Goal: Task Accomplishment & Management: Use online tool/utility

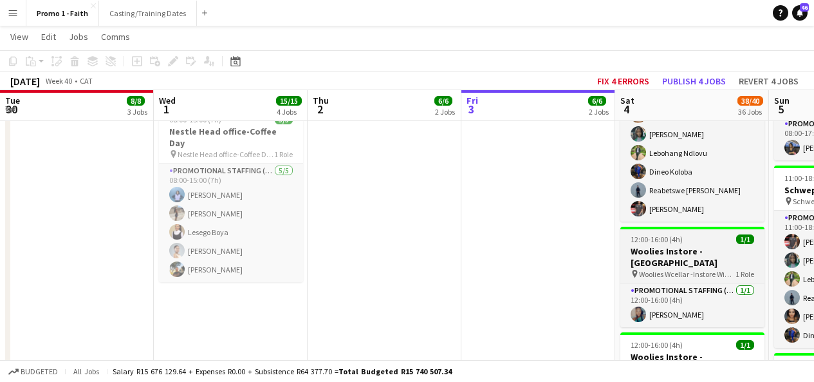
scroll to position [0, 308]
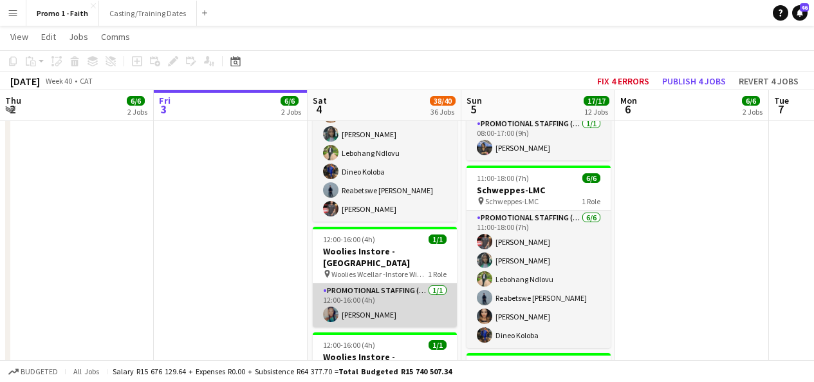
click at [398, 303] on app-card-role "Promotional Staffing (Brand Ambassadors) [DATE] 12:00-16:00 (4h) [PERSON_NAME]" at bounding box center [385, 305] width 144 height 44
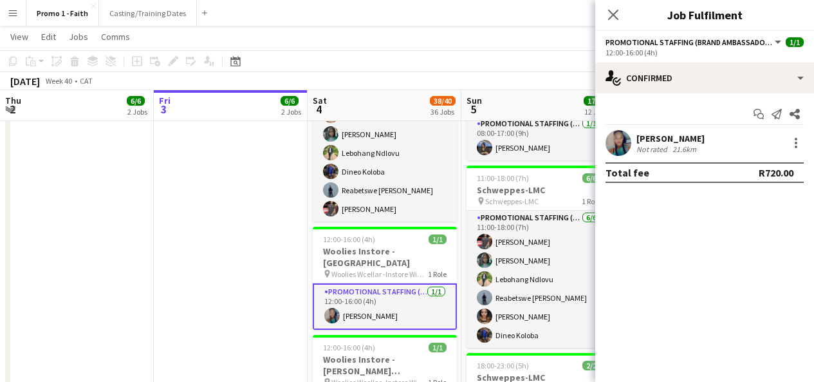
click at [607, 147] on app-user-avatar at bounding box center [618, 143] width 26 height 26
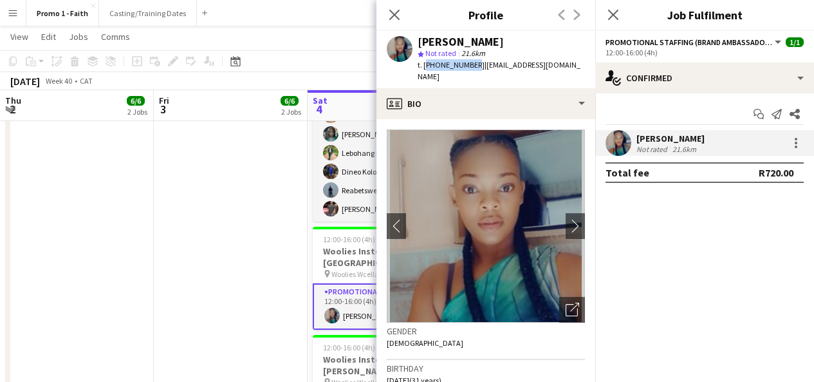
drag, startPoint x: 424, startPoint y: 65, endPoint x: 468, endPoint y: 66, distance: 44.4
click at [468, 66] on span "t. [PHONE_NUMBER]" at bounding box center [451, 65] width 67 height 10
copy span "[PHONE_NUMBER]"
click at [394, 17] on icon "Close pop-in" at bounding box center [394, 14] width 12 height 12
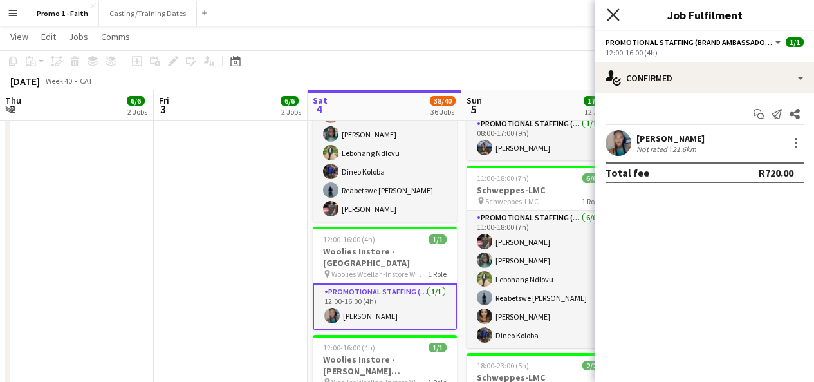
click at [608, 15] on icon "Close pop-in" at bounding box center [613, 14] width 12 height 12
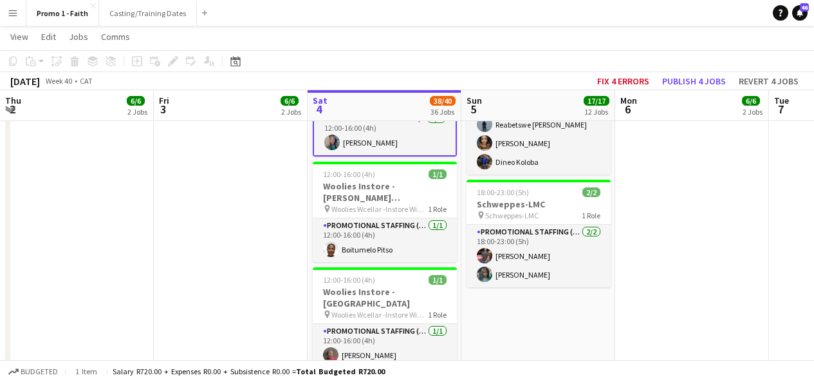
scroll to position [790, 0]
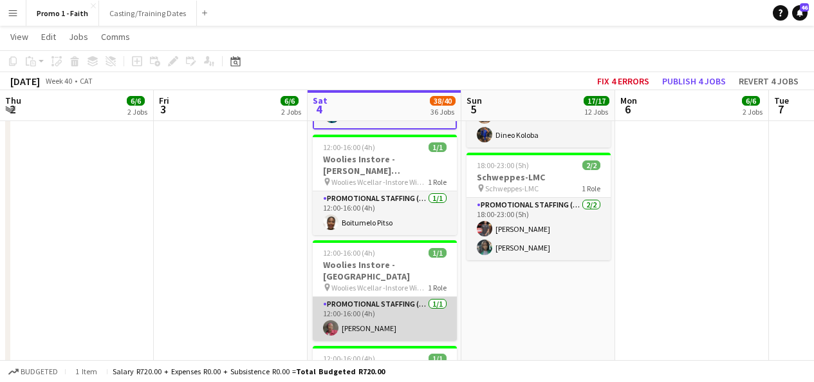
click at [383, 297] on app-card-role "Promotional Staffing (Brand Ambassadors) [DATE] 12:00-16:00 (4h) [PERSON_NAME]" at bounding box center [385, 319] width 144 height 44
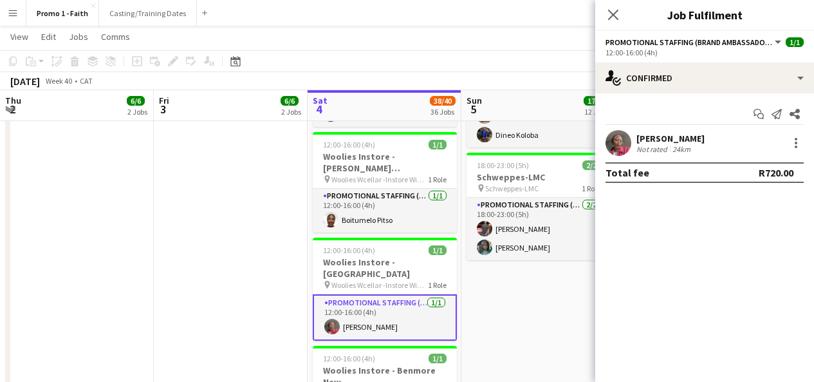
click at [618, 140] on app-user-avatar at bounding box center [618, 143] width 26 height 26
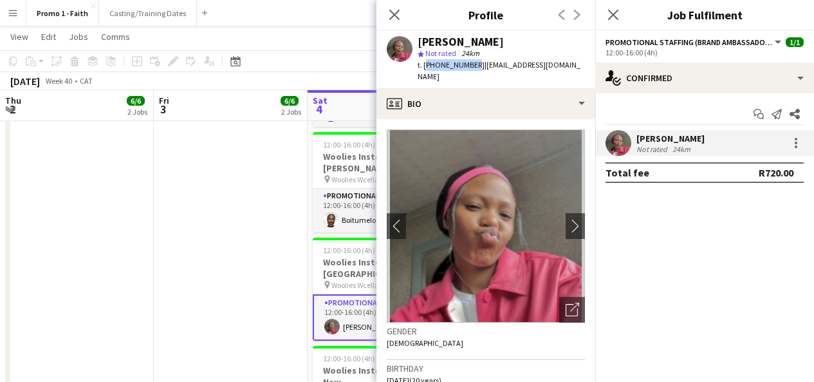
drag, startPoint x: 425, startPoint y: 64, endPoint x: 469, endPoint y: 68, distance: 44.6
click at [469, 68] on span "t. [PHONE_NUMBER]" at bounding box center [451, 65] width 67 height 10
copy span "[PHONE_NUMBER]"
click at [393, 12] on icon "Close pop-in" at bounding box center [394, 14] width 12 height 12
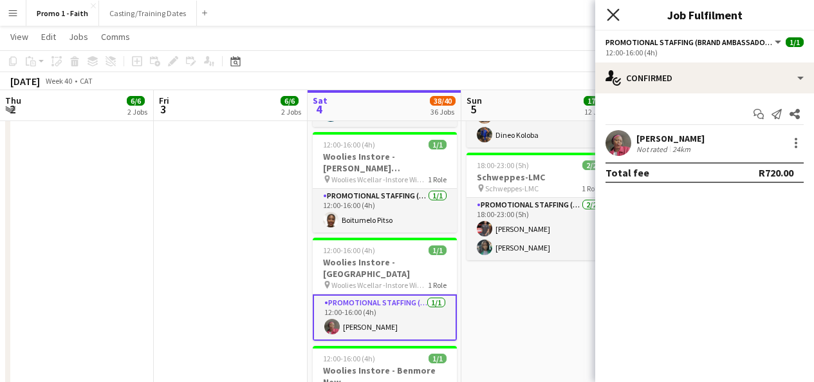
click at [614, 17] on icon "Close pop-in" at bounding box center [613, 14] width 12 height 12
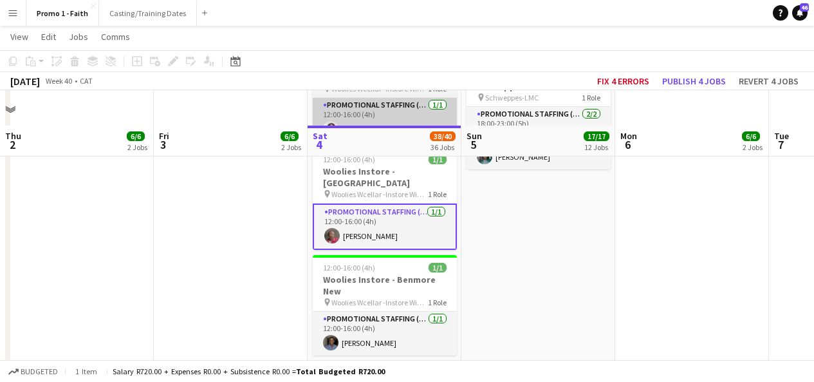
scroll to position [929, 0]
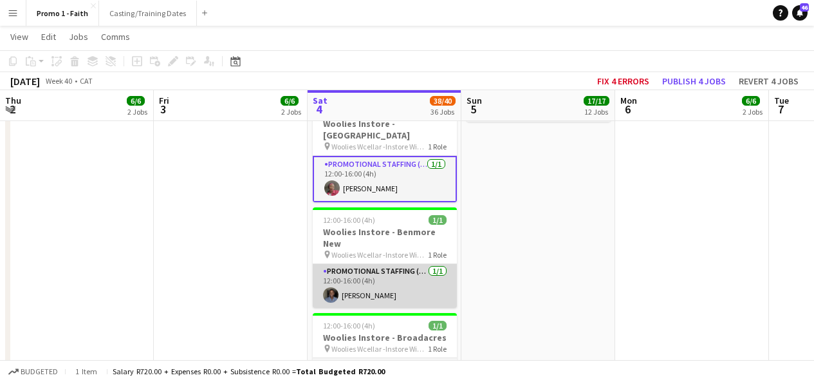
click at [377, 264] on app-card-role "Promotional Staffing (Brand Ambassadors) [DATE] 12:00-16:00 (4h) [PERSON_NAME]" at bounding box center [385, 286] width 144 height 44
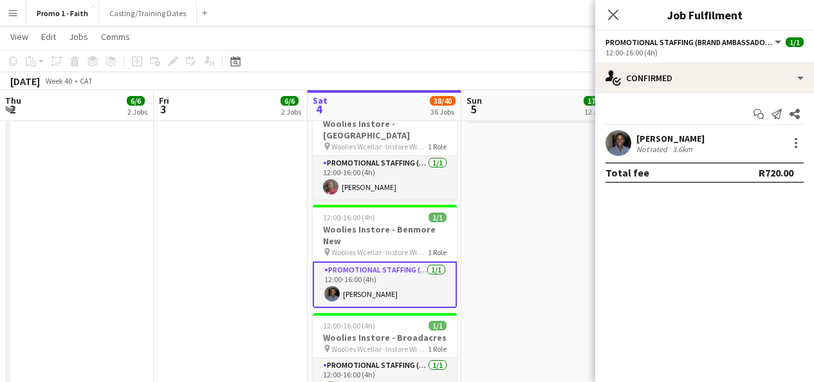
click at [613, 139] on app-user-avatar at bounding box center [618, 143] width 26 height 26
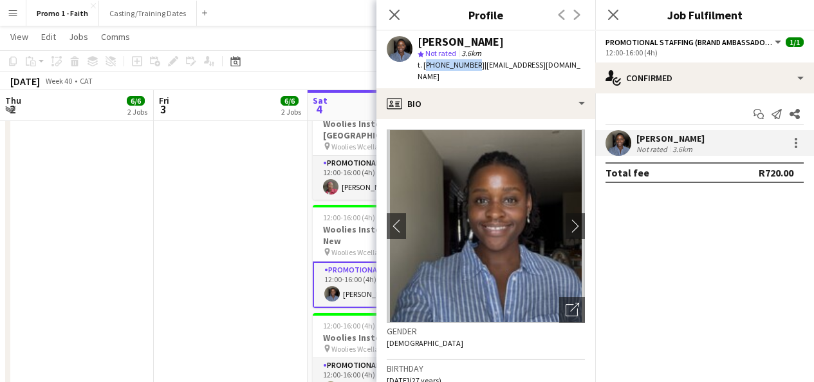
drag, startPoint x: 423, startPoint y: 68, endPoint x: 469, endPoint y: 66, distance: 46.4
click at [469, 66] on span "t. [PHONE_NUMBER]" at bounding box center [451, 65] width 67 height 10
copy span "[PHONE_NUMBER]"
click at [391, 9] on icon "Close pop-in" at bounding box center [394, 14] width 12 height 12
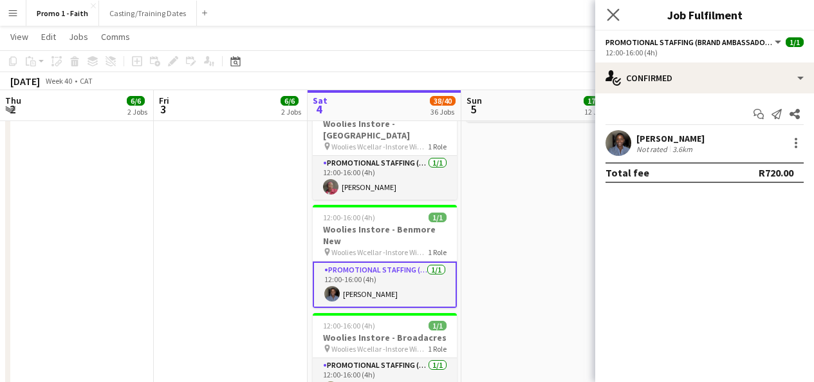
click at [610, 6] on app-icon "Close pop-in" at bounding box center [613, 15] width 19 height 19
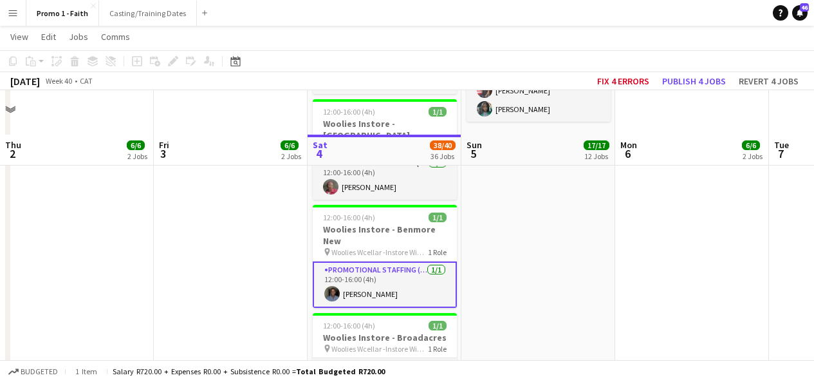
scroll to position [977, 0]
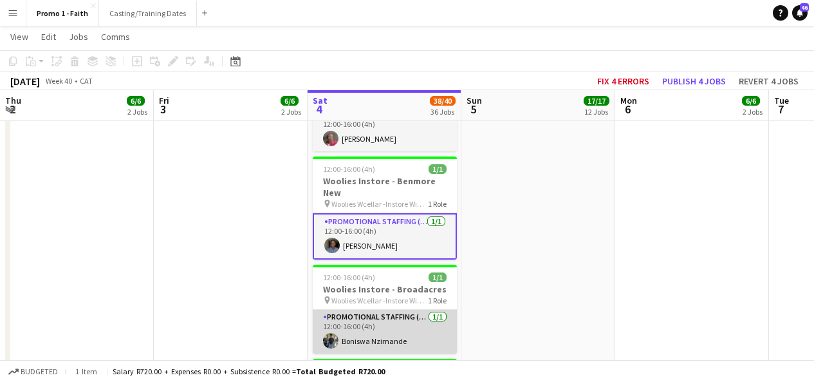
click at [385, 310] on app-card-role "Promotional Staffing (Brand Ambassadors) [DATE] 12:00-16:00 (4h) [PERSON_NAME]" at bounding box center [385, 332] width 144 height 44
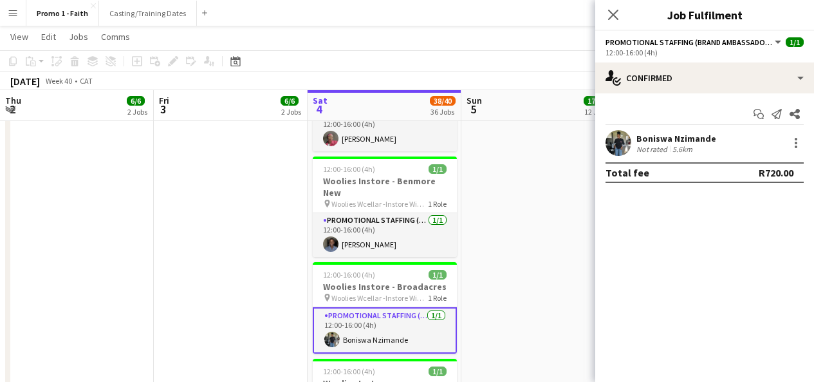
click at [610, 142] on app-user-avatar at bounding box center [618, 143] width 26 height 26
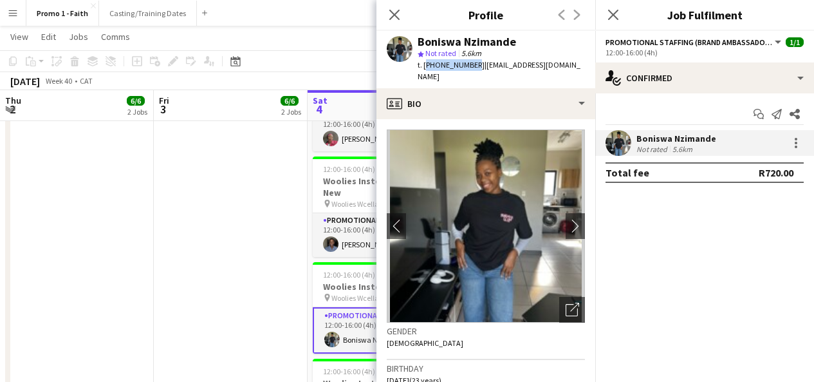
drag, startPoint x: 423, startPoint y: 66, endPoint x: 470, endPoint y: 68, distance: 46.4
click at [470, 68] on span "t. [PHONE_NUMBER]" at bounding box center [451, 65] width 67 height 10
copy span "[PHONE_NUMBER]"
click at [393, 18] on icon "Close pop-in" at bounding box center [394, 14] width 12 height 12
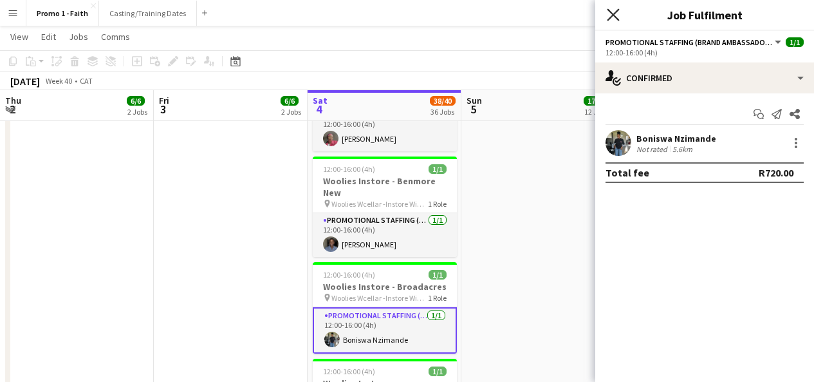
click at [616, 17] on icon "Close pop-in" at bounding box center [613, 14] width 12 height 12
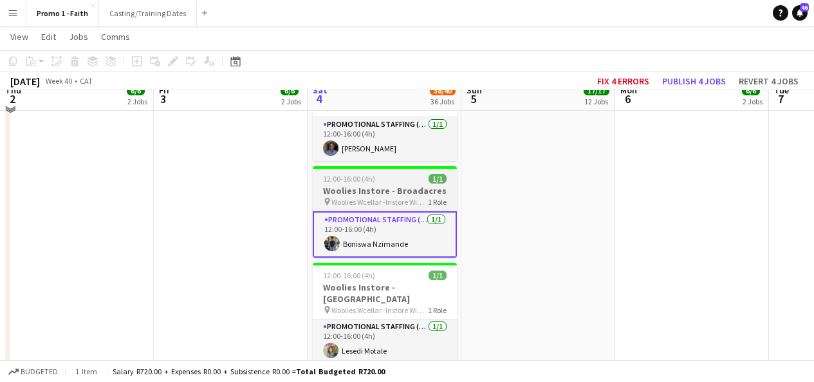
scroll to position [1074, 0]
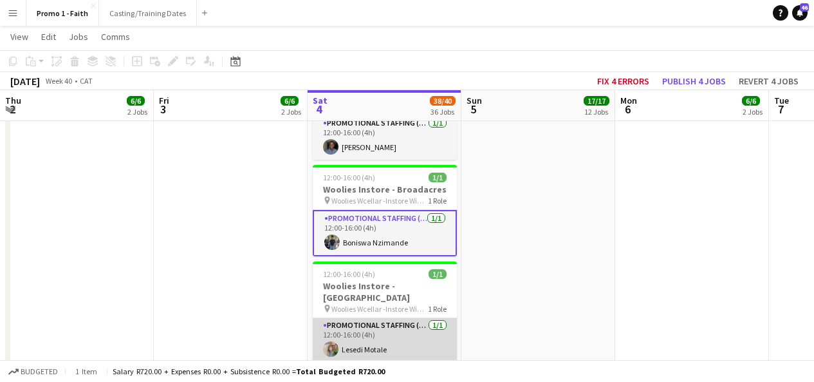
click at [381, 318] on app-card-role "Promotional Staffing (Brand Ambassadors) [DATE] 12:00-16:00 (4h) Lesedi Motale" at bounding box center [385, 340] width 144 height 44
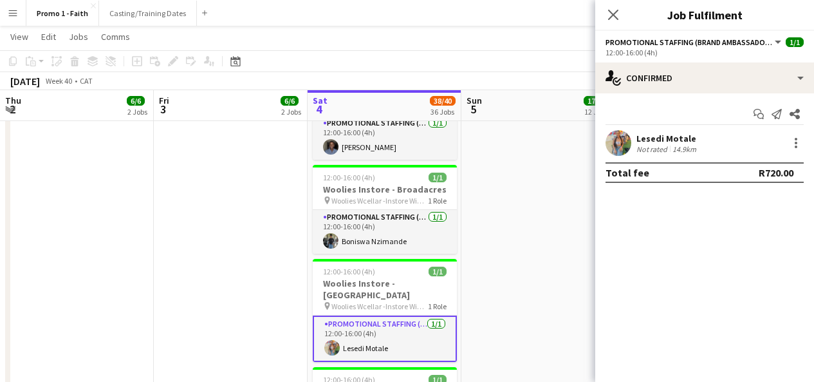
click at [624, 145] on app-user-avatar at bounding box center [618, 143] width 26 height 26
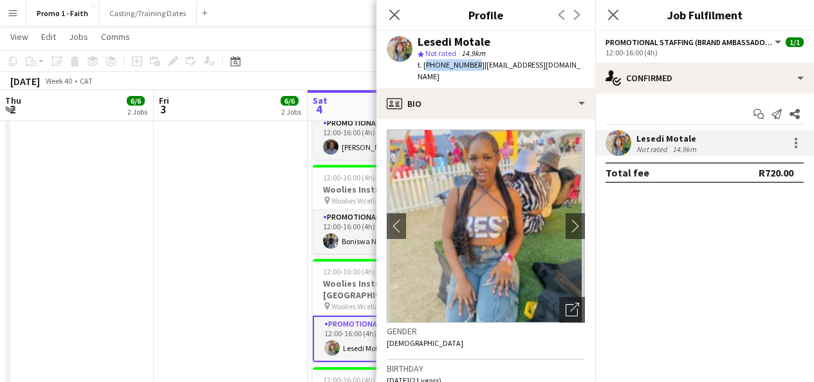
drag, startPoint x: 424, startPoint y: 63, endPoint x: 470, endPoint y: 64, distance: 45.7
click at [470, 64] on span "t. [PHONE_NUMBER]" at bounding box center [451, 65] width 67 height 10
copy span "[PHONE_NUMBER]"
click at [393, 12] on icon "Close pop-in" at bounding box center [394, 14] width 12 height 12
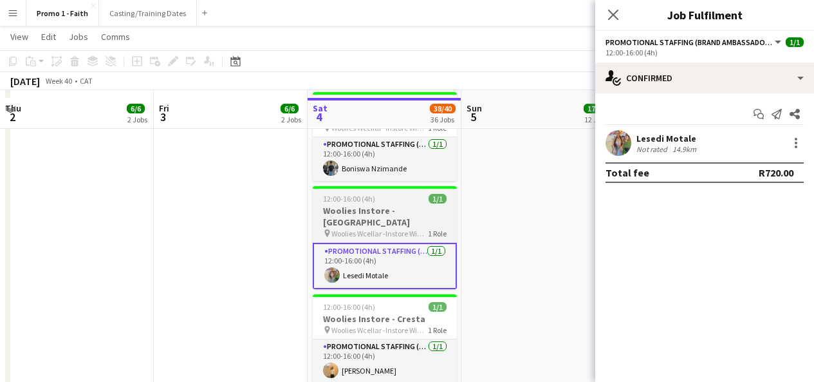
scroll to position [1155, 0]
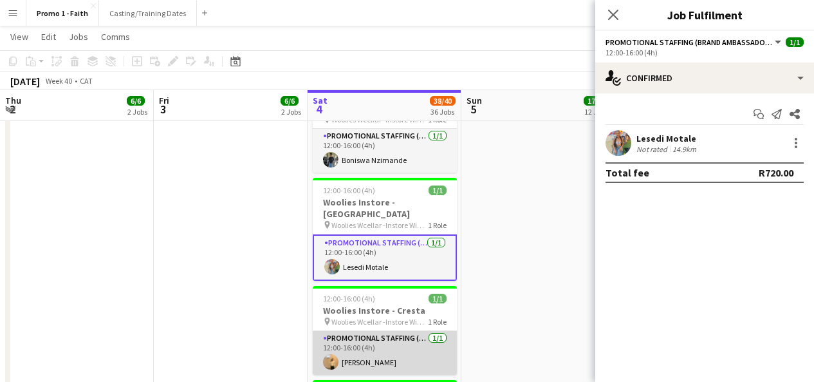
click at [411, 331] on app-card-role "Promotional Staffing (Brand Ambassadors) [DATE] 12:00-16:00 (4h) [PERSON_NAME]" at bounding box center [385, 353] width 144 height 44
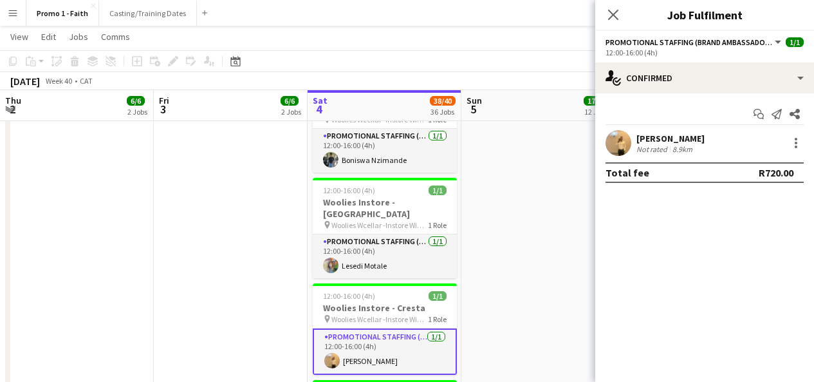
click at [621, 146] on app-user-avatar at bounding box center [618, 143] width 26 height 26
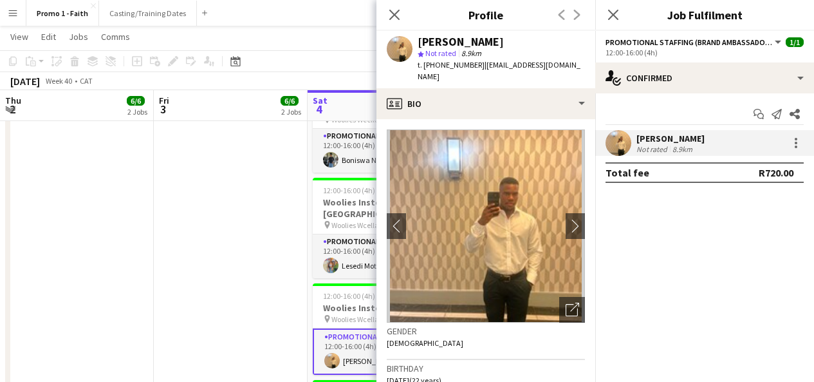
drag, startPoint x: 424, startPoint y: 67, endPoint x: 475, endPoint y: 64, distance: 50.9
click at [475, 64] on div "t. [PHONE_NUMBER] | [EMAIL_ADDRESS][DOMAIN_NAME]" at bounding box center [501, 70] width 167 height 23
copy span "[PHONE_NUMBER]"
click at [396, 19] on icon "Close pop-in" at bounding box center [394, 14] width 12 height 12
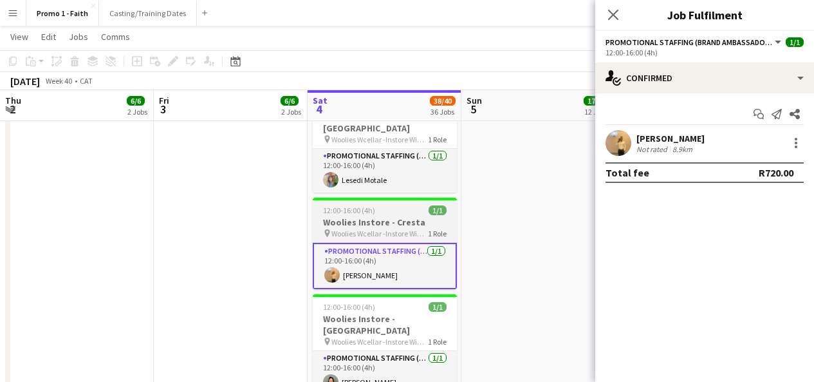
scroll to position [1241, 0]
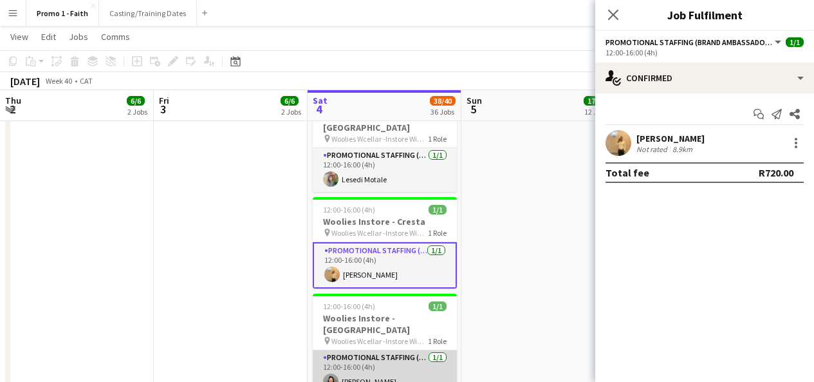
click at [402, 350] on app-card-role "Promotional Staffing (Brand Ambassadors) [DATE] 12:00-16:00 (4h) [PERSON_NAME]" at bounding box center [385, 372] width 144 height 44
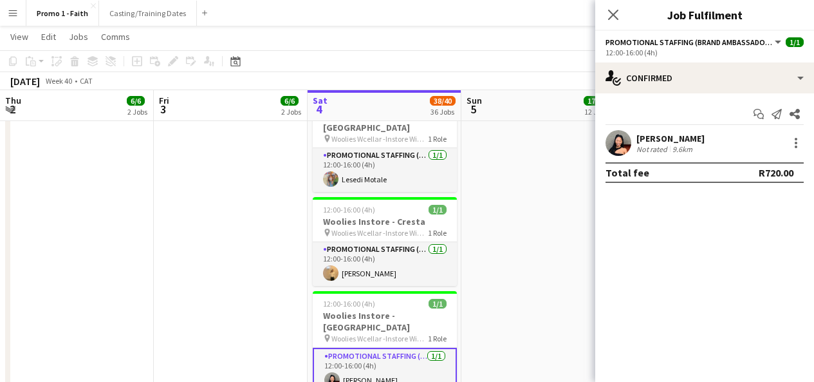
click at [611, 147] on app-user-avatar at bounding box center [618, 143] width 26 height 26
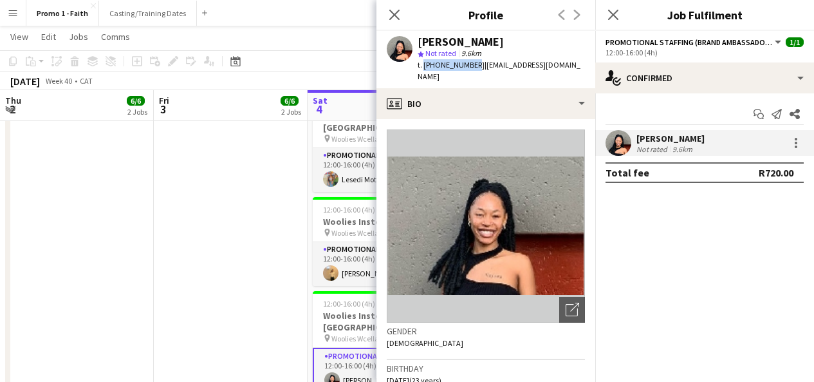
drag, startPoint x: 422, startPoint y: 64, endPoint x: 469, endPoint y: 68, distance: 47.1
click at [469, 68] on span "t. [PHONE_NUMBER]" at bounding box center [451, 65] width 67 height 10
copy span "[PHONE_NUMBER]"
click at [388, 12] on icon "Close pop-in" at bounding box center [394, 14] width 12 height 12
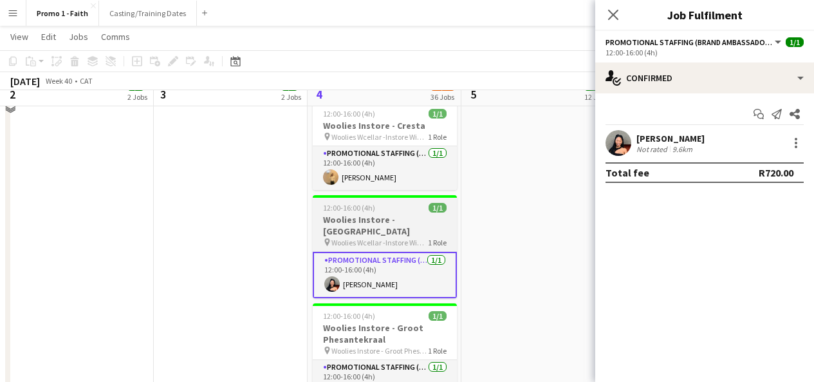
scroll to position [1338, 0]
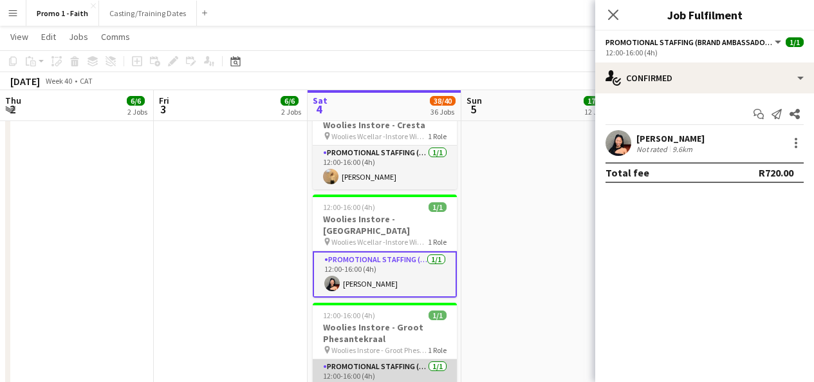
click at [392, 359] on app-card-role "Promotional Staffing (Brand Ambassadors) [DATE] 12:00-16:00 (4h) [PERSON_NAME]" at bounding box center [385, 381] width 144 height 44
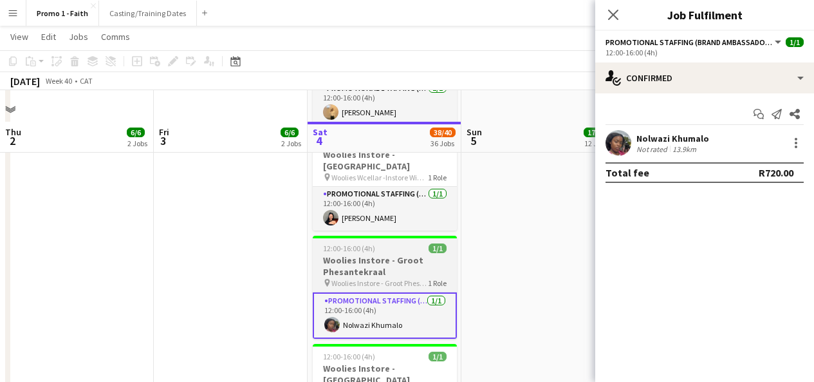
scroll to position [1450, 0]
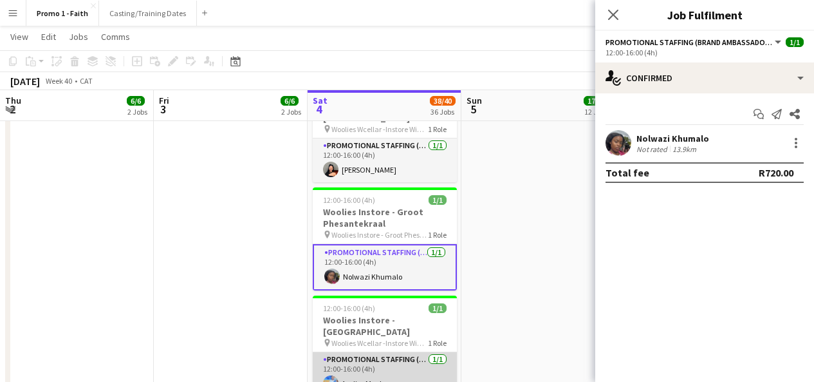
click at [377, 352] on app-card-role "Promotional Staffing (Brand Ambassadors) [DATE] 12:00-16:00 (4h) Andiso Maphanga" at bounding box center [385, 374] width 144 height 44
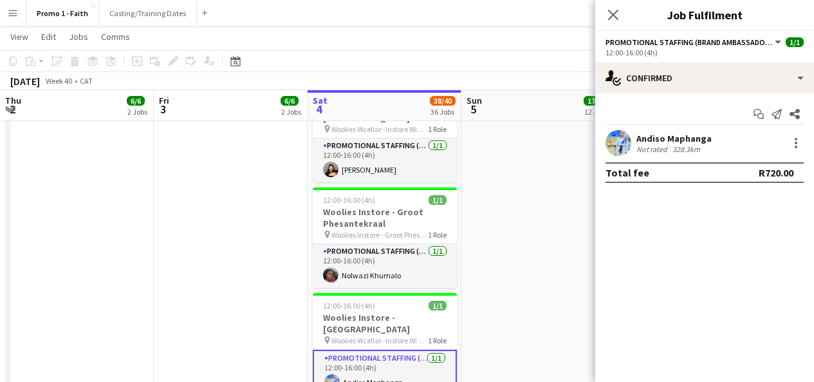
click at [618, 145] on app-user-avatar at bounding box center [618, 143] width 26 height 26
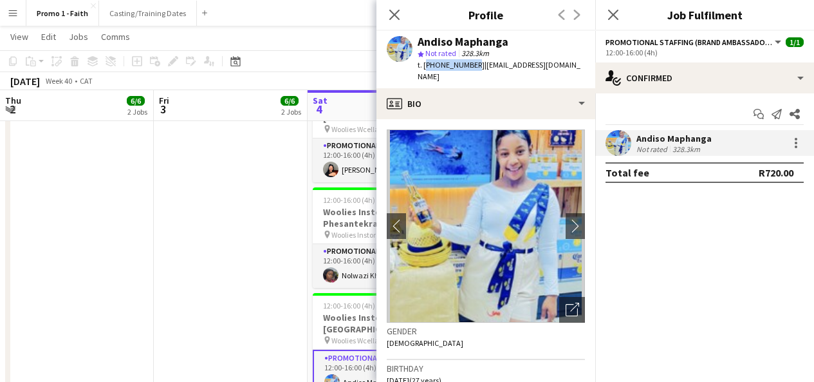
drag, startPoint x: 423, startPoint y: 64, endPoint x: 468, endPoint y: 66, distance: 45.7
click at [468, 66] on span "t. [PHONE_NUMBER]" at bounding box center [451, 65] width 67 height 10
copy span "[PHONE_NUMBER]"
click at [394, 7] on app-icon "Close pop-in" at bounding box center [394, 15] width 19 height 19
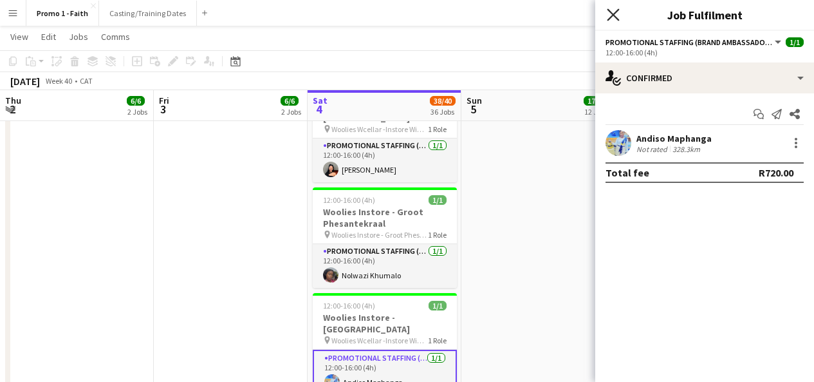
click at [615, 17] on icon at bounding box center [613, 14] width 12 height 12
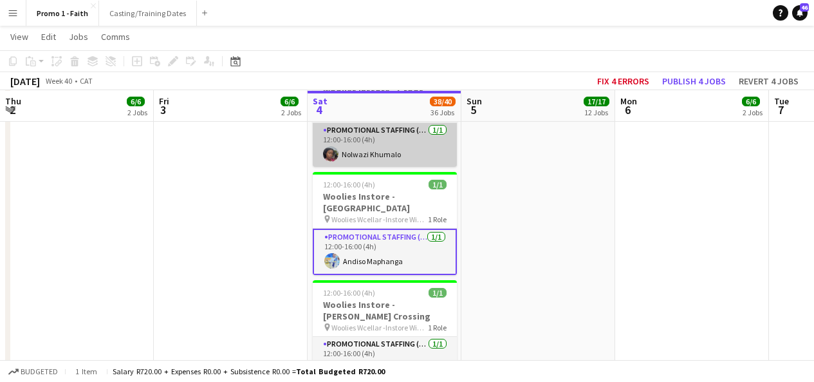
scroll to position [1572, 0]
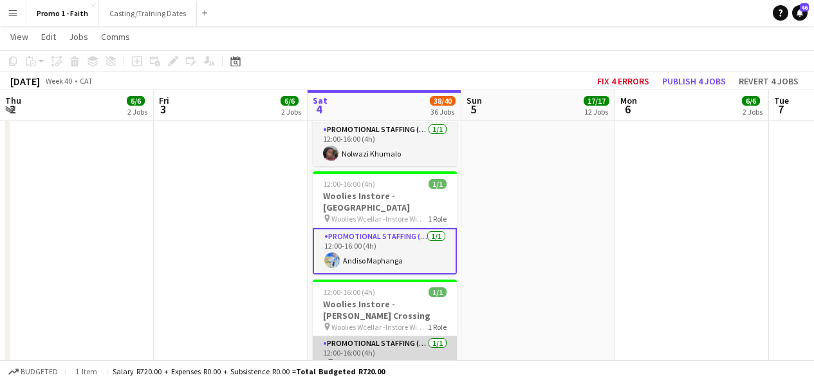
click at [376, 336] on app-card-role "Promotional Staffing (Brand Ambassadors) [DATE] 12:00-16:00 (4h) [PERSON_NAME]" at bounding box center [385, 358] width 144 height 44
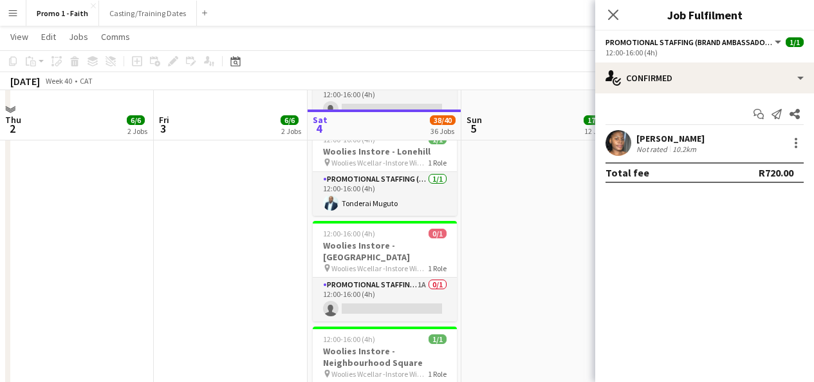
scroll to position [1959, 0]
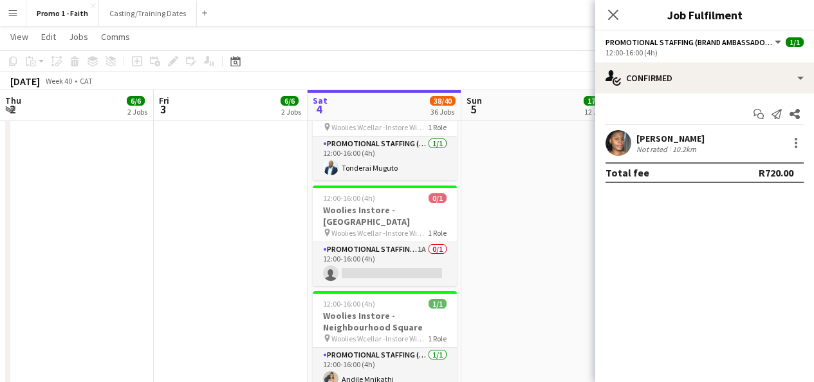
click at [376, 347] on app-card-role "Promotional Staffing (Brand Ambassadors) [DATE] 12:00-16:00 (4h) [PERSON_NAME]" at bounding box center [385, 369] width 144 height 44
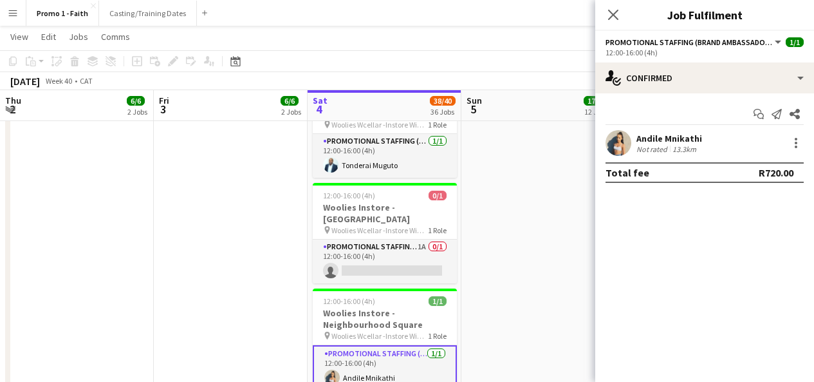
click at [623, 140] on app-user-avatar at bounding box center [618, 143] width 26 height 26
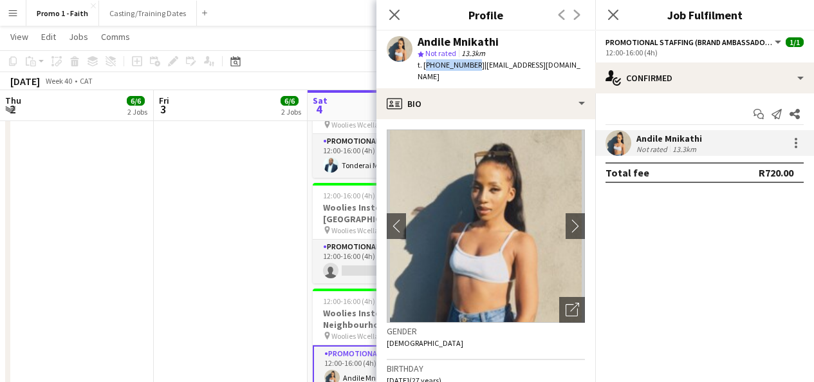
drag, startPoint x: 425, startPoint y: 62, endPoint x: 470, endPoint y: 59, distance: 45.1
click at [470, 59] on div "t. [PHONE_NUMBER] | [EMAIL_ADDRESS][DOMAIN_NAME]" at bounding box center [501, 70] width 167 height 23
copy span "[PHONE_NUMBER]"
click at [388, 14] on icon "Close pop-in" at bounding box center [394, 14] width 12 height 12
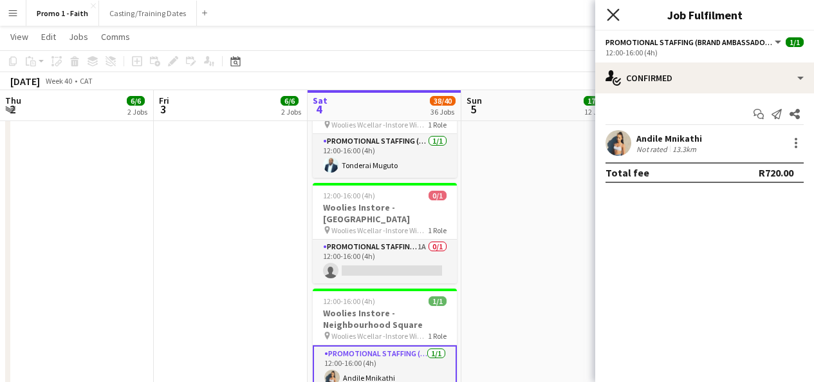
click at [618, 10] on icon at bounding box center [613, 14] width 12 height 12
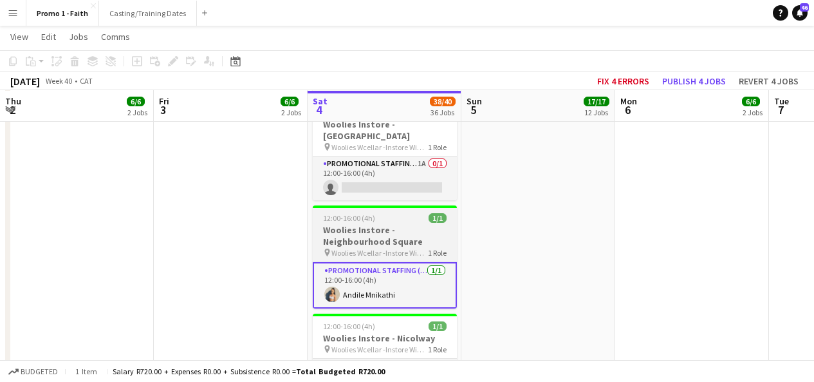
scroll to position [2043, 0]
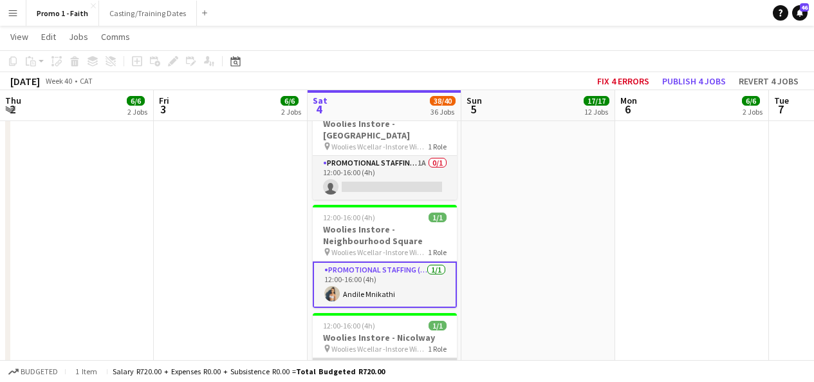
click at [390, 358] on app-card-role "Promotional Staffing (Brand Ambassadors) [DATE] 12:00-16:00 (4h) [PERSON_NAME]" at bounding box center [385, 380] width 144 height 44
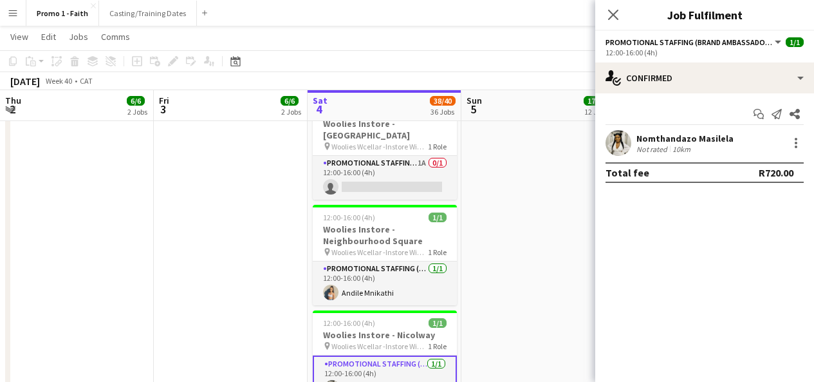
click at [624, 142] on app-user-avatar at bounding box center [618, 143] width 26 height 26
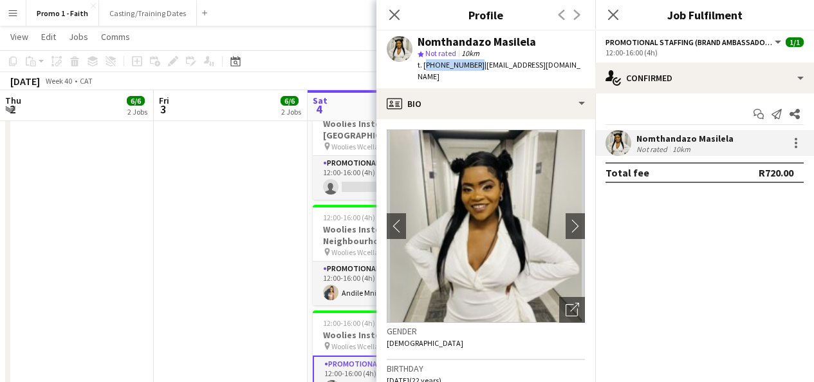
drag, startPoint x: 424, startPoint y: 64, endPoint x: 471, endPoint y: 61, distance: 47.1
click at [471, 61] on span "t. [PHONE_NUMBER]" at bounding box center [451, 65] width 67 height 10
copy span "[PHONE_NUMBER]"
click at [398, 11] on icon at bounding box center [394, 14] width 12 height 12
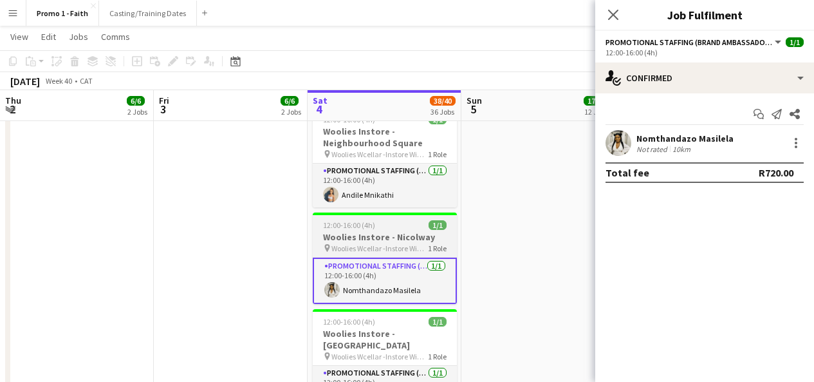
scroll to position [2164, 0]
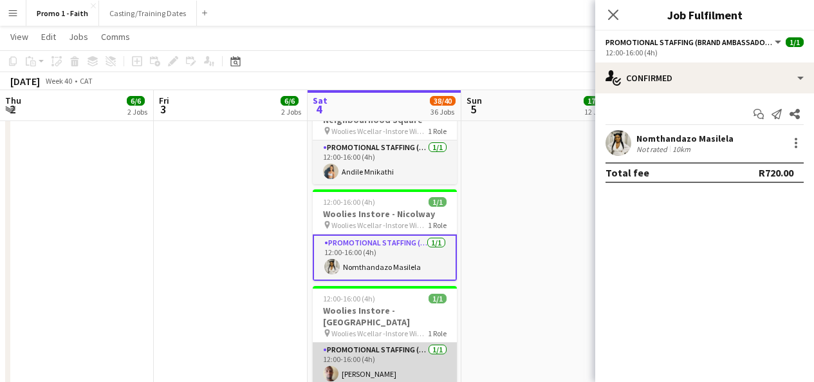
click at [378, 342] on app-card-role "Promotional Staffing (Brand Ambassadors) [DATE] 12:00-16:00 (4h) [PERSON_NAME]" at bounding box center [385, 364] width 144 height 44
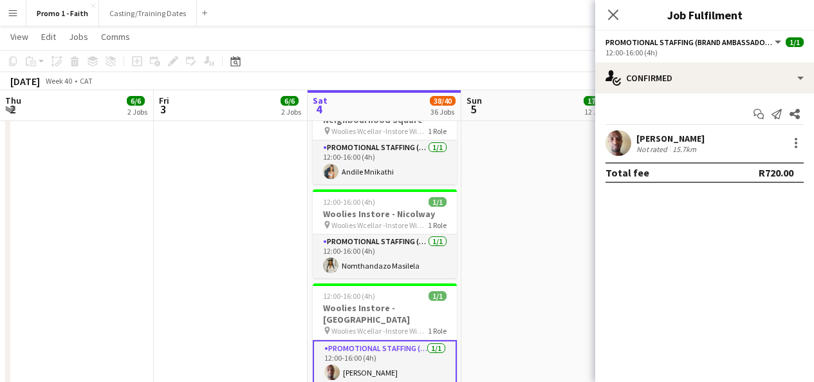
click at [619, 137] on app-user-avatar at bounding box center [618, 143] width 26 height 26
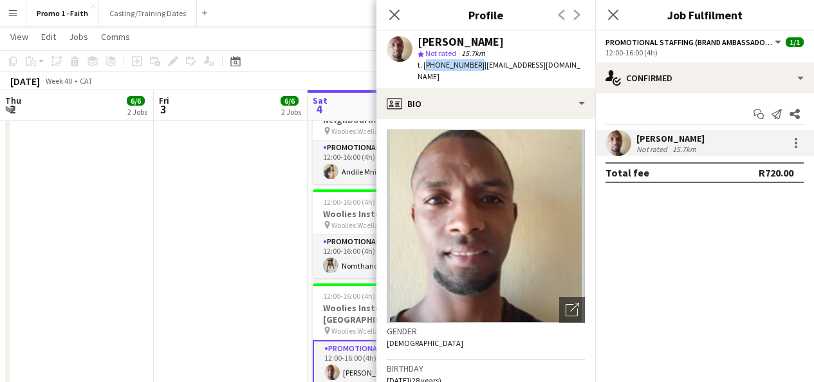
drag, startPoint x: 424, startPoint y: 64, endPoint x: 471, endPoint y: 66, distance: 47.0
click at [471, 66] on span "t. [PHONE_NUMBER]" at bounding box center [451, 65] width 67 height 10
click at [395, 19] on icon "Close pop-in" at bounding box center [394, 14] width 12 height 12
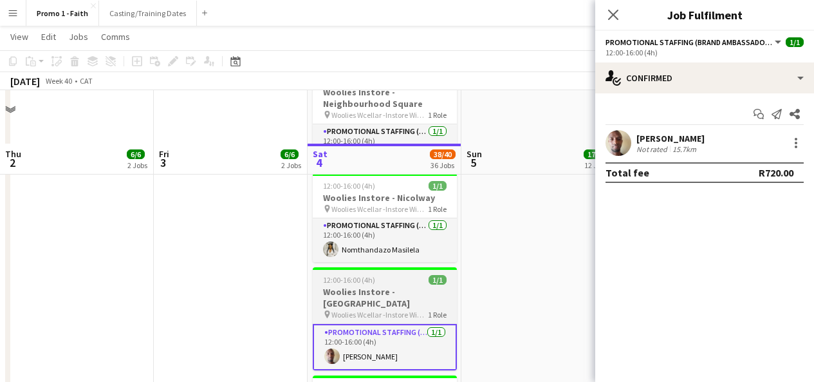
scroll to position [2233, 0]
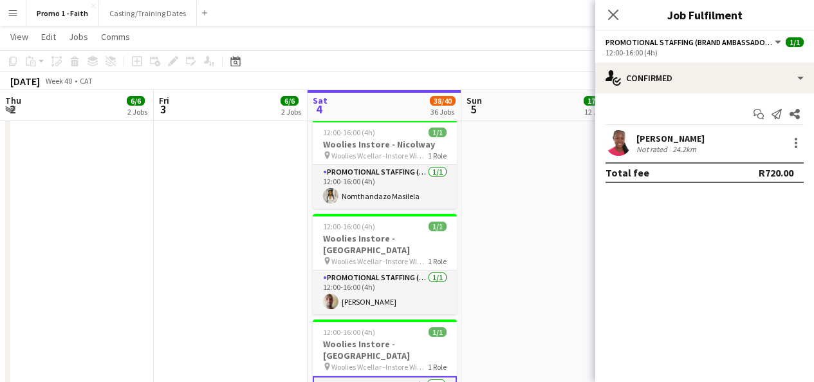
click at [618, 142] on app-user-avatar at bounding box center [618, 143] width 26 height 26
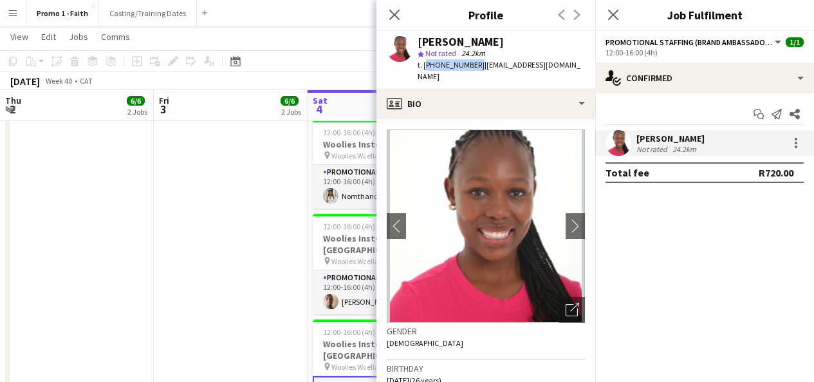
drag, startPoint x: 425, startPoint y: 61, endPoint x: 473, endPoint y: 65, distance: 48.4
click at [473, 65] on span "t. [PHONE_NUMBER]" at bounding box center [451, 65] width 67 height 10
click at [394, 12] on icon "Close pop-in" at bounding box center [394, 14] width 12 height 12
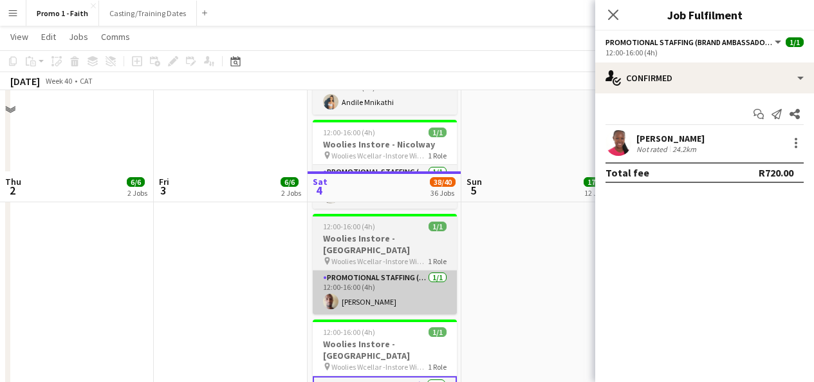
scroll to position [2351, 0]
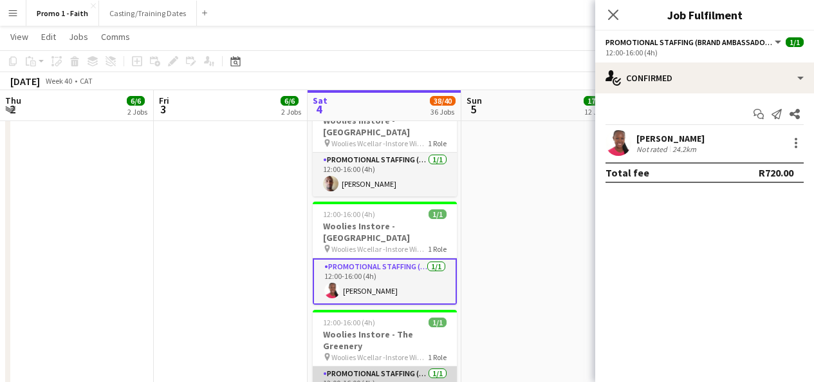
click at [390, 366] on app-card-role "Promotional Staffing (Brand Ambassadors) [DATE] 12:00-16:00 (4h) [PERSON_NAME]" at bounding box center [385, 388] width 144 height 44
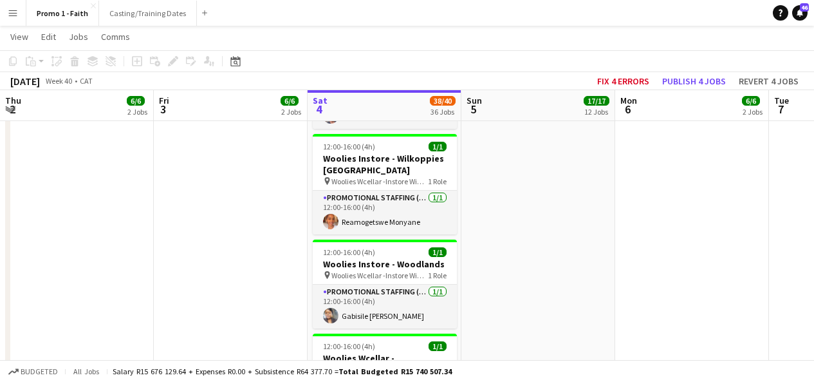
scroll to position [2830, 0]
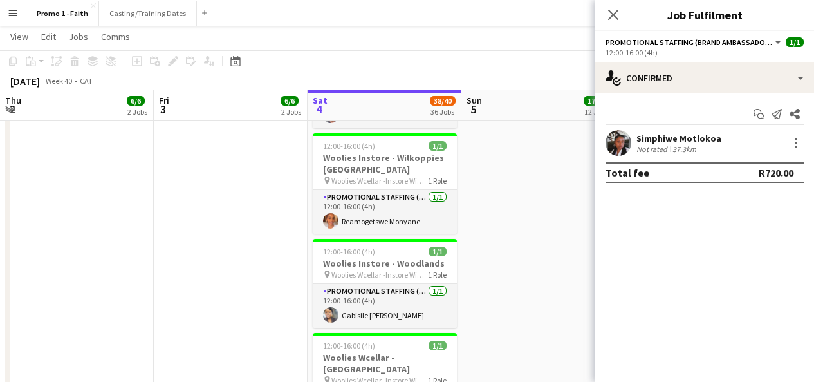
click at [621, 144] on app-user-avatar at bounding box center [618, 143] width 26 height 26
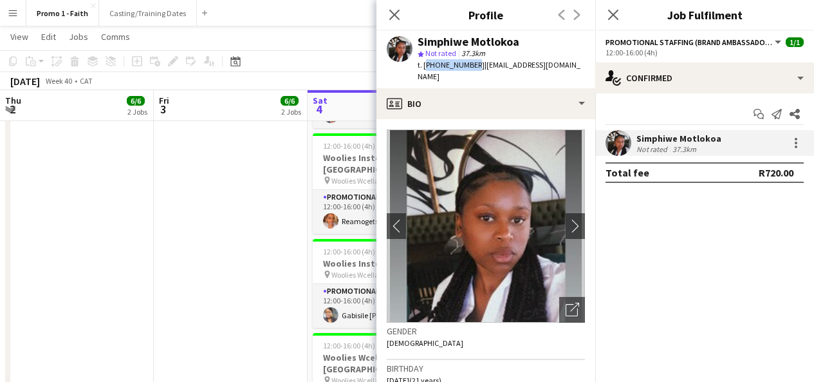
drag, startPoint x: 424, startPoint y: 66, endPoint x: 470, endPoint y: 63, distance: 46.4
click at [470, 63] on span "t. [PHONE_NUMBER]" at bounding box center [451, 65] width 67 height 10
click at [396, 18] on icon "Close pop-in" at bounding box center [394, 14] width 12 height 12
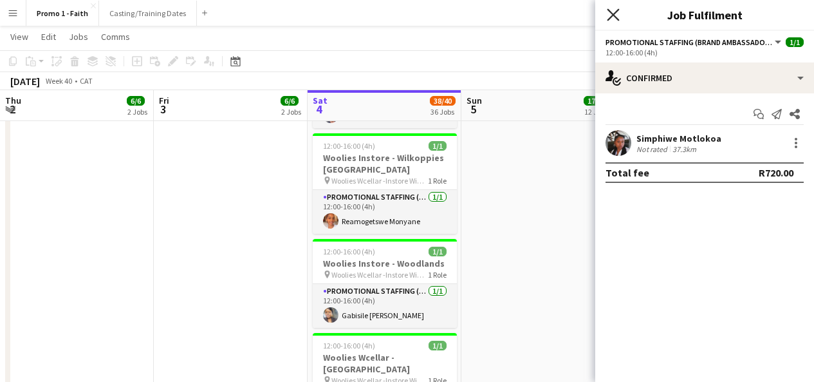
click at [616, 15] on icon "Close pop-in" at bounding box center [613, 14] width 12 height 12
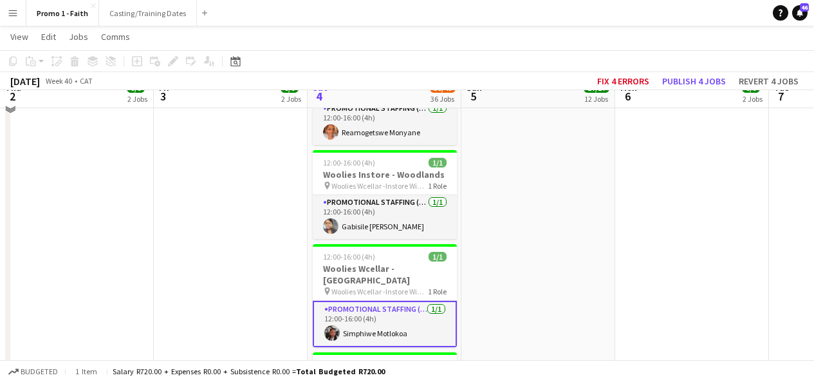
scroll to position [2926, 0]
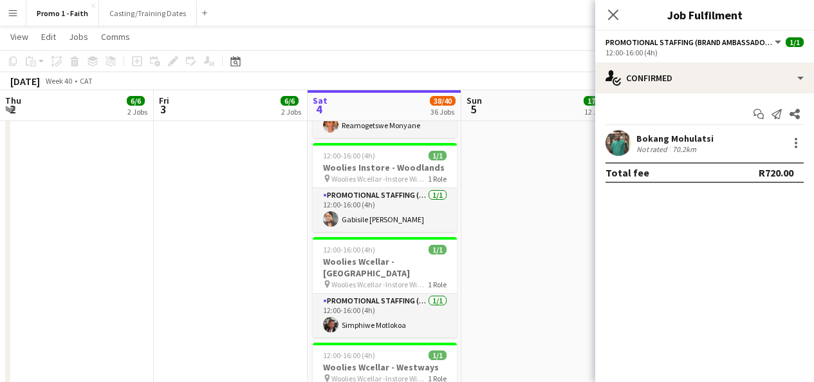
click at [620, 141] on app-user-avatar at bounding box center [618, 143] width 26 height 26
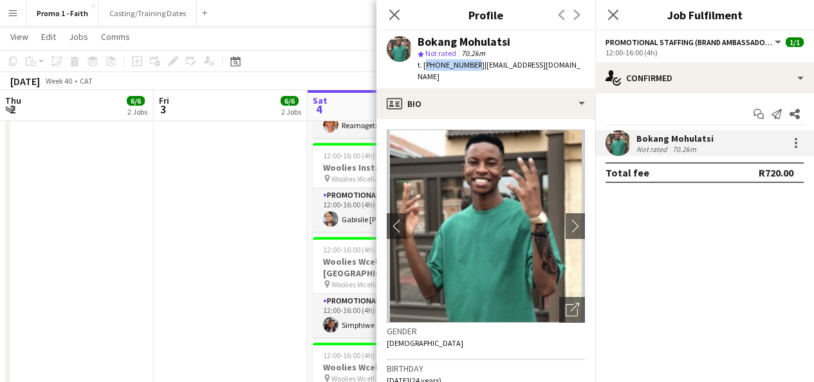
drag, startPoint x: 424, startPoint y: 67, endPoint x: 470, endPoint y: 62, distance: 45.9
click at [470, 62] on span "t. [PHONE_NUMBER]" at bounding box center [451, 65] width 67 height 10
click at [14, 15] on app-icon "Menu" at bounding box center [13, 13] width 10 height 10
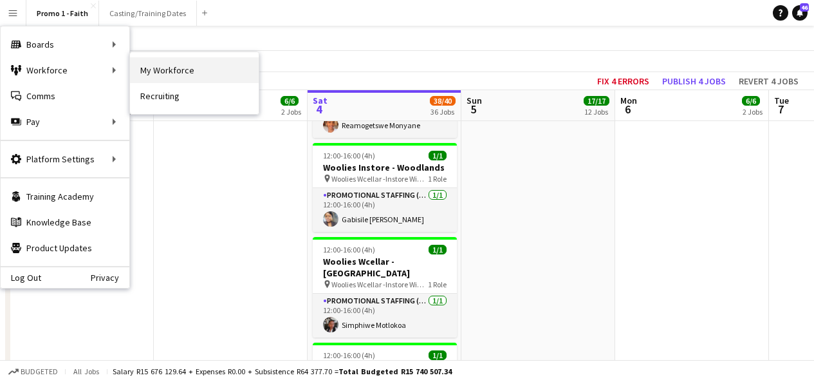
click at [168, 65] on link "My Workforce" at bounding box center [194, 70] width 129 height 26
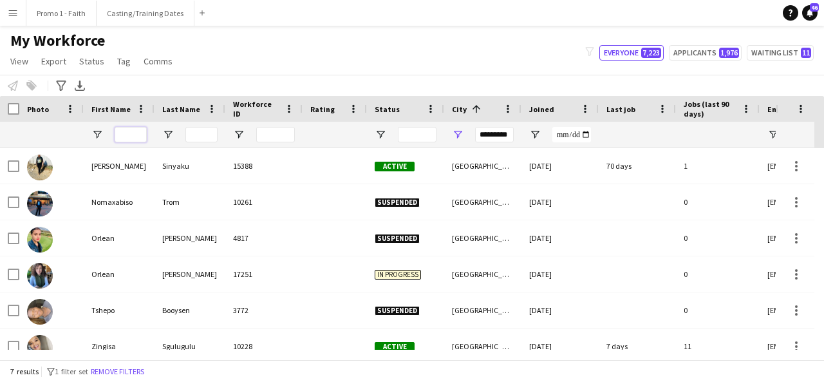
click at [136, 136] on input "First Name Filter Input" at bounding box center [131, 134] width 32 height 15
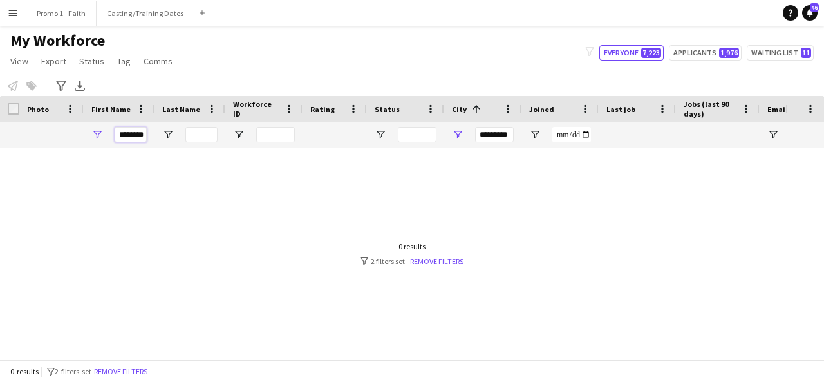
scroll to position [0, 4]
type input "*******"
click at [452, 266] on div at bounding box center [392, 248] width 785 height 201
click at [448, 263] on link "Remove filters" at bounding box center [436, 261] width 53 height 10
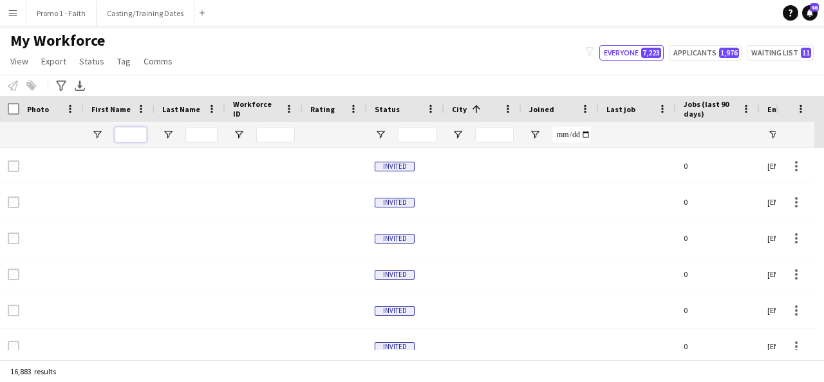
click at [131, 137] on input "First Name Filter Input" at bounding box center [131, 134] width 32 height 15
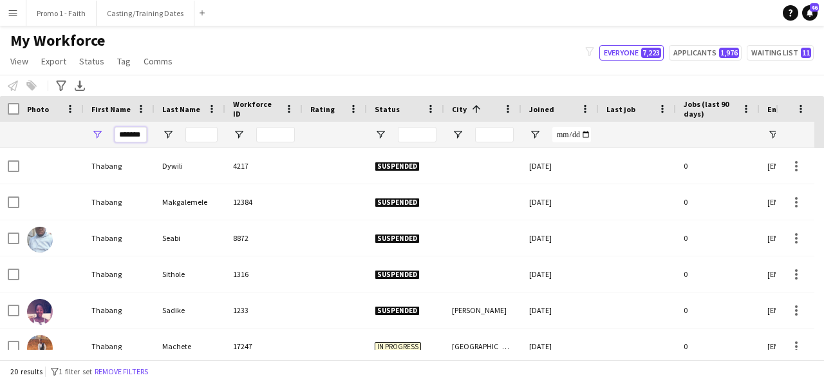
type input "*******"
click at [198, 140] on input "Last Name Filter Input" at bounding box center [201, 134] width 32 height 15
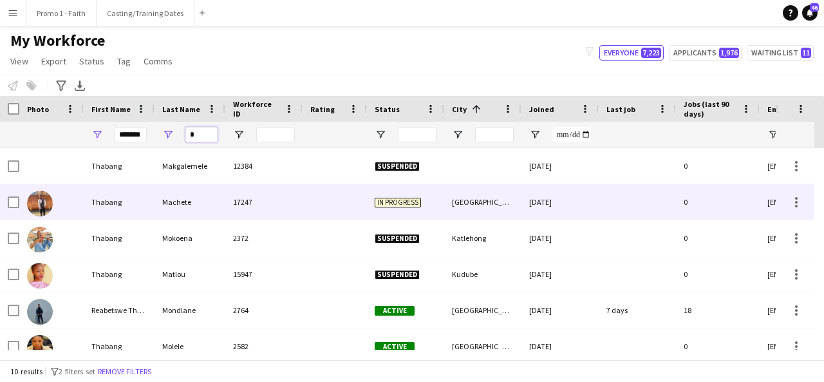
type input "*"
click at [237, 213] on div "17247" at bounding box center [263, 201] width 77 height 35
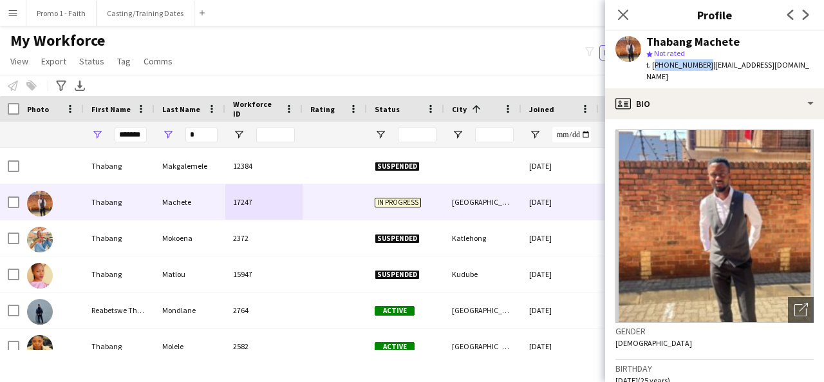
drag, startPoint x: 654, startPoint y: 65, endPoint x: 700, endPoint y: 64, distance: 46.3
click at [700, 64] on span "t. [PHONE_NUMBER]" at bounding box center [679, 65] width 67 height 10
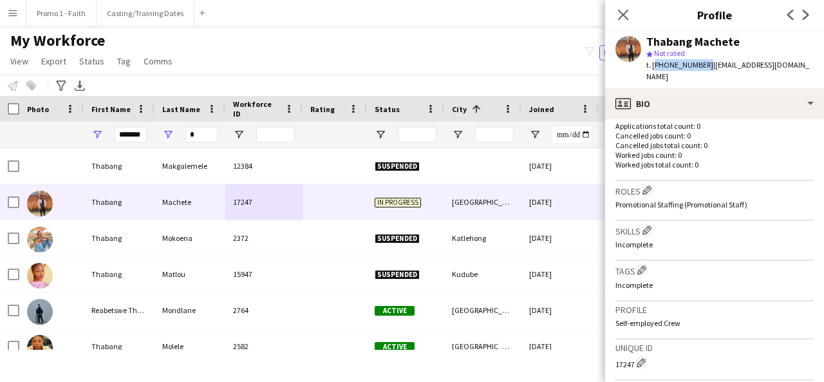
scroll to position [557, 0]
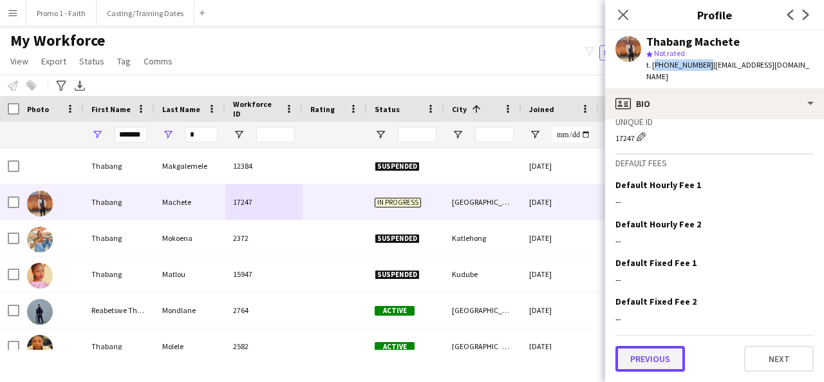
click at [652, 362] on button "Previous" at bounding box center [649, 359] width 69 height 26
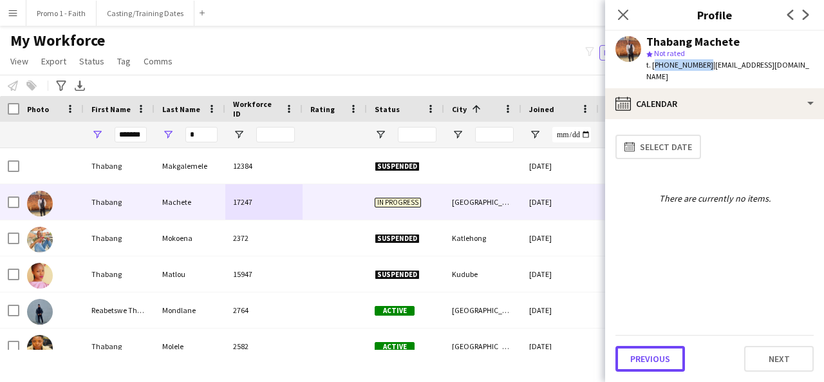
click at [652, 362] on button "Previous" at bounding box center [649, 359] width 69 height 26
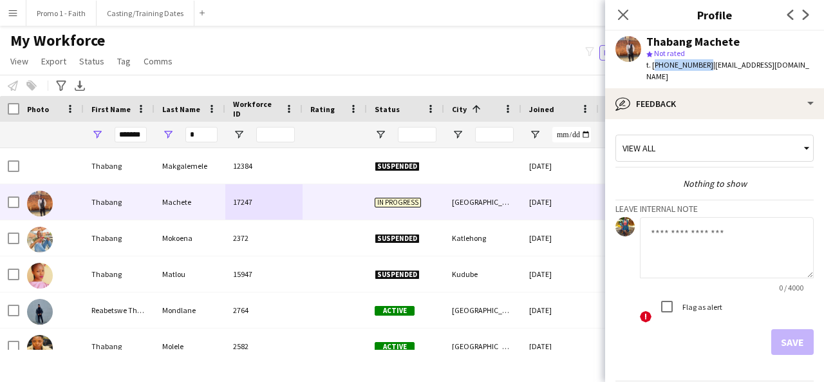
scroll to position [34, 0]
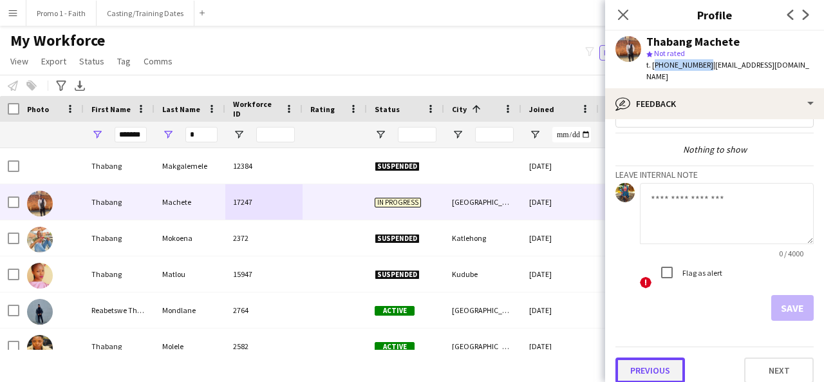
click at [634, 360] on button "Previous" at bounding box center [649, 370] width 69 height 26
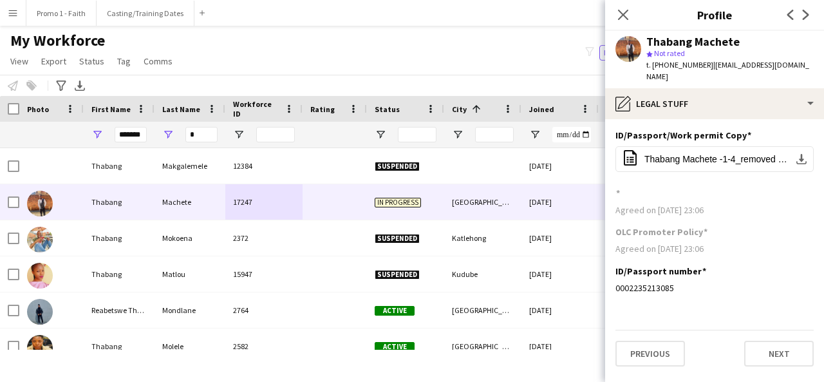
click at [634, 329] on div "Previous Next" at bounding box center [714, 347] width 198 height 37
click at [637, 340] on button "Previous" at bounding box center [649, 353] width 69 height 26
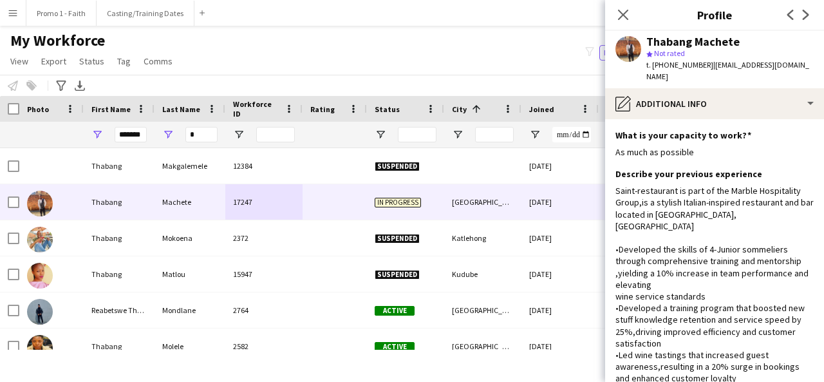
scroll to position [124, 0]
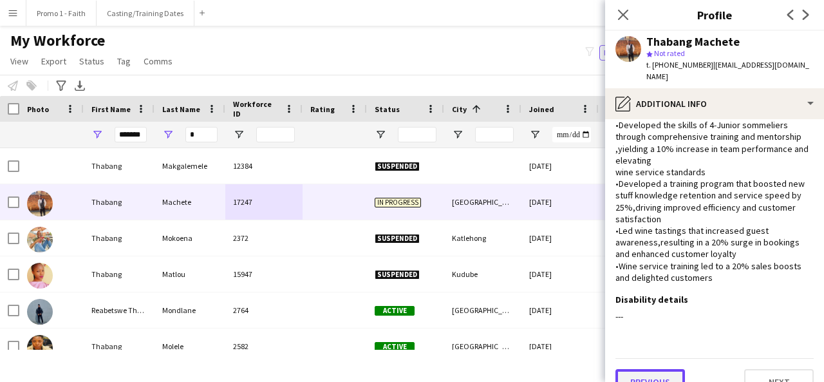
click at [637, 369] on button "Previous" at bounding box center [649, 382] width 69 height 26
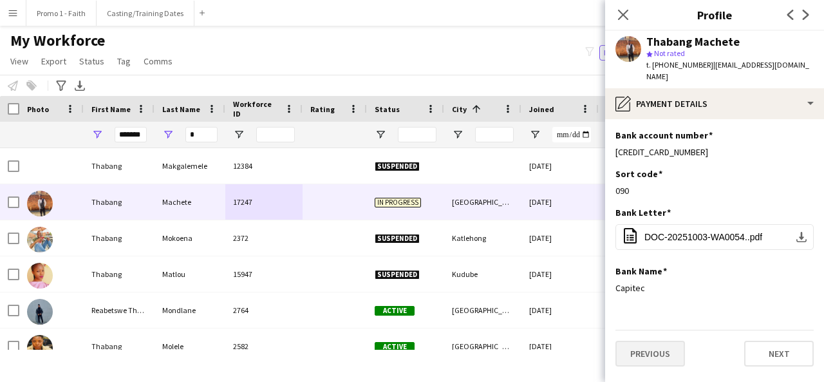
scroll to position [0, 0]
click at [651, 340] on button "Previous" at bounding box center [649, 353] width 69 height 26
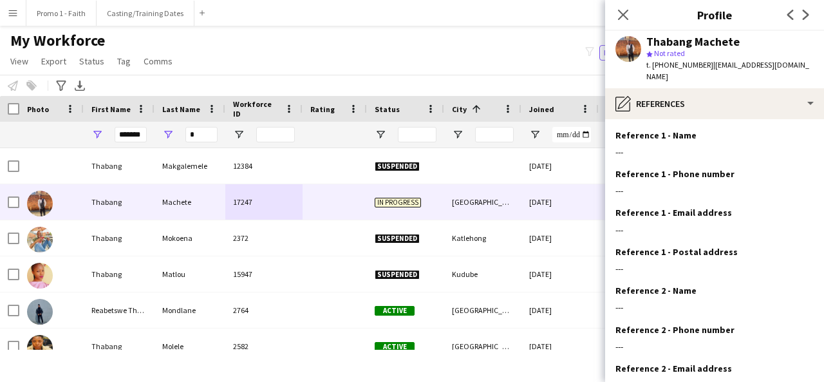
scroll to position [119, 0]
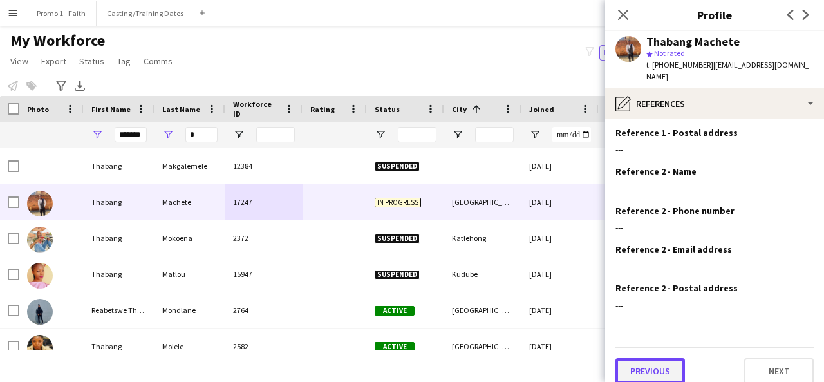
click at [640, 364] on button "Previous" at bounding box center [649, 371] width 69 height 26
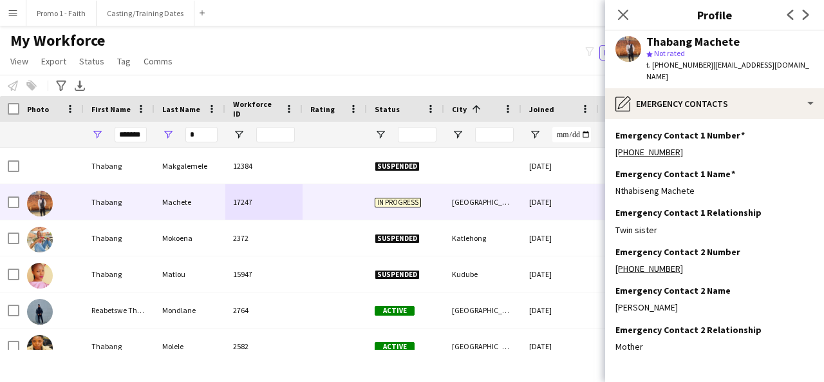
scroll to position [42, 0]
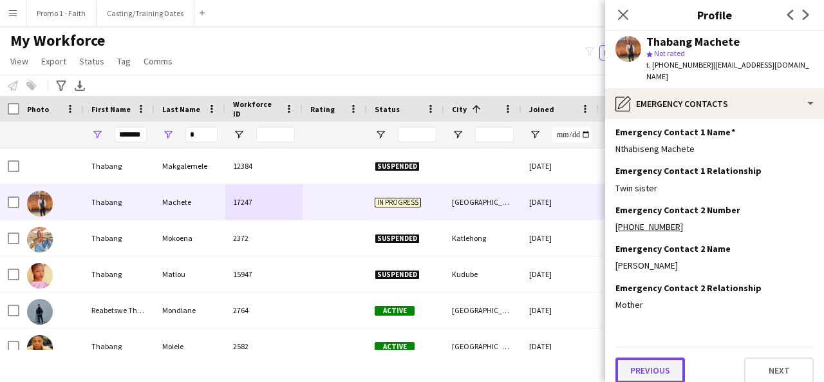
click at [628, 358] on button "Previous" at bounding box center [649, 370] width 69 height 26
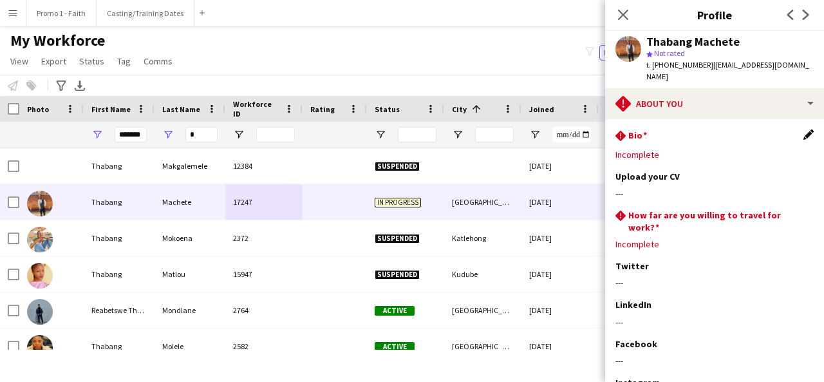
click at [803, 129] on app-icon "Edit this field" at bounding box center [808, 134] width 10 height 10
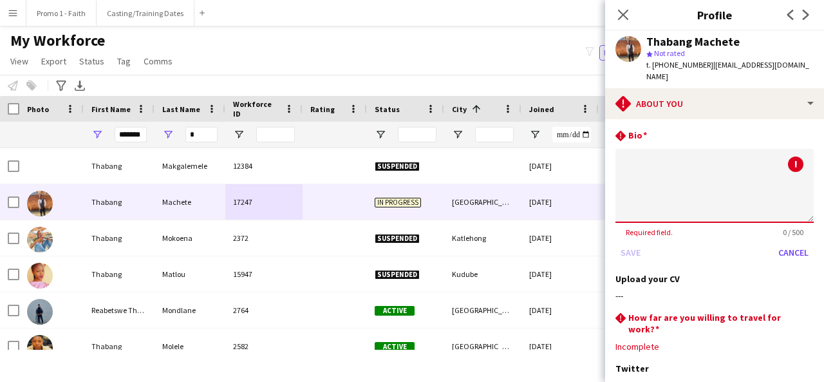
click at [712, 134] on div "rhombus-alert Bio ! Required field. 0 / 500 Save Cancel" at bounding box center [714, 200] width 198 height 143
click at [678, 167] on textarea at bounding box center [714, 186] width 198 height 74
type textarea "**********"
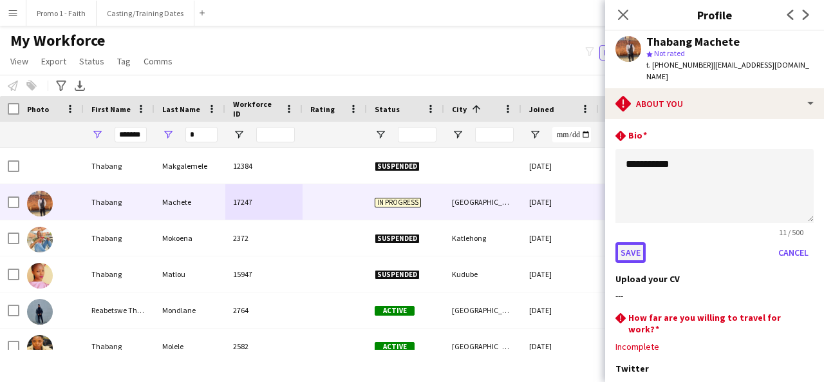
click at [631, 245] on button "Save" at bounding box center [630, 252] width 30 height 21
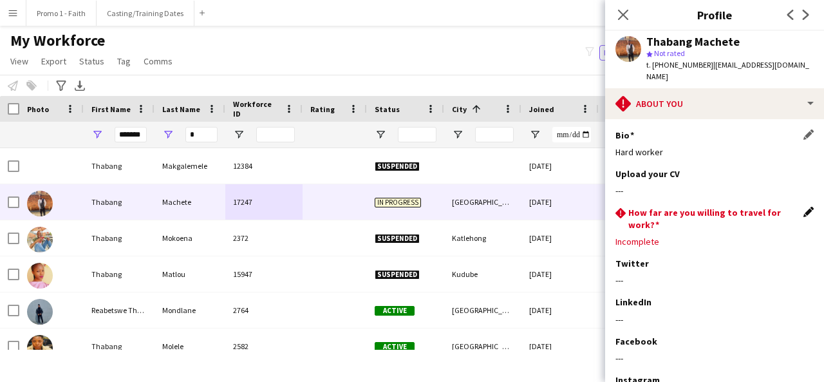
click at [803, 207] on app-icon "Edit this field" at bounding box center [808, 212] width 10 height 10
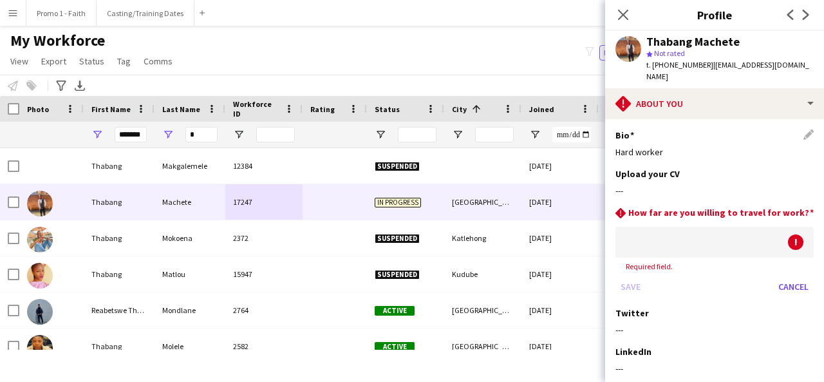
click at [661, 235] on div at bounding box center [701, 241] width 172 height 31
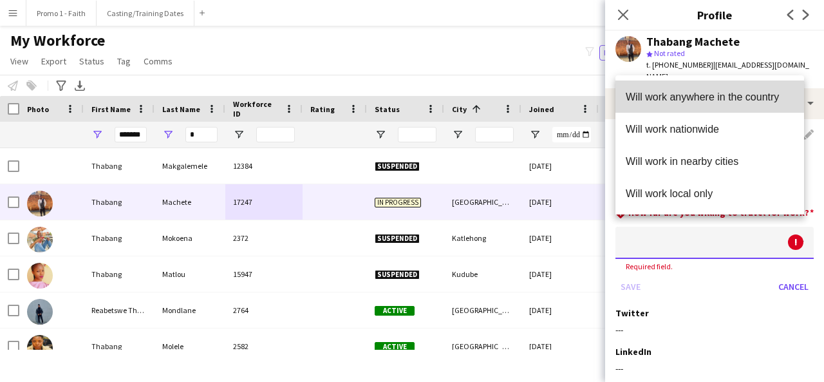
click at [674, 102] on span "Will work anywhere in the country" at bounding box center [709, 97] width 168 height 12
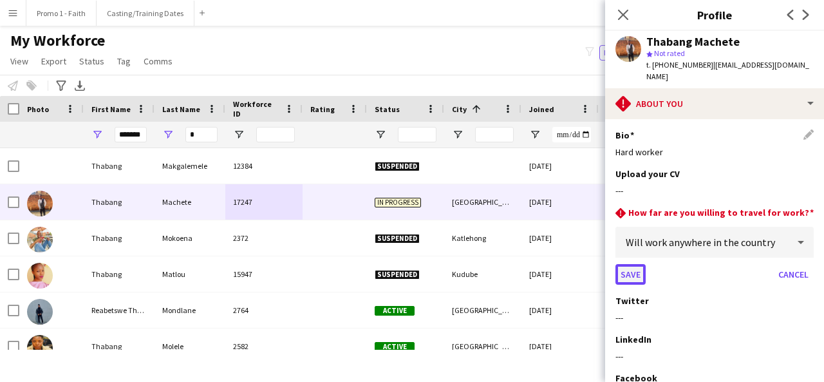
click at [627, 268] on button "Save" at bounding box center [630, 274] width 30 height 21
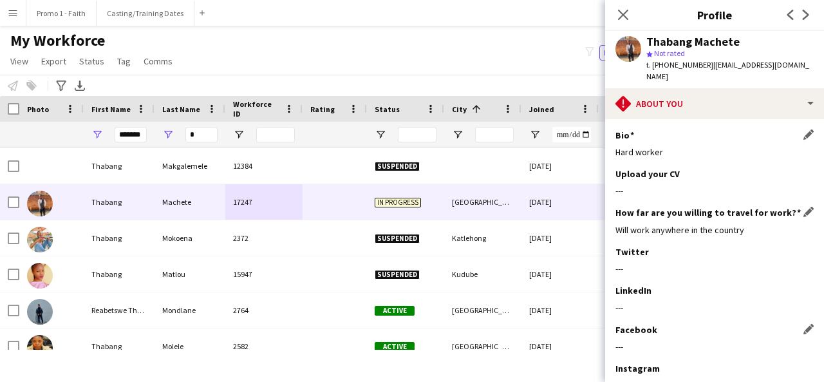
scroll to position [131, 0]
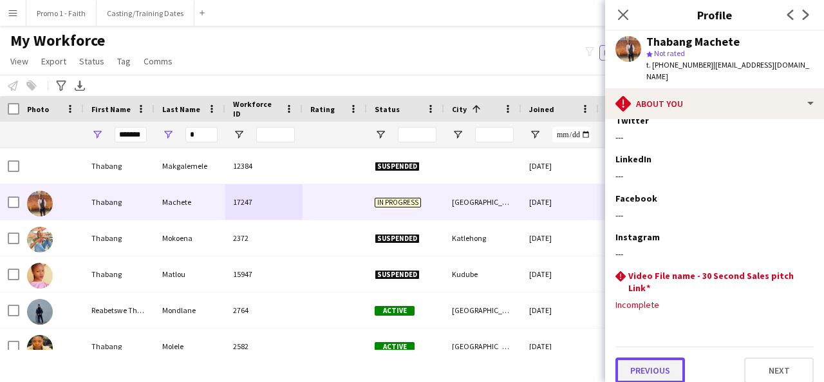
click at [652, 357] on button "Previous" at bounding box center [649, 370] width 69 height 26
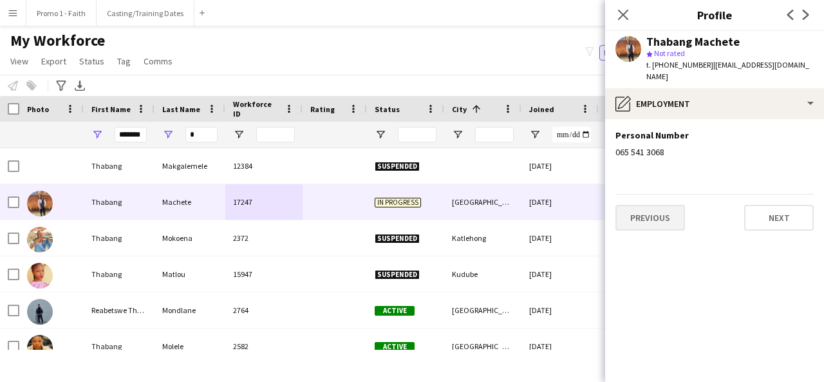
scroll to position [0, 0]
click at [649, 220] on app-section-data-types "Personal Number Edit this field 065 541 3068 Previous Next" at bounding box center [714, 250] width 219 height 263
click at [649, 212] on button "Previous" at bounding box center [649, 218] width 69 height 26
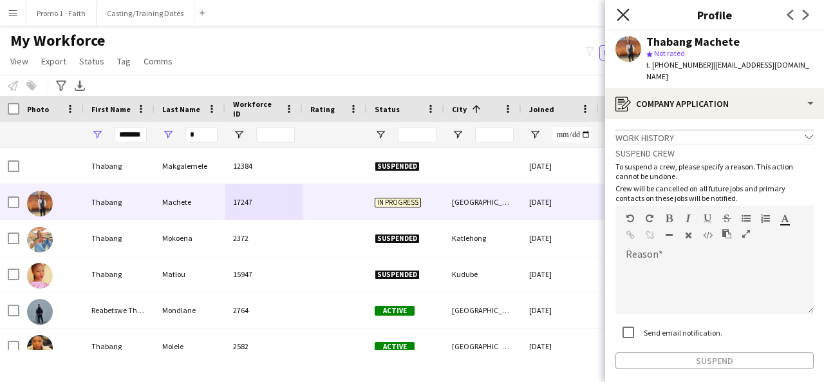
click at [628, 15] on icon "Close pop-in" at bounding box center [622, 14] width 12 height 12
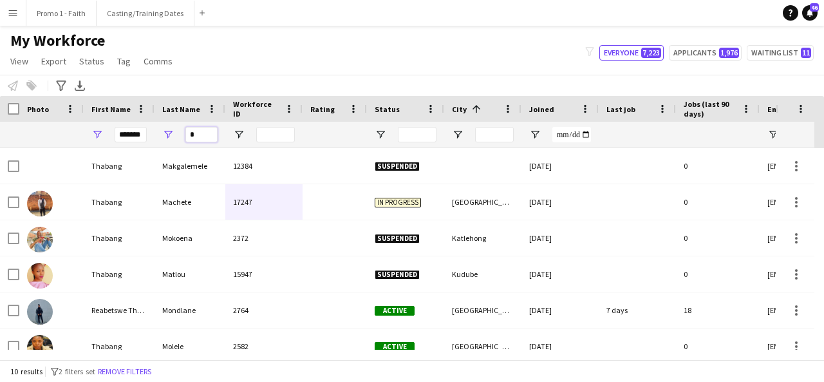
click at [210, 141] on input "*" at bounding box center [201, 134] width 32 height 15
type input "*******"
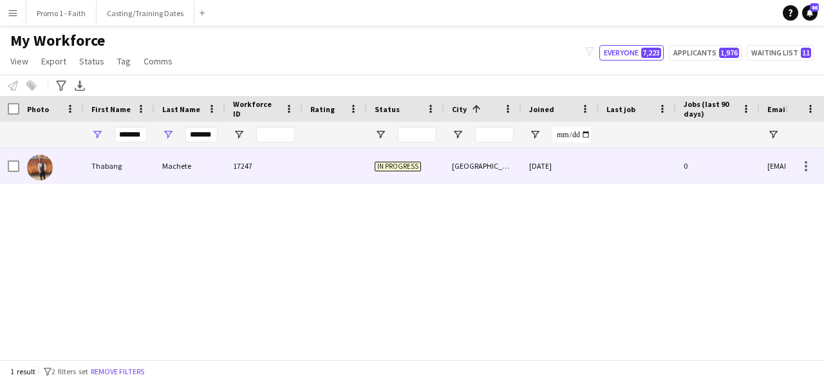
click at [224, 167] on div "Machete" at bounding box center [189, 165] width 71 height 35
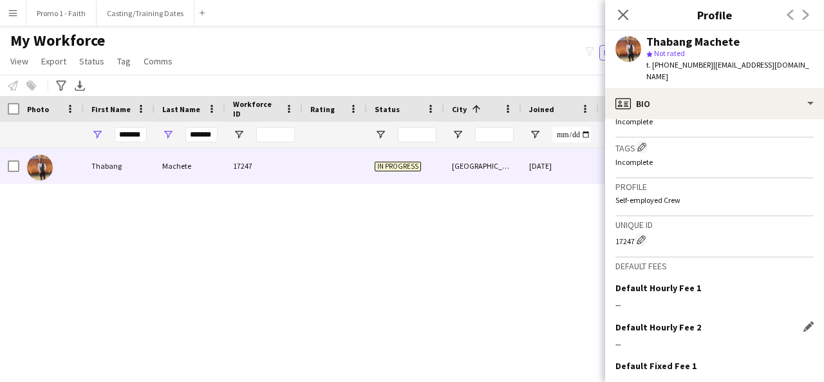
scroll to position [557, 0]
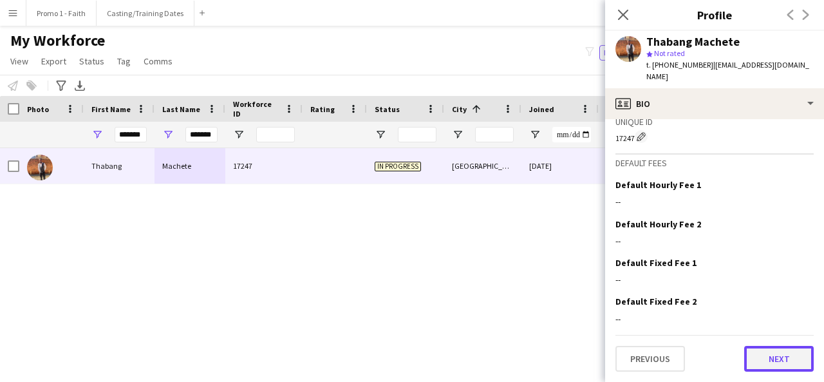
click at [748, 357] on button "Next" at bounding box center [778, 359] width 69 height 26
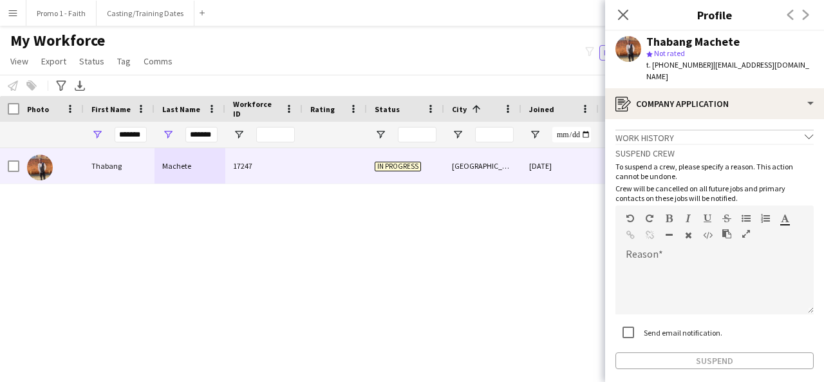
scroll to position [48, 0]
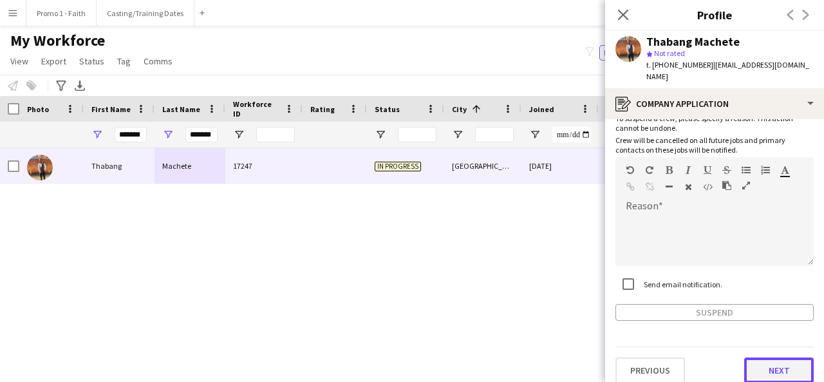
click at [754, 357] on button "Next" at bounding box center [778, 370] width 69 height 26
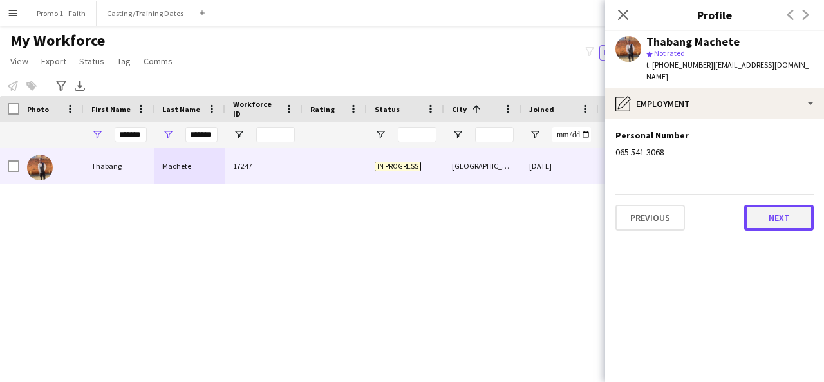
click at [762, 205] on button "Next" at bounding box center [778, 218] width 69 height 26
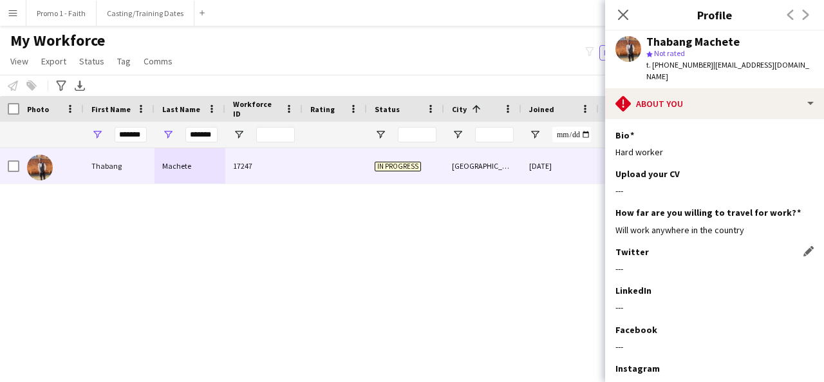
scroll to position [131, 0]
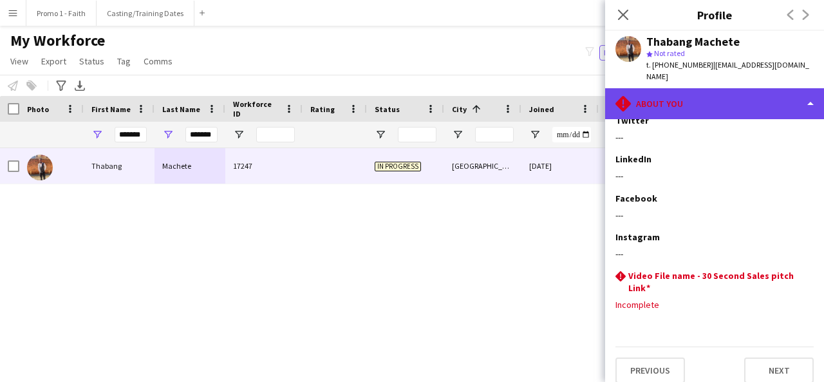
click at [806, 88] on div "rhombus-alert About you" at bounding box center [714, 103] width 219 height 31
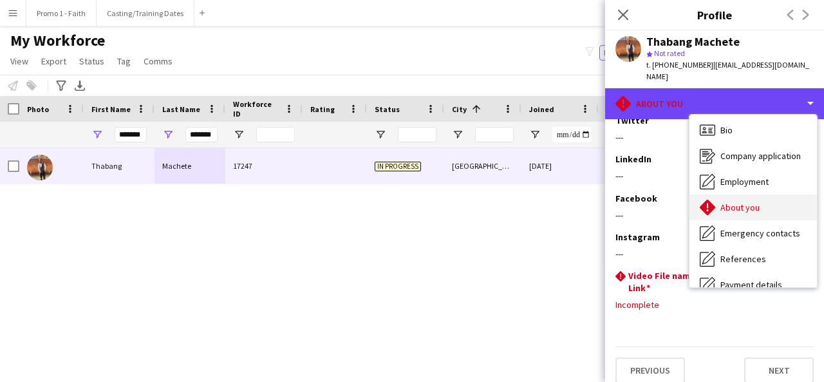
scroll to position [0, 0]
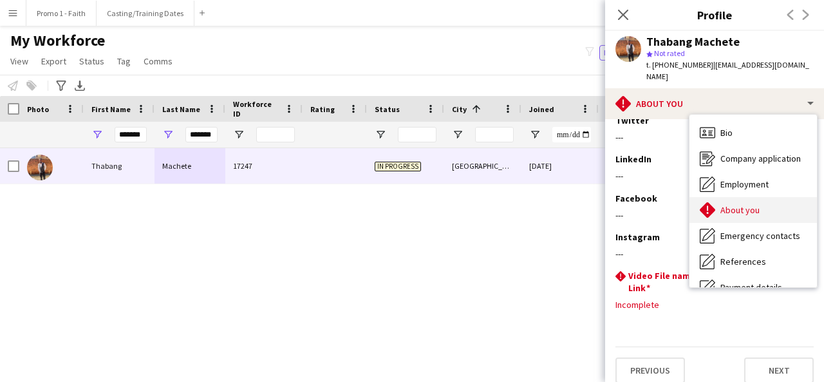
click at [757, 204] on span "About you" at bounding box center [739, 210] width 39 height 12
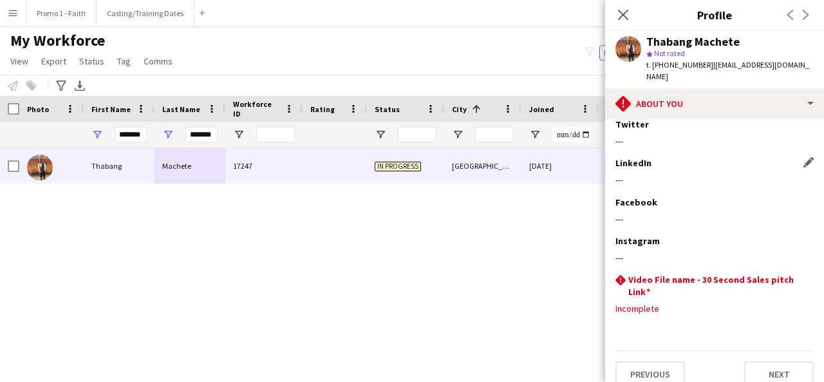
scroll to position [131, 0]
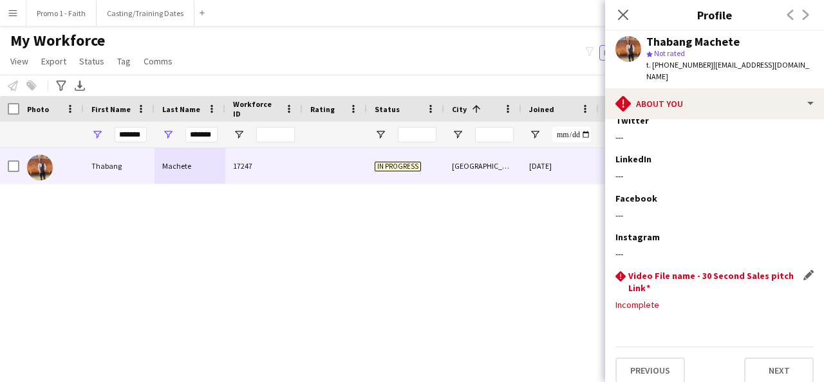
click at [656, 299] on div "Incomplete" at bounding box center [714, 305] width 198 height 12
click at [797, 270] on div "rhombus-alert Video File name - 30 Second Sales pitch Link Edit this field" at bounding box center [714, 281] width 198 height 23
click at [803, 270] on app-icon "Edit this field" at bounding box center [808, 275] width 10 height 10
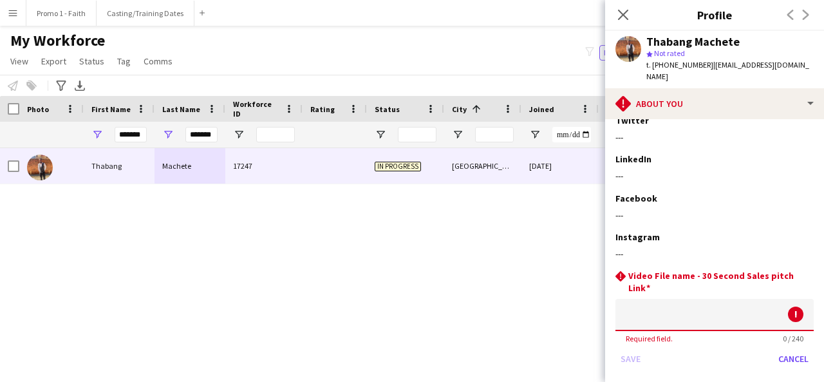
click at [734, 299] on input at bounding box center [714, 315] width 198 height 32
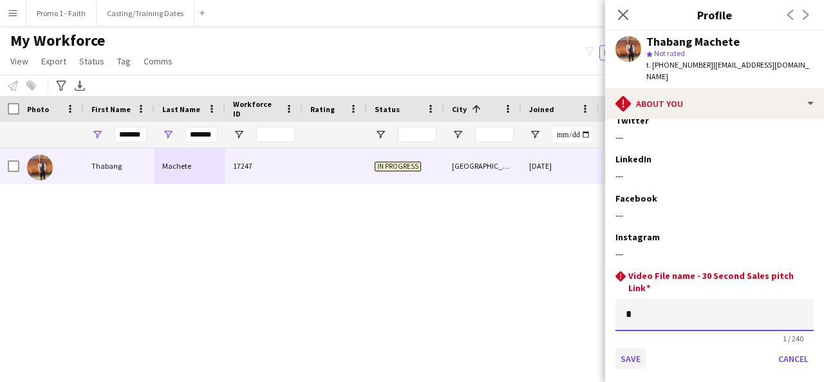
type input "*"
click at [629, 348] on button "Save" at bounding box center [630, 358] width 30 height 21
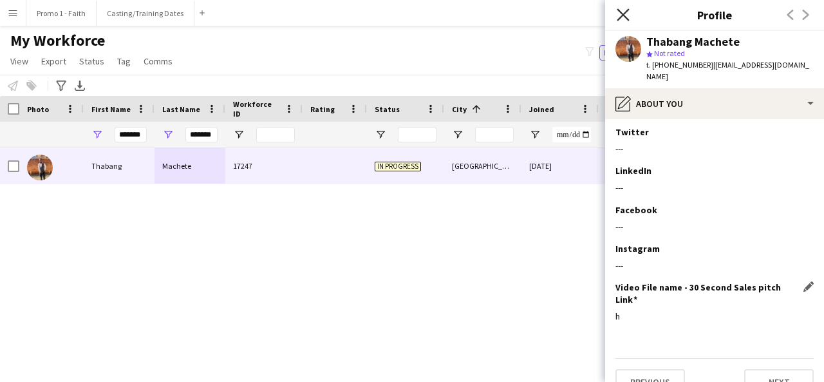
click at [622, 12] on icon "Close pop-in" at bounding box center [622, 14] width 12 height 12
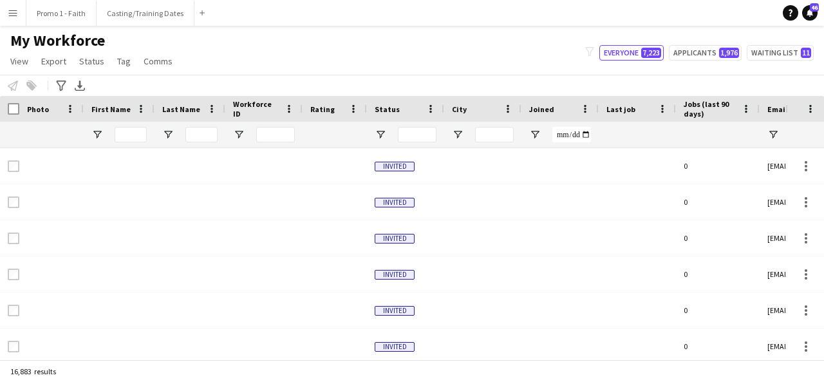
type input "*******"
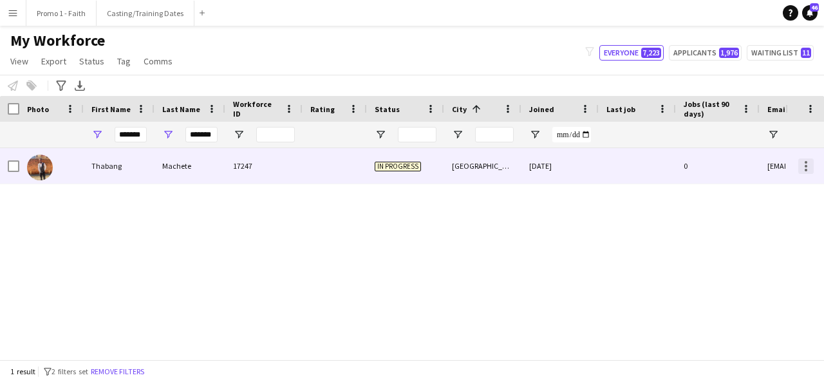
click at [808, 169] on div at bounding box center [805, 165] width 15 height 15
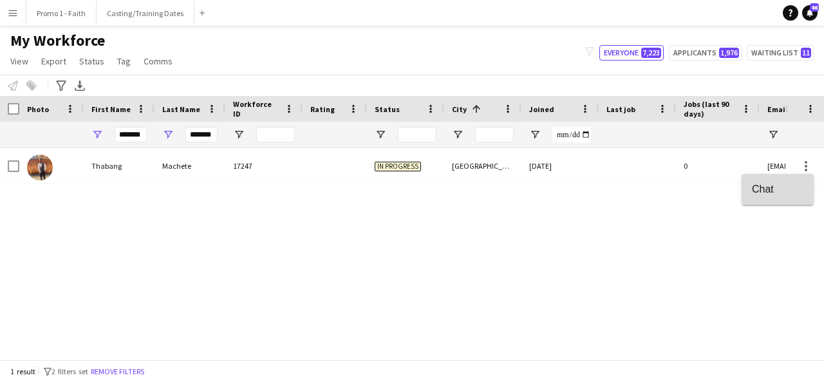
click at [781, 184] on span "Chat" at bounding box center [777, 189] width 51 height 12
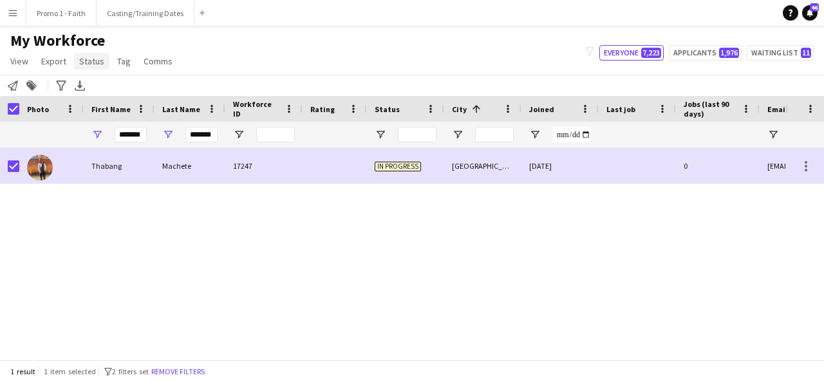
click at [86, 60] on span "Status" at bounding box center [91, 61] width 25 height 12
click at [91, 84] on span "Edit" at bounding box center [91, 89] width 15 height 12
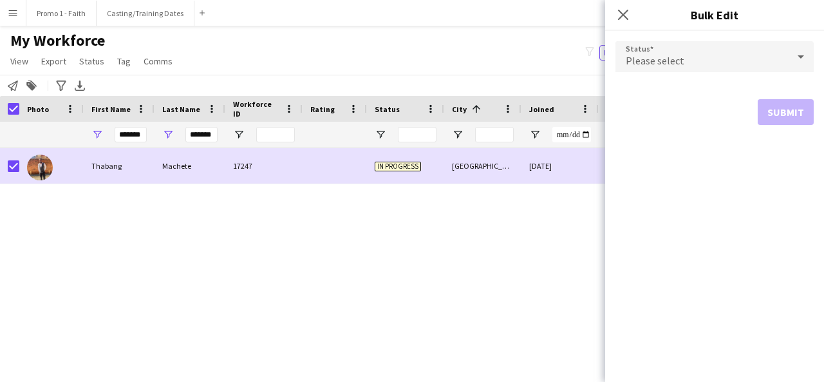
click at [702, 59] on div "Please select" at bounding box center [701, 56] width 172 height 31
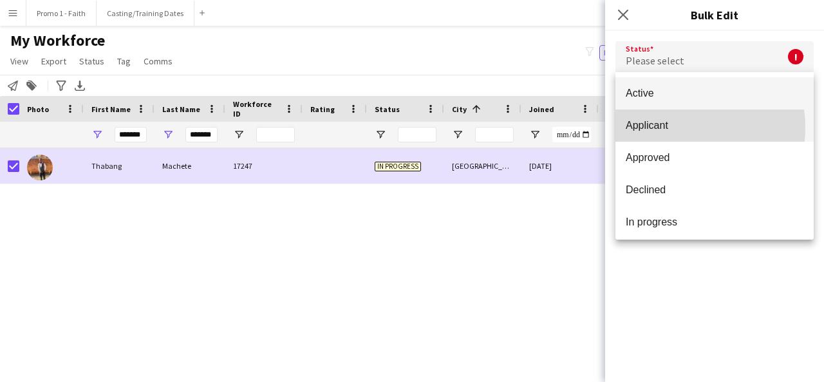
click at [670, 127] on span "Applicant" at bounding box center [714, 125] width 178 height 12
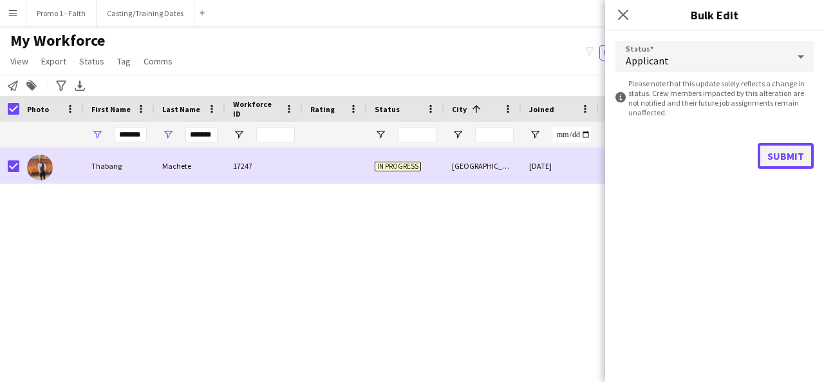
click at [782, 164] on button "Submit" at bounding box center [785, 156] width 56 height 26
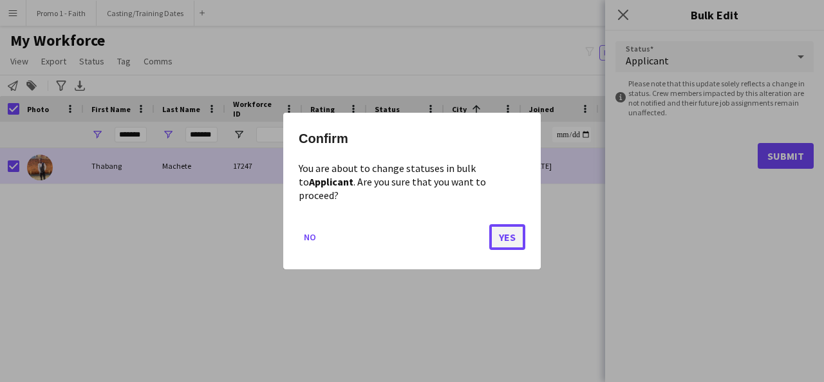
click at [516, 235] on button "Yes" at bounding box center [507, 237] width 36 height 26
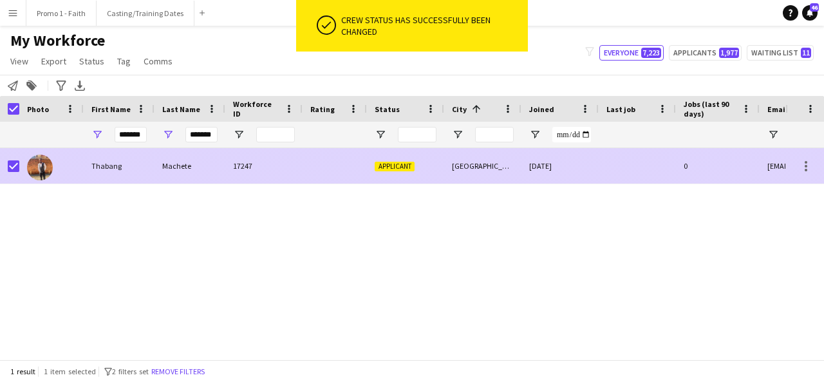
click at [248, 168] on div "17247" at bounding box center [263, 165] width 77 height 35
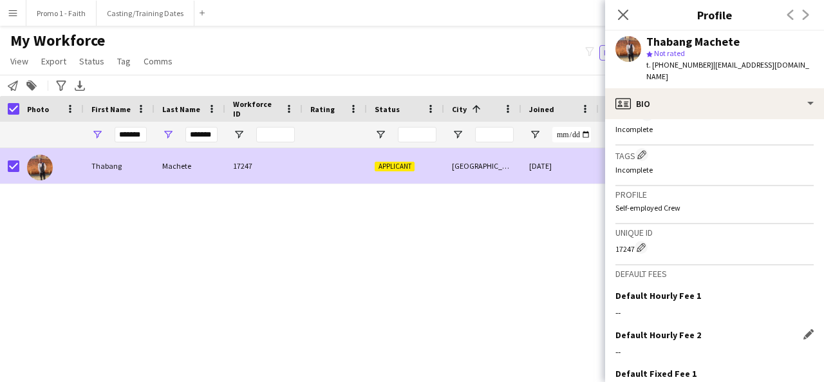
scroll to position [557, 0]
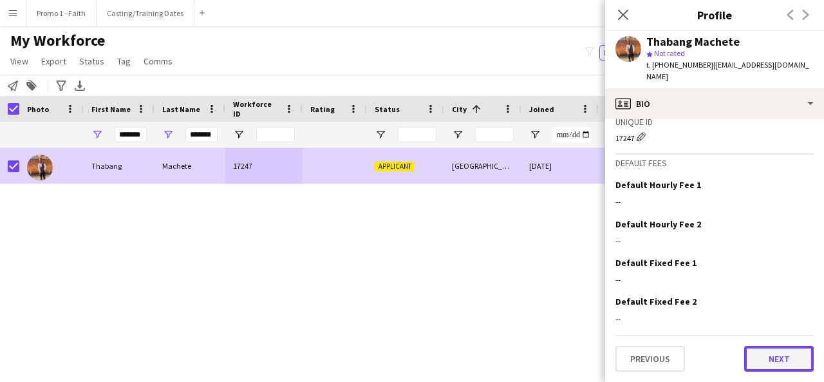
click at [764, 363] on button "Next" at bounding box center [778, 359] width 69 height 26
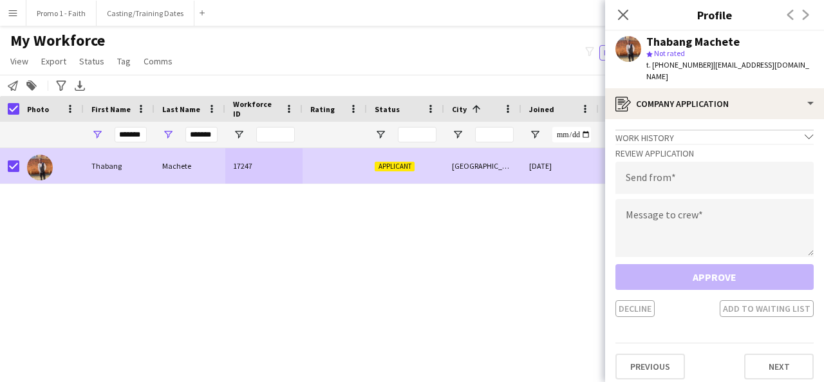
drag, startPoint x: 706, startPoint y: 65, endPoint x: 794, endPoint y: 67, distance: 88.2
click at [794, 67] on div "Thabang Machete star Not rated t. +270655413068 | t.machete67@gmail.com" at bounding box center [714, 59] width 219 height 57
copy span "[EMAIL_ADDRESS][DOMAIN_NAME]"
click at [720, 165] on input "email" at bounding box center [714, 178] width 198 height 32
paste input "**********"
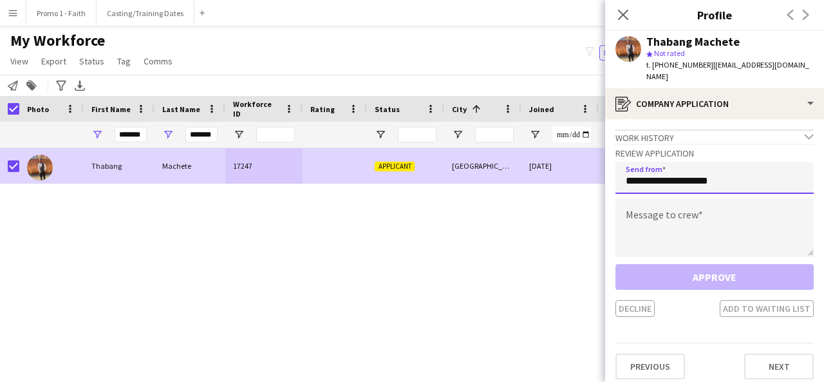
type input "**********"
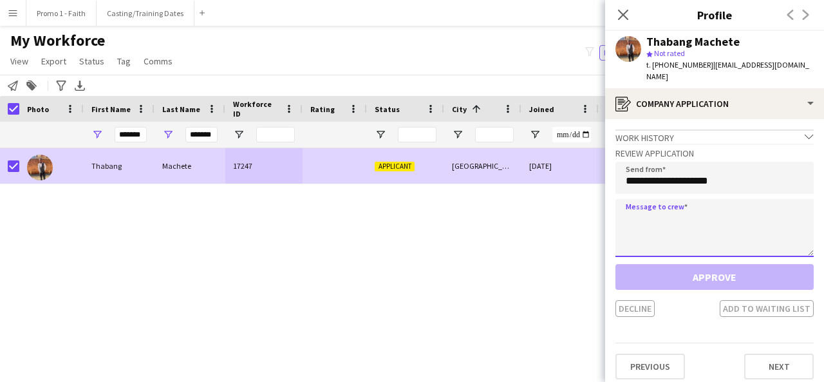
click at [676, 216] on textarea at bounding box center [714, 228] width 198 height 58
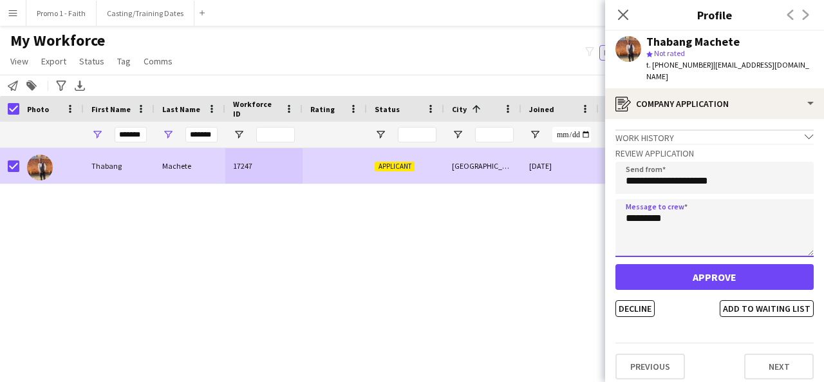
type textarea "*********"
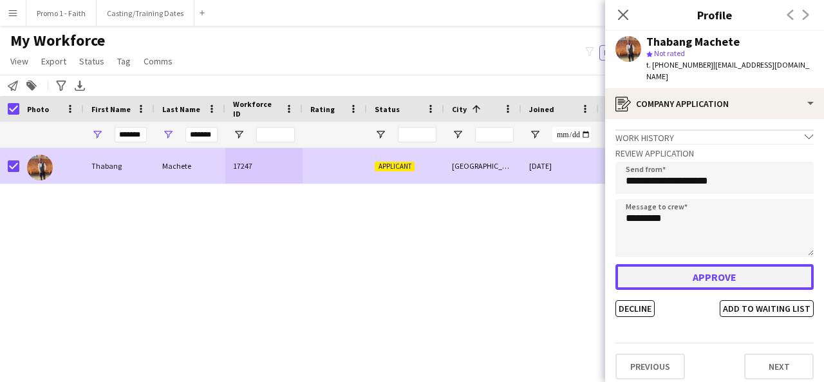
click at [753, 264] on button "Approve" at bounding box center [714, 277] width 198 height 26
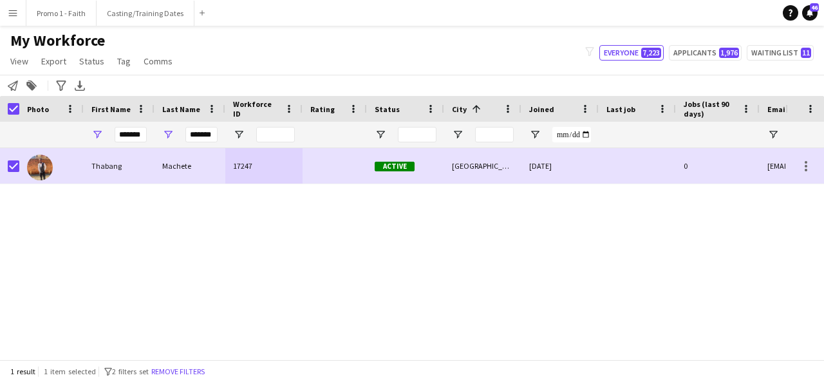
click at [21, 18] on button "Menu" at bounding box center [13, 13] width 26 height 26
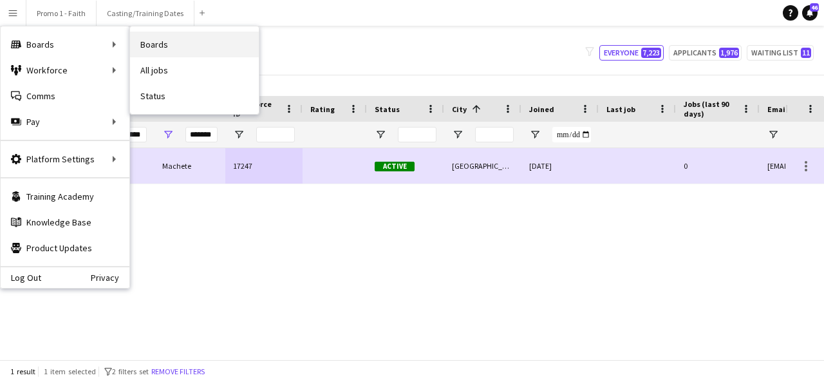
click at [151, 46] on link "Boards" at bounding box center [194, 45] width 129 height 26
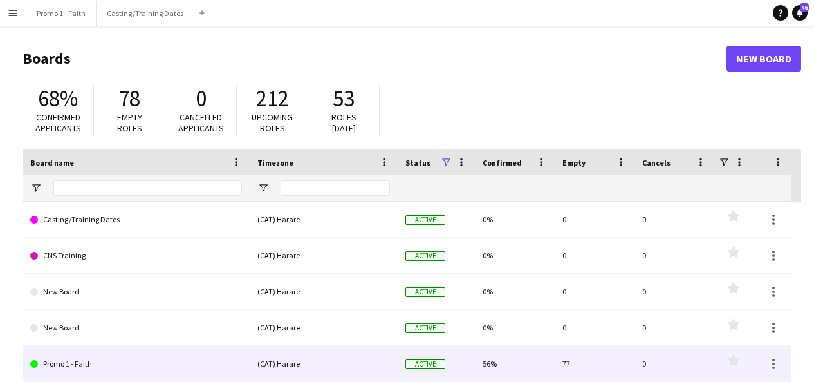
click at [75, 356] on link "Promo 1 - Faith" at bounding box center [136, 364] width 212 height 36
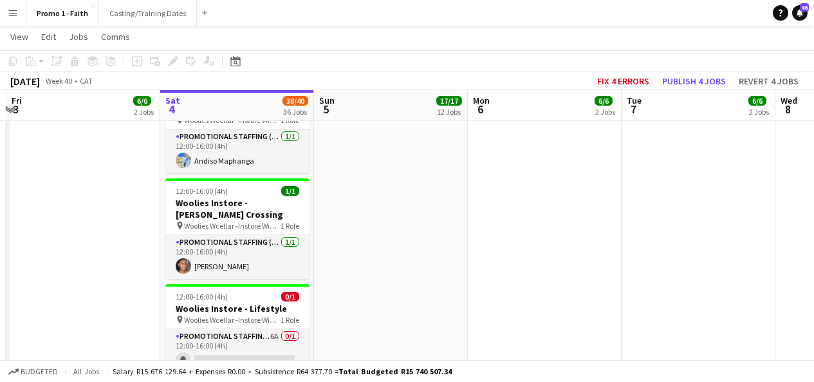
scroll to position [1703, 0]
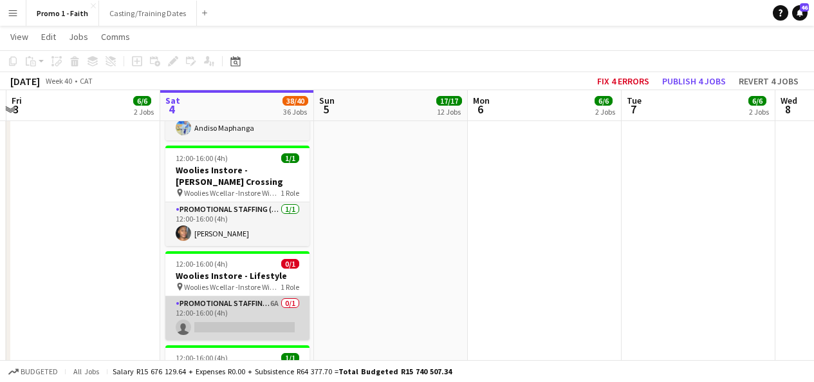
click at [263, 296] on app-card-role "Promotional Staffing (Brand Ambassadors) 6A 0/1 12:00-16:00 (4h) single-neutral…" at bounding box center [237, 318] width 144 height 44
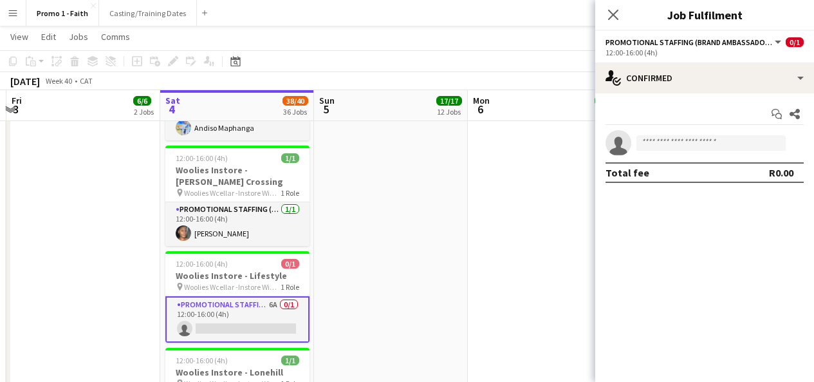
drag, startPoint x: 665, startPoint y: 154, endPoint x: 661, endPoint y: 141, distance: 13.3
click at [661, 141] on app-invite-slot "single-neutral-actions" at bounding box center [704, 143] width 219 height 26
click at [661, 141] on input at bounding box center [710, 142] width 149 height 15
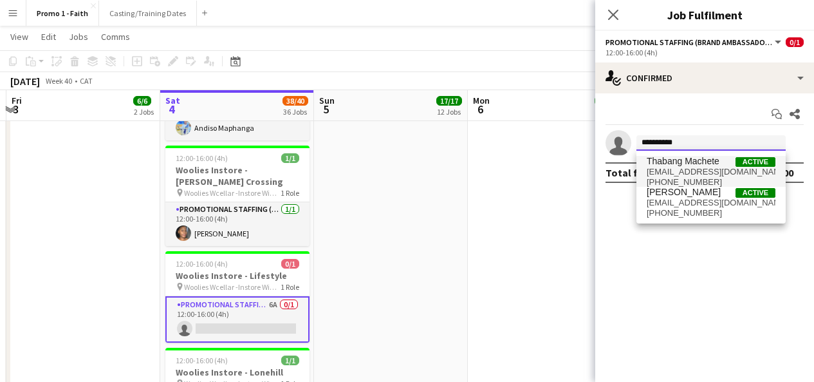
type input "**********"
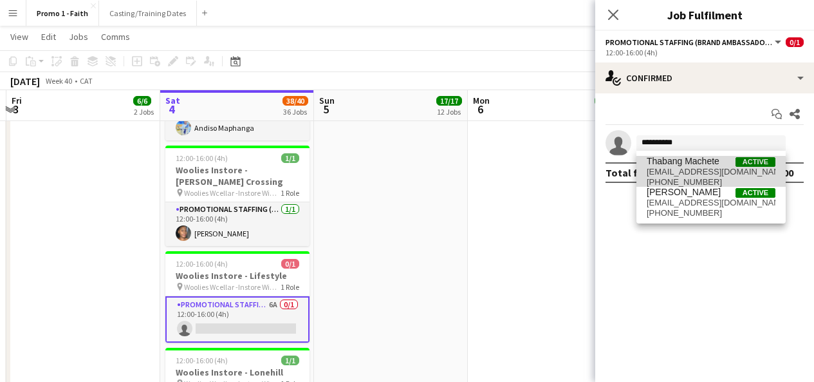
click at [697, 175] on span "[EMAIL_ADDRESS][DOMAIN_NAME]" at bounding box center [711, 172] width 129 height 10
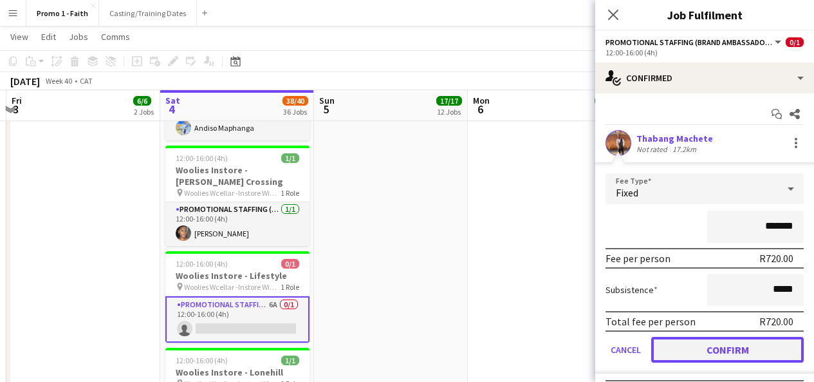
click at [717, 347] on button "Confirm" at bounding box center [727, 350] width 153 height 26
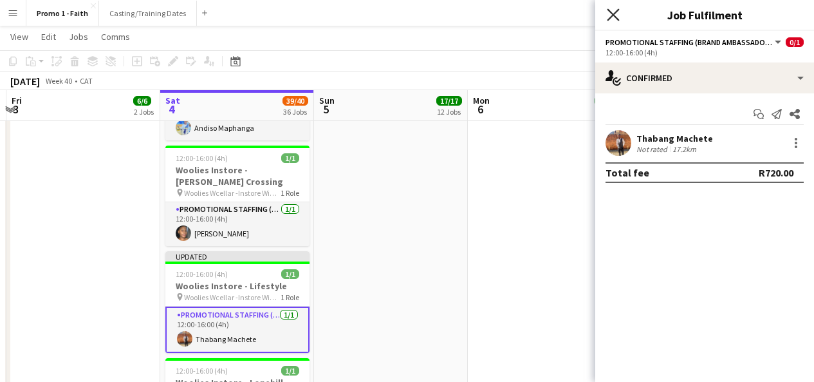
click at [610, 17] on icon at bounding box center [613, 14] width 12 height 12
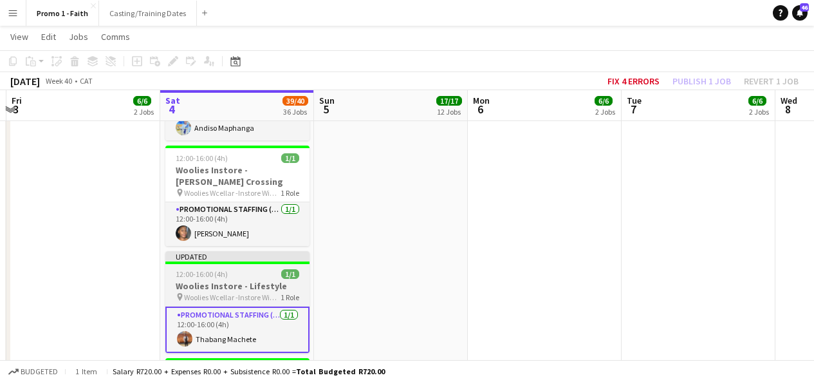
click at [296, 251] on div "Updated" at bounding box center [237, 256] width 144 height 10
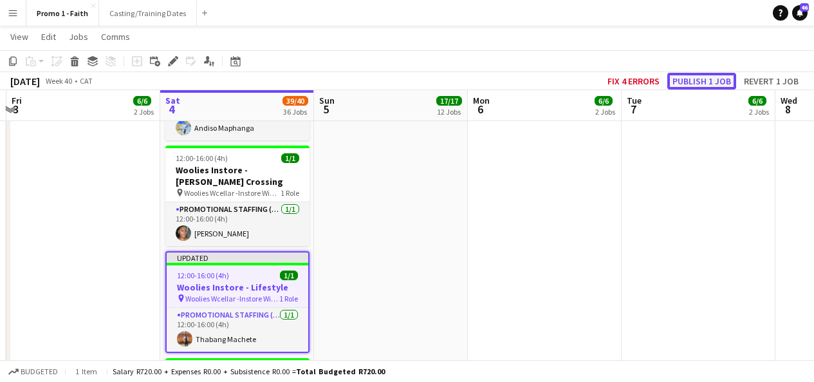
click at [692, 80] on button "Publish 1 job" at bounding box center [701, 81] width 69 height 17
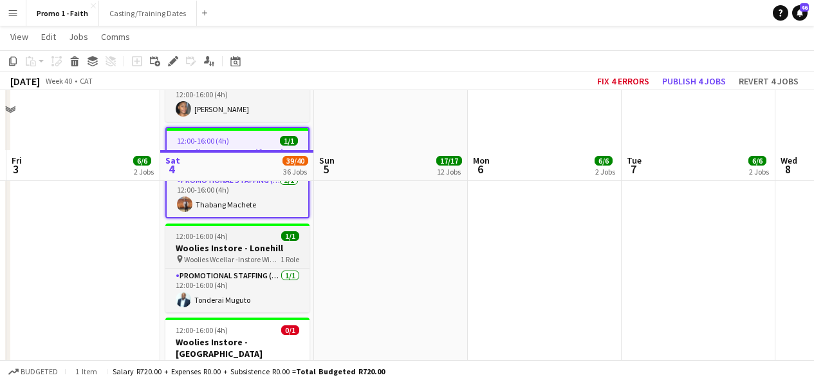
scroll to position [1889, 0]
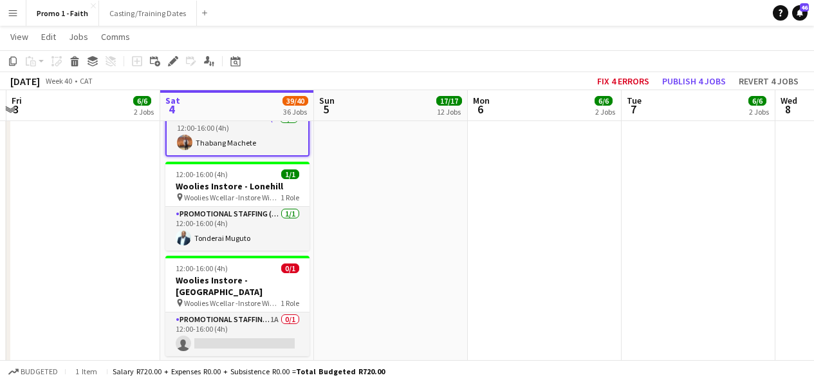
click at [15, 10] on app-icon "Menu" at bounding box center [13, 13] width 10 height 10
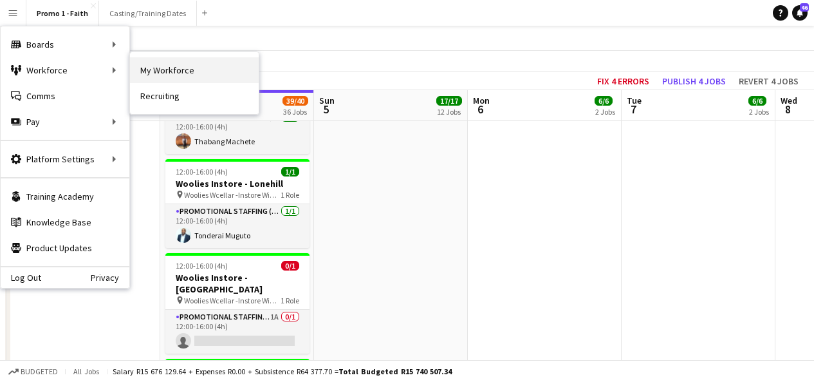
click at [134, 72] on link "My Workforce" at bounding box center [194, 70] width 129 height 26
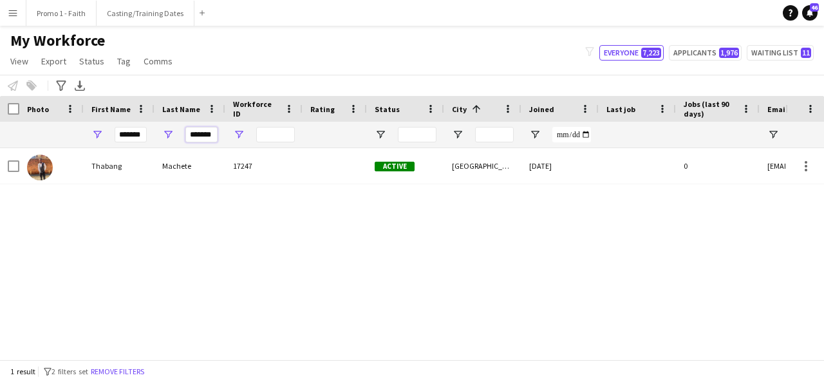
scroll to position [0, 1]
drag, startPoint x: 189, startPoint y: 133, endPoint x: 244, endPoint y: 129, distance: 55.5
click at [244, 129] on div "******* *******" at bounding box center [697, 135] width 1395 height 26
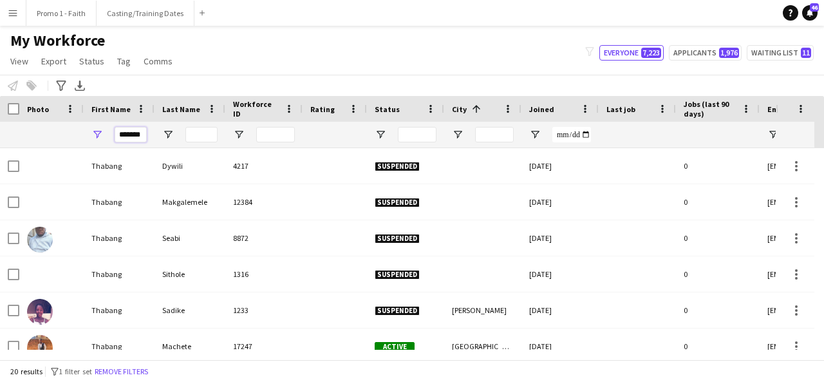
scroll to position [0, 3]
drag, startPoint x: 115, startPoint y: 137, endPoint x: 218, endPoint y: 137, distance: 103.6
click at [218, 137] on div "*******" at bounding box center [697, 135] width 1395 height 26
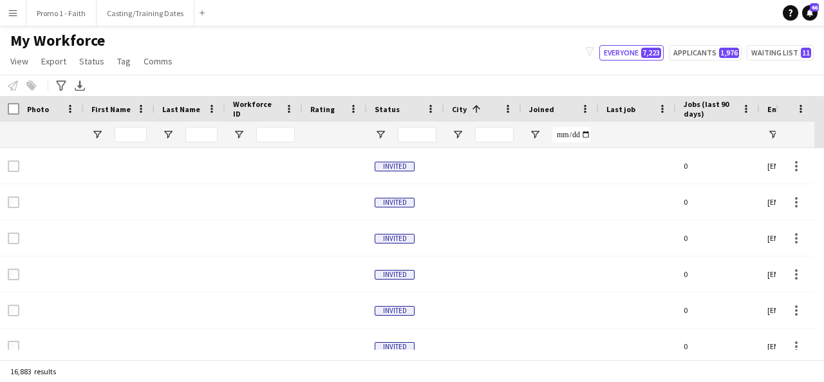
click at [204, 143] on div at bounding box center [201, 135] width 32 height 26
click at [203, 132] on input "Last Name Filter Input" at bounding box center [201, 134] width 32 height 15
paste input "********"
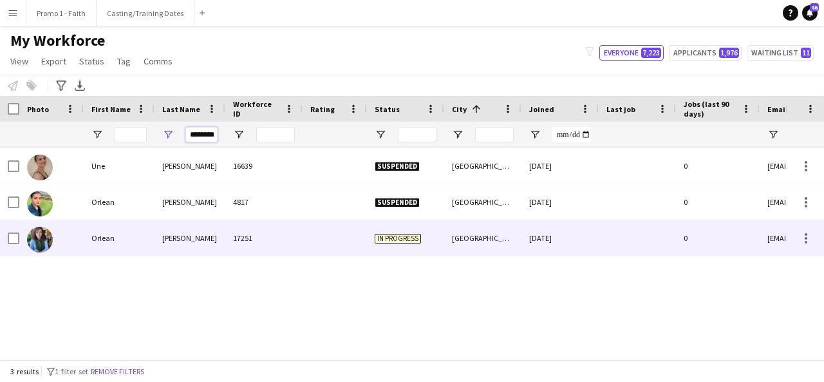
type input "********"
click at [255, 234] on div "17251" at bounding box center [263, 237] width 77 height 35
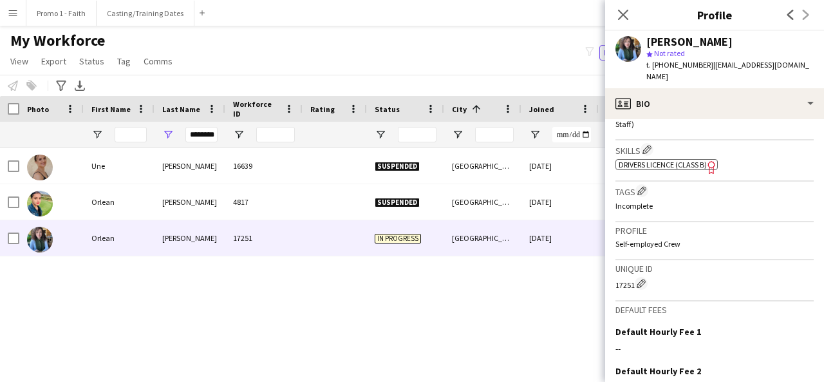
scroll to position [566, 0]
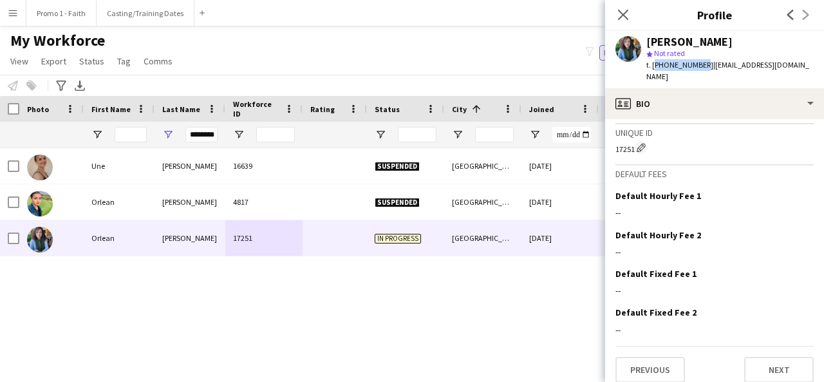
drag, startPoint x: 652, startPoint y: 65, endPoint x: 696, endPoint y: 66, distance: 43.8
click at [696, 66] on span "t. +27672559254" at bounding box center [679, 65] width 67 height 10
copy span "+27672559254"
click at [669, 356] on button "Previous" at bounding box center [649, 369] width 69 height 26
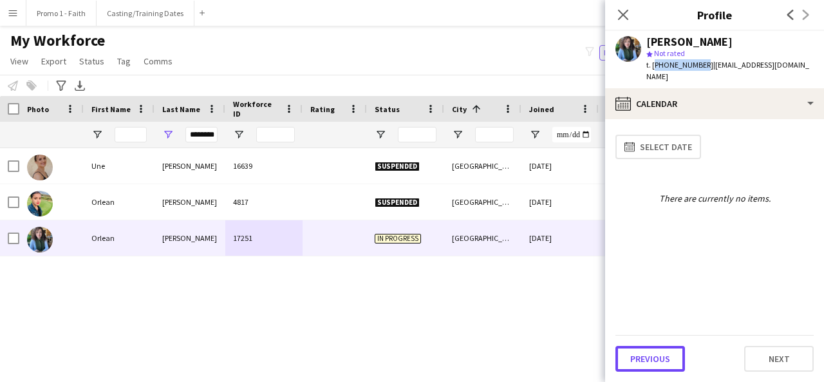
click at [669, 353] on button "Previous" at bounding box center [649, 359] width 69 height 26
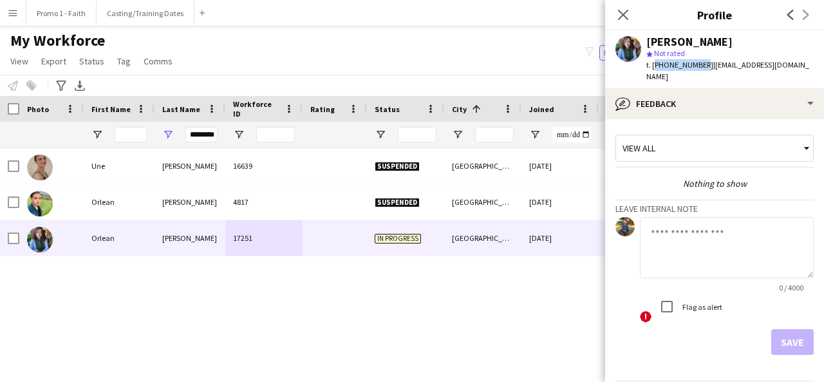
scroll to position [34, 0]
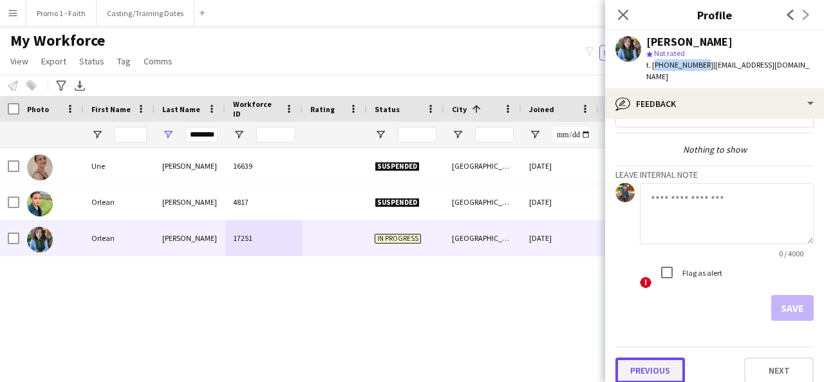
click at [654, 357] on button "Previous" at bounding box center [649, 370] width 69 height 26
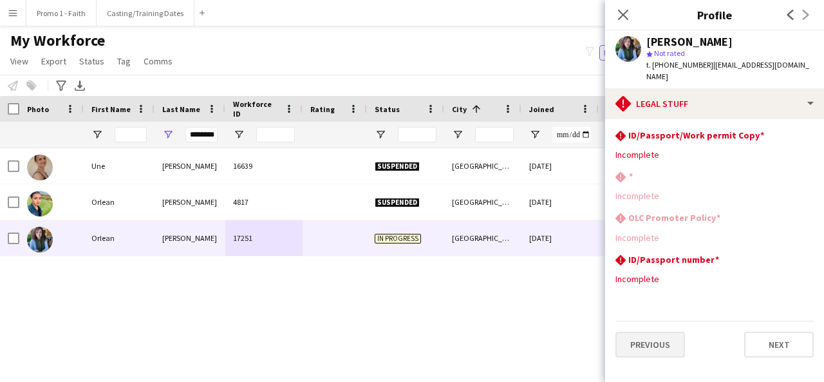
drag, startPoint x: 648, startPoint y: 316, endPoint x: 651, endPoint y: 329, distance: 13.8
click at [651, 329] on div "Previous Next" at bounding box center [714, 338] width 198 height 37
click at [651, 331] on button "Previous" at bounding box center [649, 344] width 69 height 26
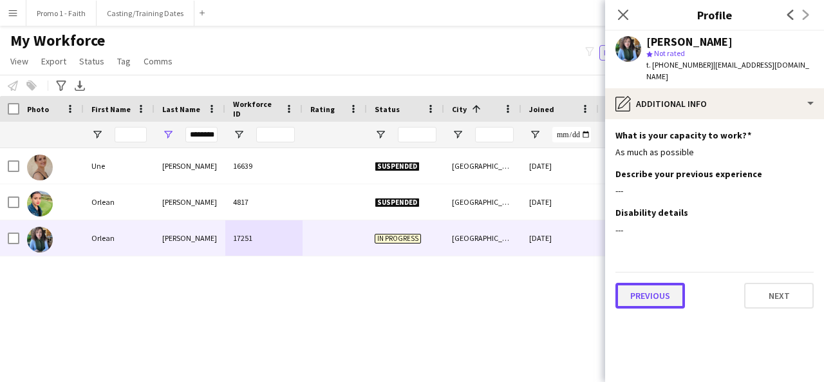
click at [647, 292] on button "Previous" at bounding box center [649, 295] width 69 height 26
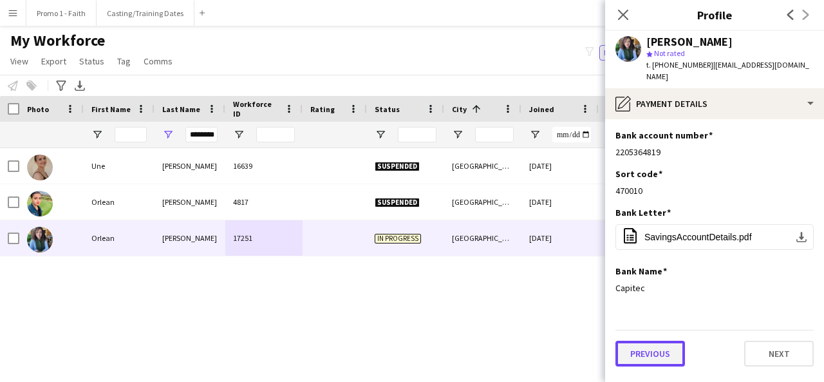
click at [654, 340] on button "Previous" at bounding box center [649, 353] width 69 height 26
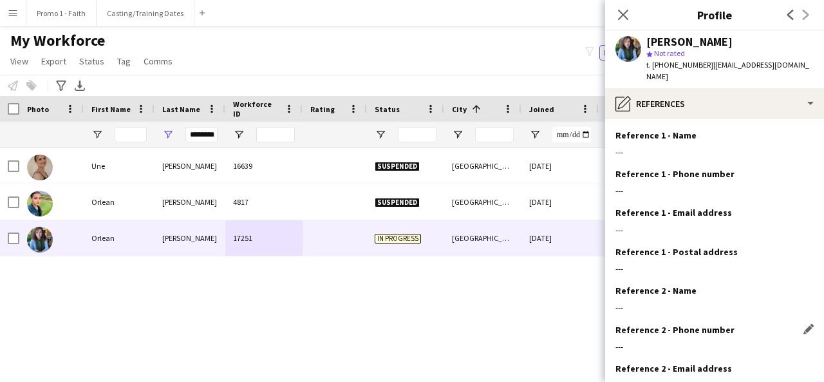
scroll to position [119, 0]
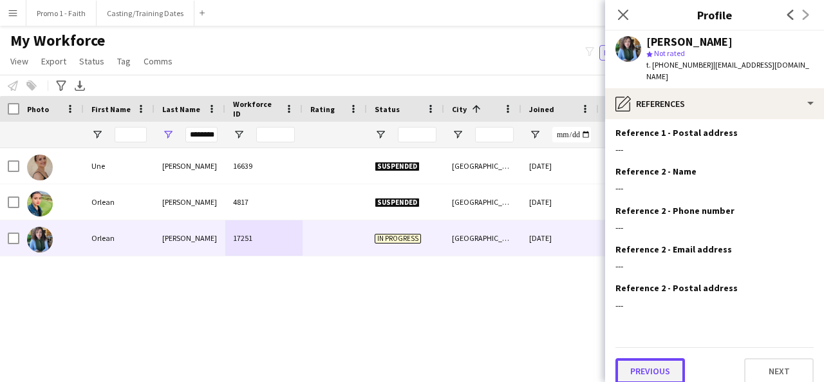
click at [645, 358] on button "Previous" at bounding box center [649, 371] width 69 height 26
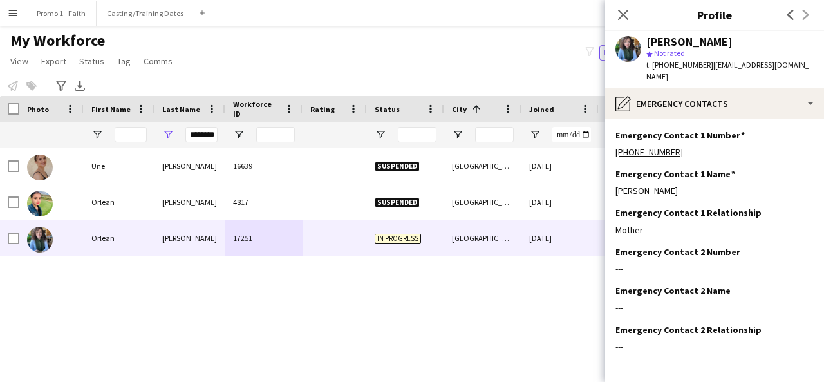
scroll to position [42, 0]
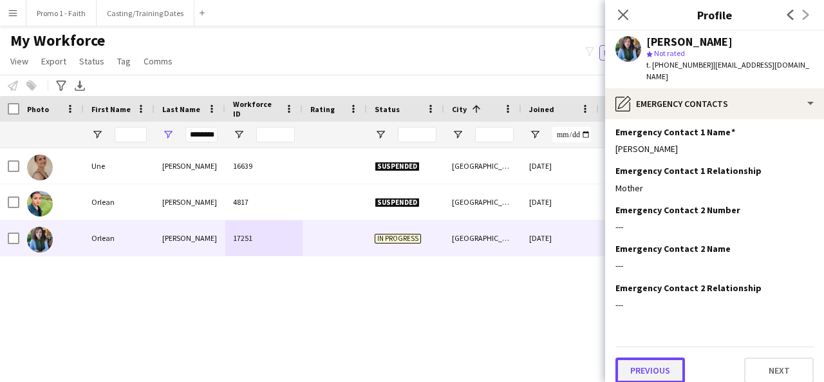
click at [642, 358] on button "Previous" at bounding box center [649, 370] width 69 height 26
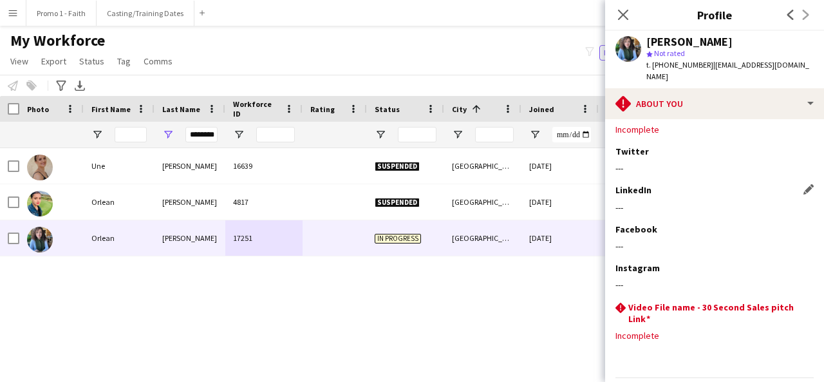
scroll to position [145, 0]
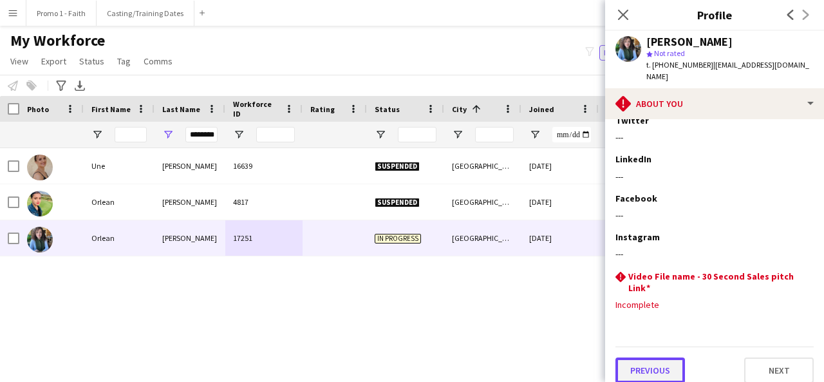
click at [658, 357] on button "Previous" at bounding box center [649, 370] width 69 height 26
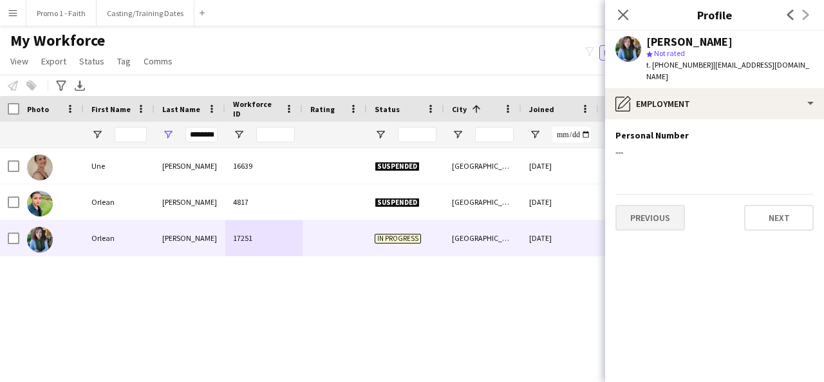
scroll to position [0, 0]
click at [652, 212] on button "Previous" at bounding box center [649, 218] width 69 height 26
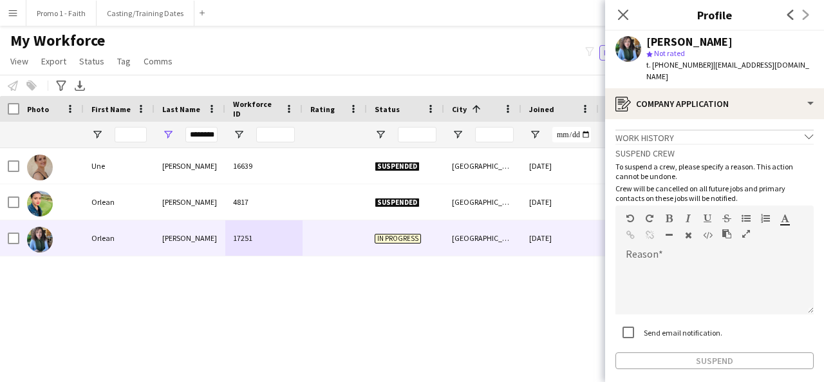
scroll to position [48, 0]
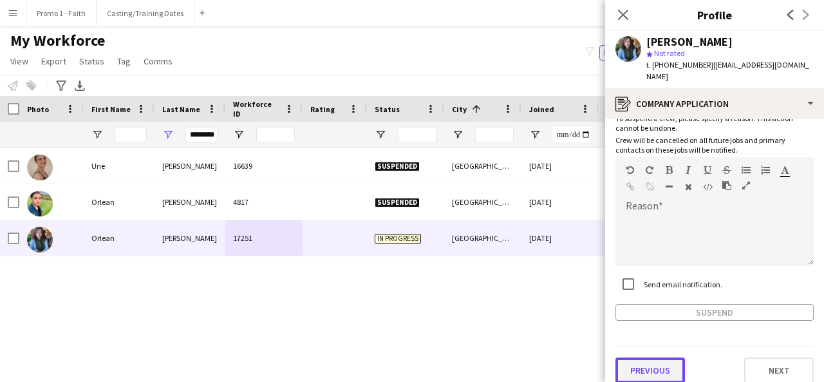
click at [657, 360] on button "Previous" at bounding box center [649, 370] width 69 height 26
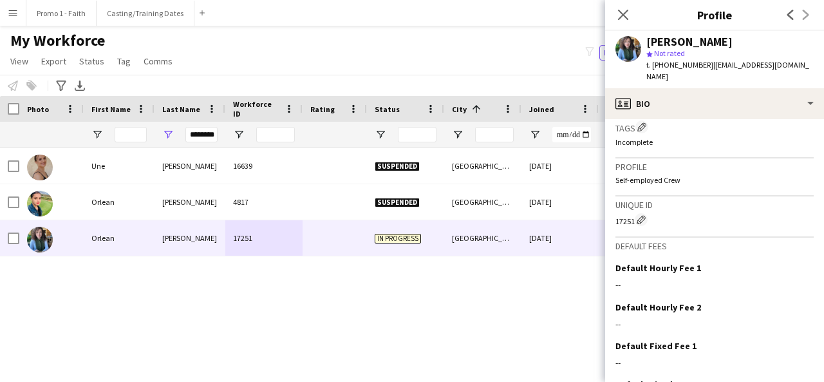
scroll to position [566, 0]
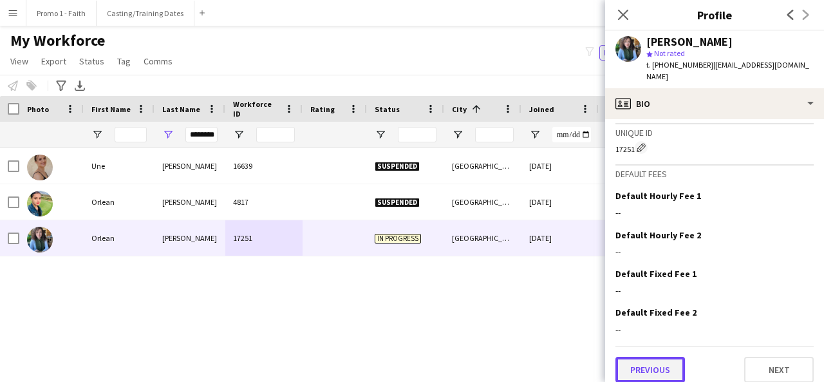
click at [649, 361] on button "Previous" at bounding box center [649, 369] width 69 height 26
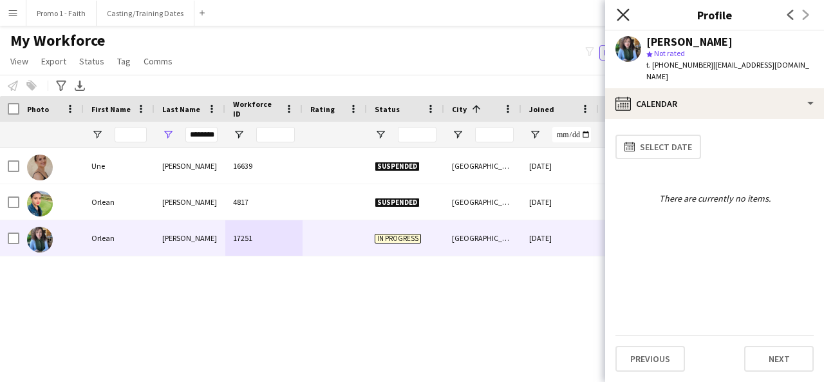
click at [624, 12] on icon "Close pop-in" at bounding box center [622, 14] width 12 height 12
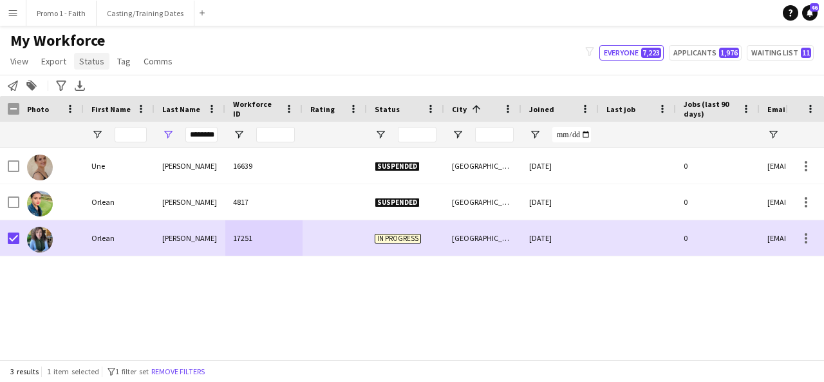
click at [97, 64] on span "Status" at bounding box center [91, 61] width 25 height 12
click at [104, 95] on link "Edit" at bounding box center [119, 88] width 90 height 27
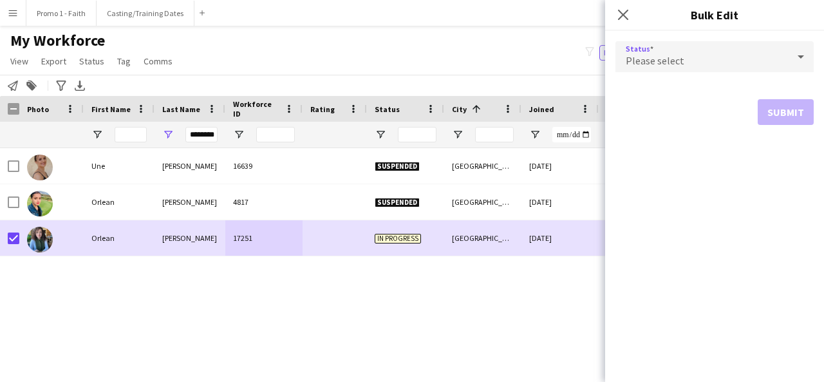
click at [678, 64] on span "Please select" at bounding box center [654, 60] width 59 height 13
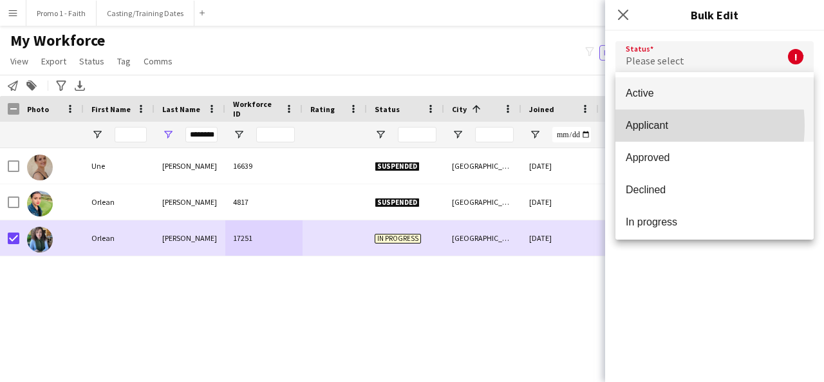
click at [652, 125] on span "Applicant" at bounding box center [714, 125] width 178 height 12
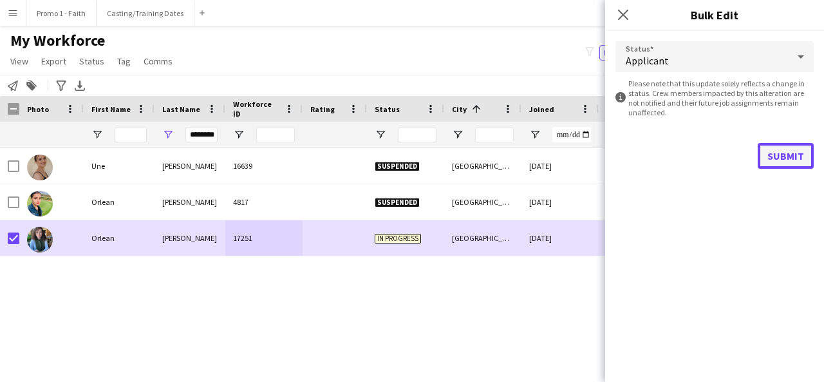
click at [781, 154] on button "Submit" at bounding box center [785, 156] width 56 height 26
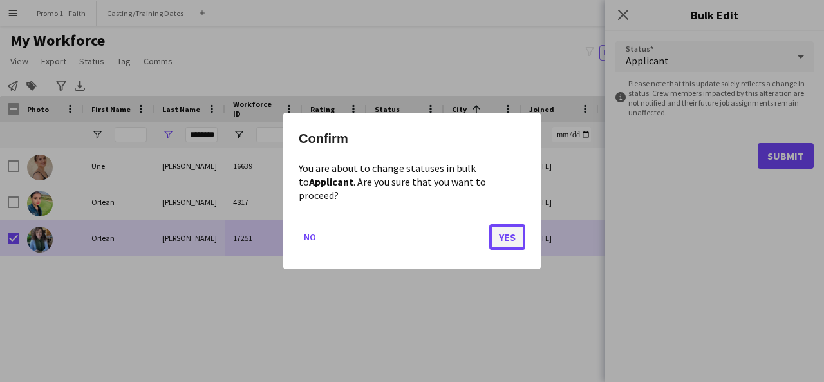
click at [512, 227] on button "Yes" at bounding box center [507, 237] width 36 height 26
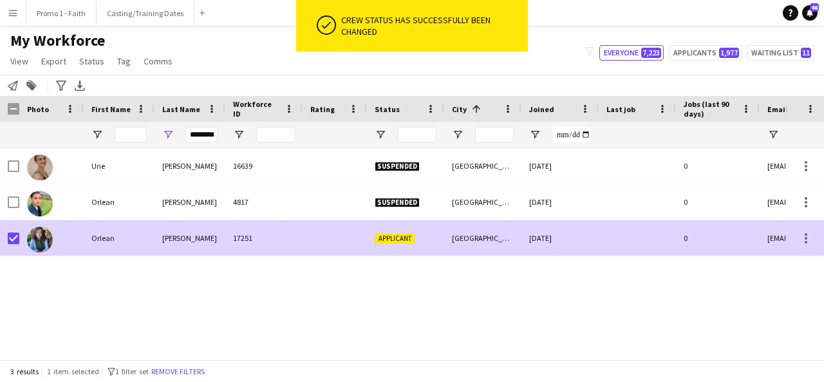
click at [401, 241] on span "Applicant" at bounding box center [394, 239] width 40 height 10
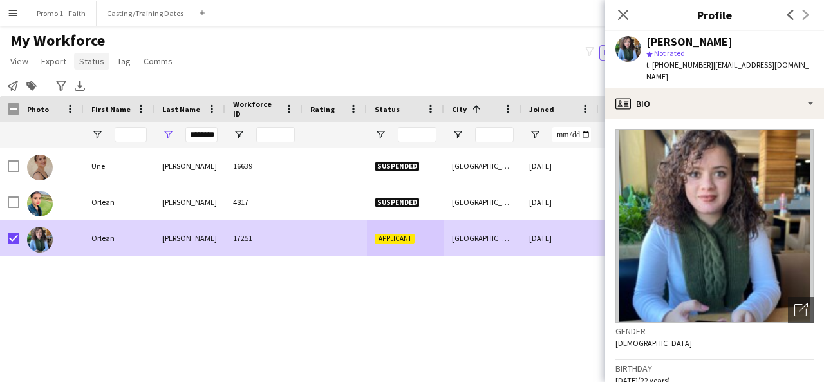
click at [93, 60] on span "Status" at bounding box center [91, 61] width 25 height 12
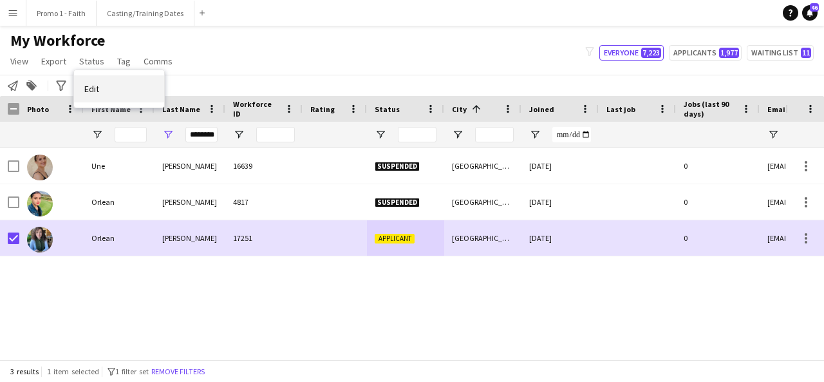
click at [101, 91] on link "Edit" at bounding box center [119, 88] width 90 height 27
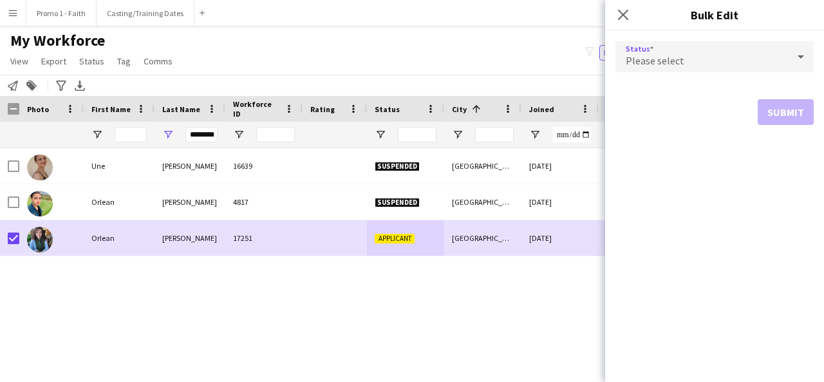
click at [698, 48] on div "Please select" at bounding box center [701, 56] width 172 height 31
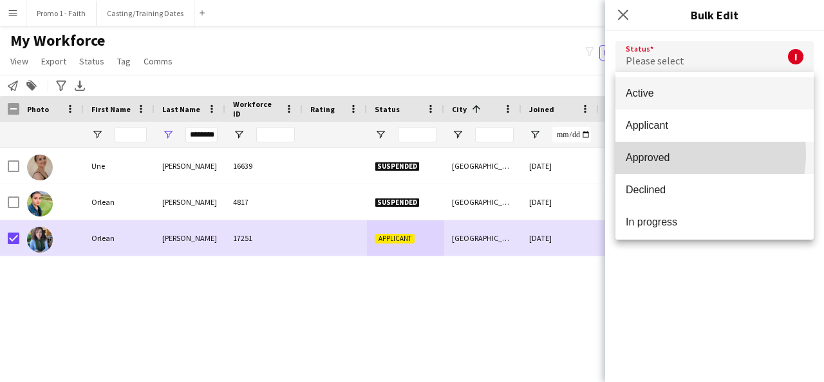
click at [677, 153] on span "Approved" at bounding box center [714, 157] width 178 height 12
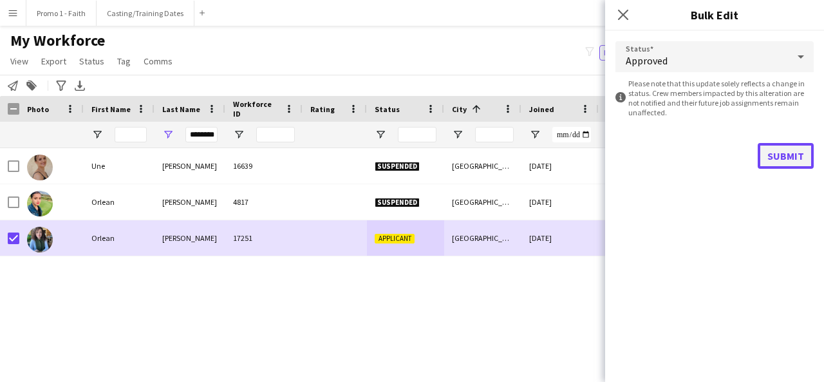
click at [770, 150] on button "Submit" at bounding box center [785, 156] width 56 height 26
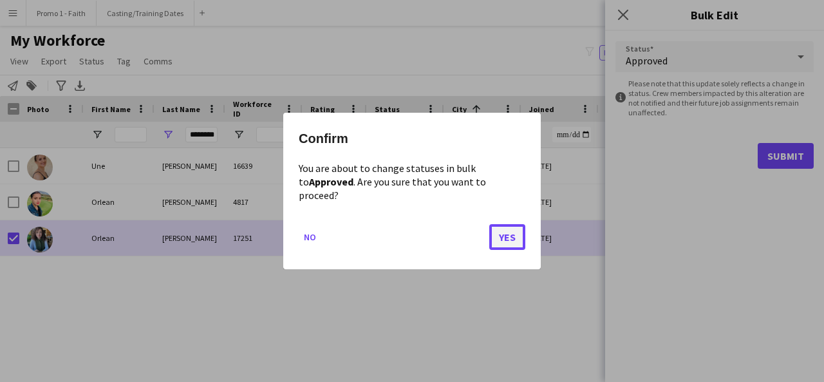
click at [503, 232] on button "Yes" at bounding box center [507, 237] width 36 height 26
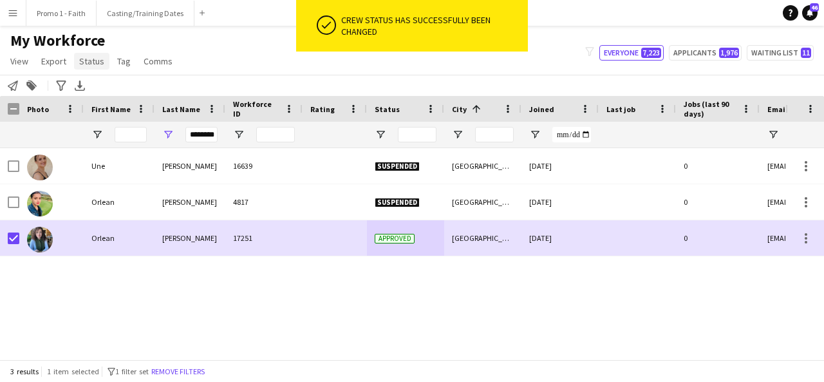
click at [97, 62] on span "Status" at bounding box center [91, 61] width 25 height 12
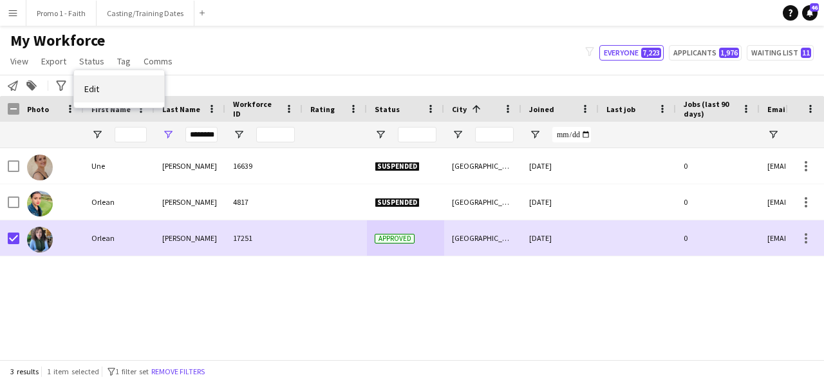
click at [109, 102] on link "Edit" at bounding box center [119, 88] width 90 height 27
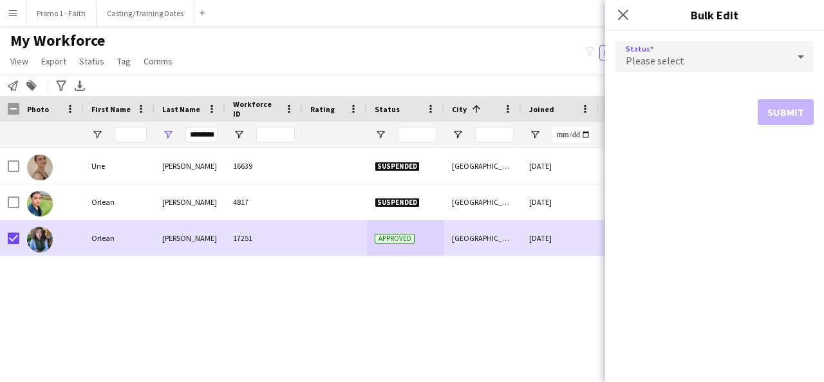
click at [674, 68] on div "Please select" at bounding box center [701, 56] width 172 height 31
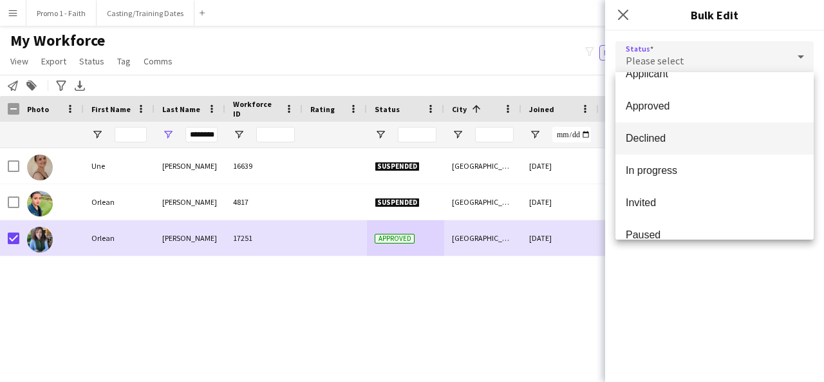
scroll to position [52, 0]
click at [651, 185] on mat-option "In progress" at bounding box center [714, 170] width 198 height 32
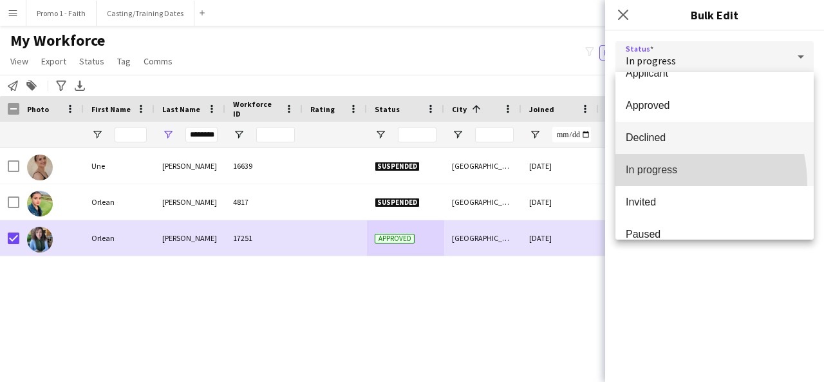
scroll to position [0, 0]
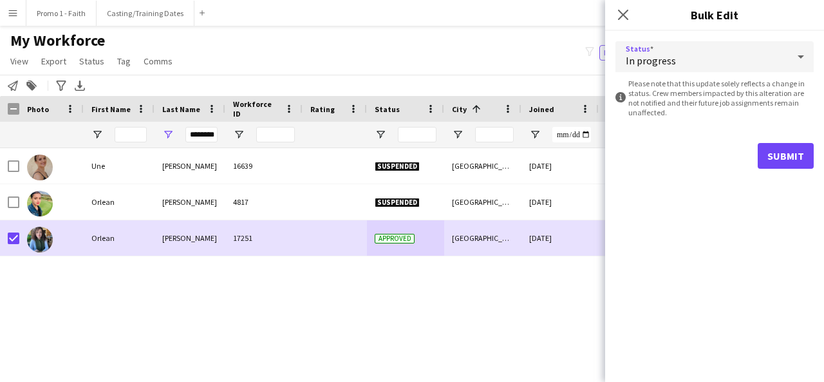
click at [674, 59] on div "In progress" at bounding box center [701, 56] width 172 height 31
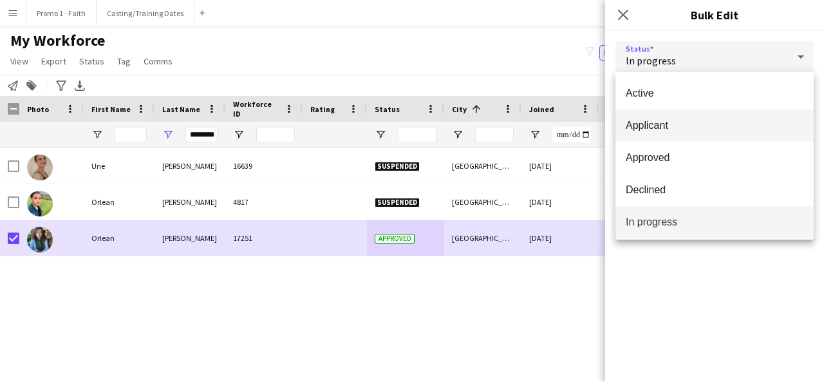
click at [656, 133] on mat-option "Applicant" at bounding box center [714, 125] width 198 height 32
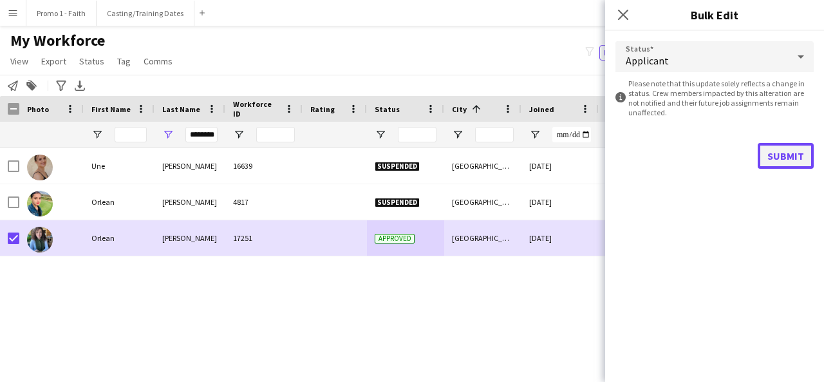
click at [764, 154] on button "Submit" at bounding box center [785, 156] width 56 height 26
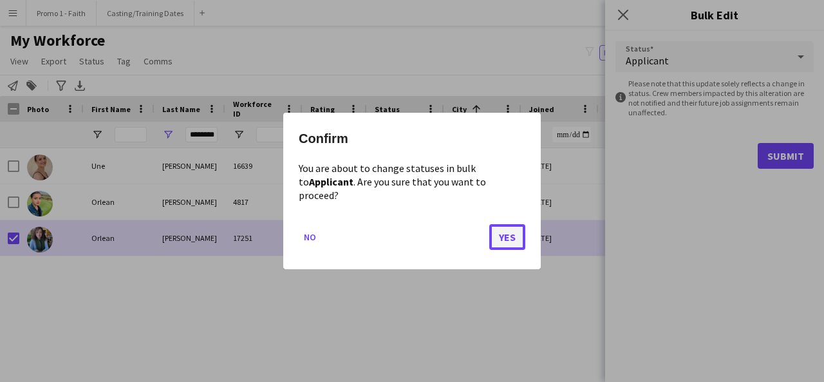
click at [495, 234] on button "Yes" at bounding box center [507, 237] width 36 height 26
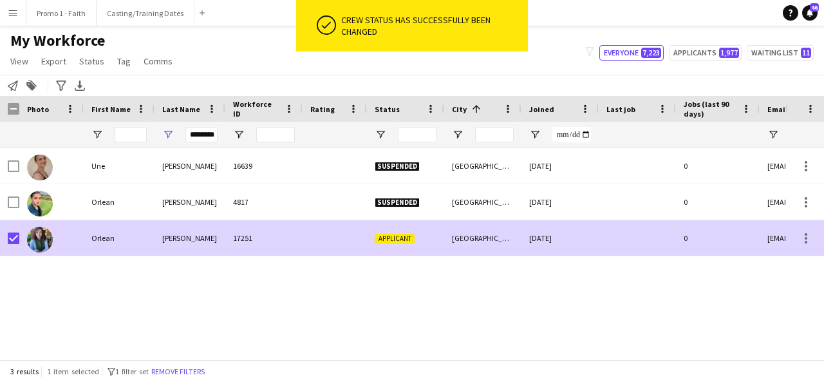
click at [410, 236] on span "Applicant" at bounding box center [394, 239] width 40 height 10
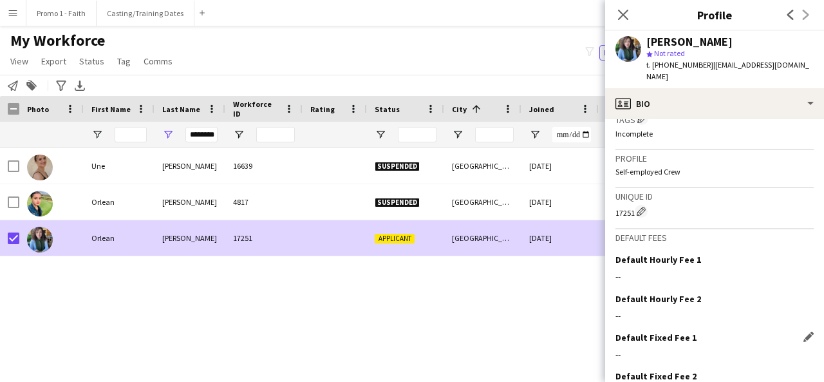
scroll to position [566, 0]
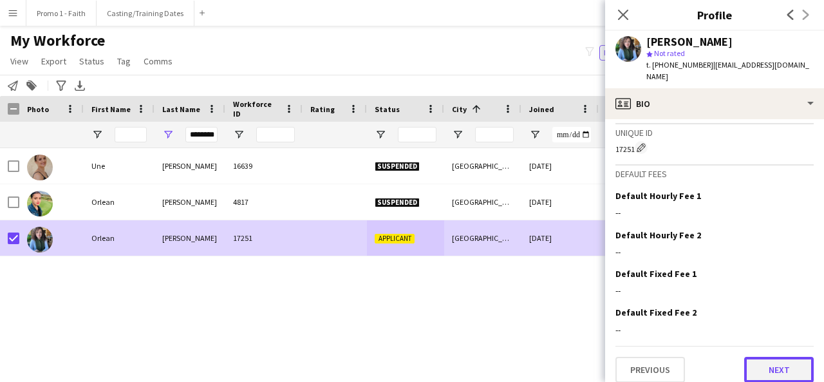
click at [763, 358] on button "Next" at bounding box center [778, 369] width 69 height 26
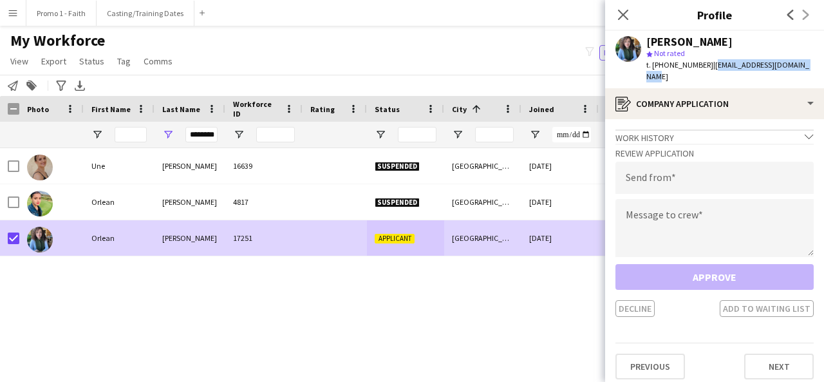
drag, startPoint x: 703, startPoint y: 65, endPoint x: 800, endPoint y: 74, distance: 97.6
click at [800, 74] on div "Orlean De Jager star Not rated t. +27672559254 | orleandejager18@gmail.com" at bounding box center [714, 59] width 219 height 57
copy span "[EMAIL_ADDRESS][DOMAIN_NAME]"
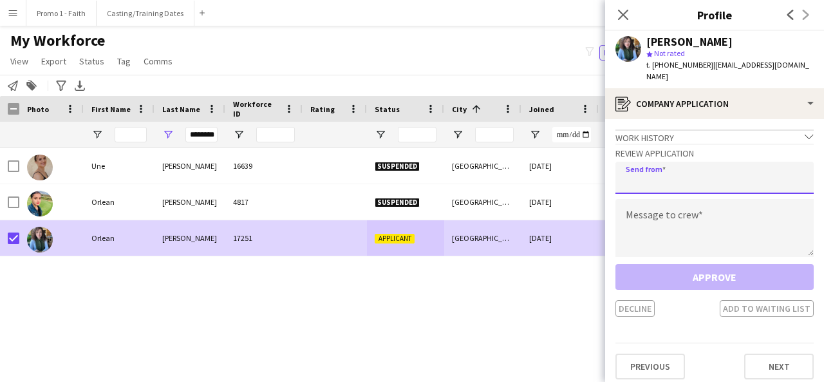
click at [710, 173] on input "email" at bounding box center [714, 178] width 198 height 32
paste input "**********"
type input "**********"
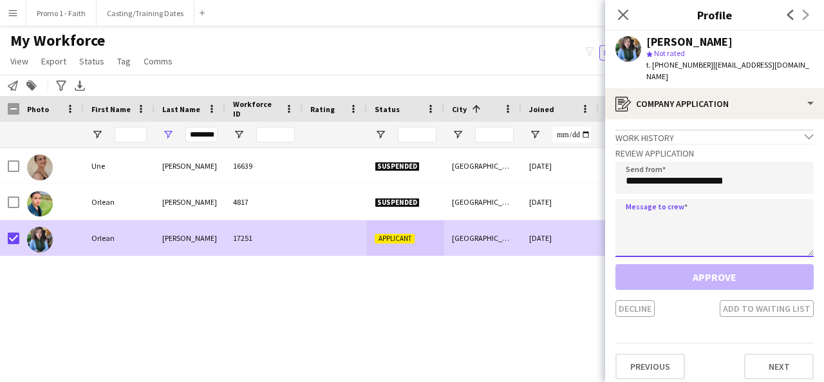
click at [672, 199] on textarea at bounding box center [714, 228] width 198 height 58
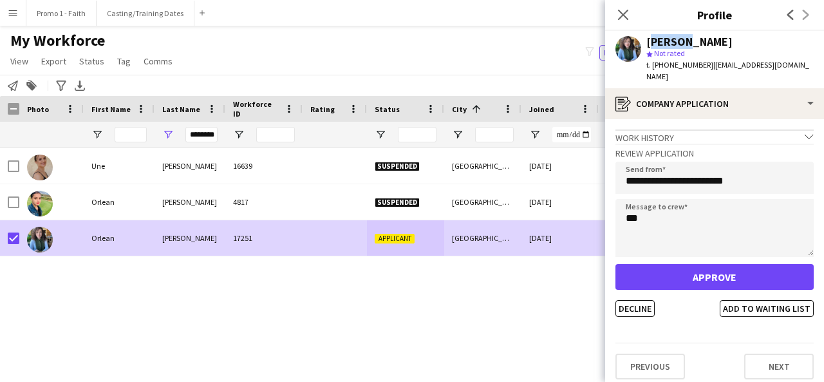
drag, startPoint x: 646, startPoint y: 42, endPoint x: 681, endPoint y: 42, distance: 34.7
click at [681, 42] on div "Orlean De Jager" at bounding box center [689, 42] width 86 height 12
copy div "Orlean"
click at [684, 203] on textarea "**" at bounding box center [714, 228] width 198 height 58
paste textarea "*******"
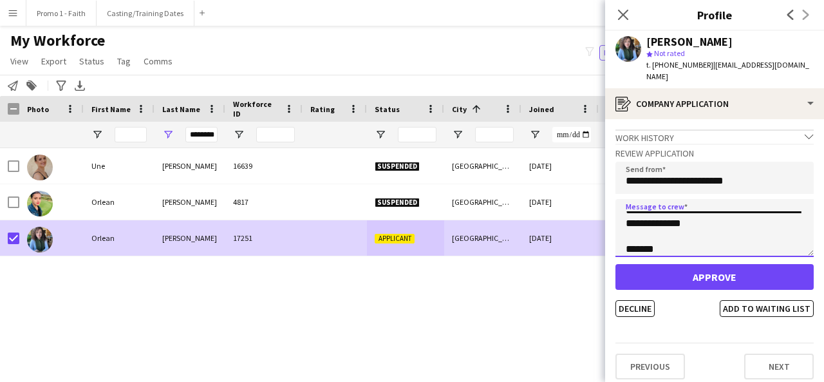
scroll to position [0, 0]
type textarea "**********"
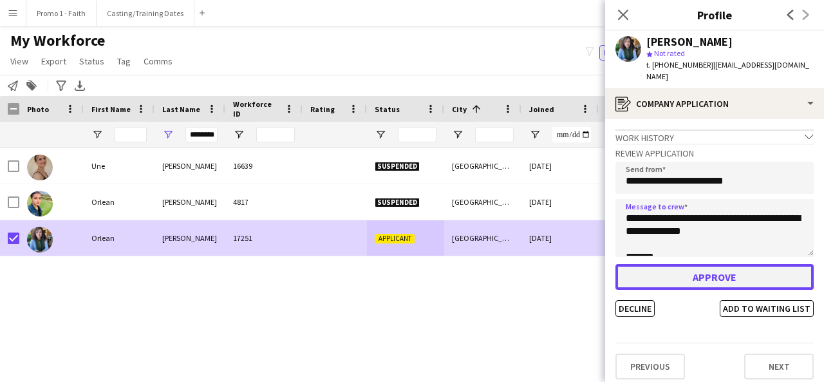
click at [702, 270] on button "Approve" at bounding box center [714, 277] width 198 height 26
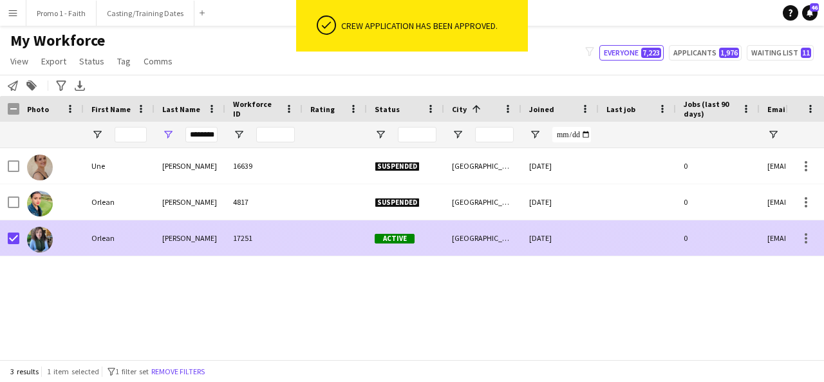
click at [598, 248] on div at bounding box center [636, 237] width 77 height 35
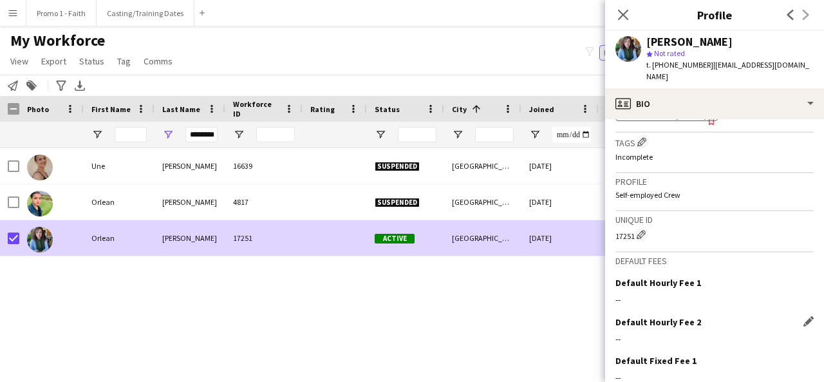
scroll to position [566, 0]
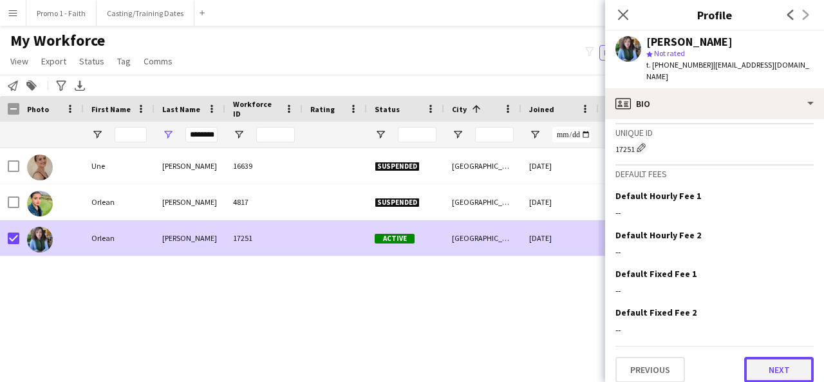
click at [759, 360] on button "Next" at bounding box center [778, 369] width 69 height 26
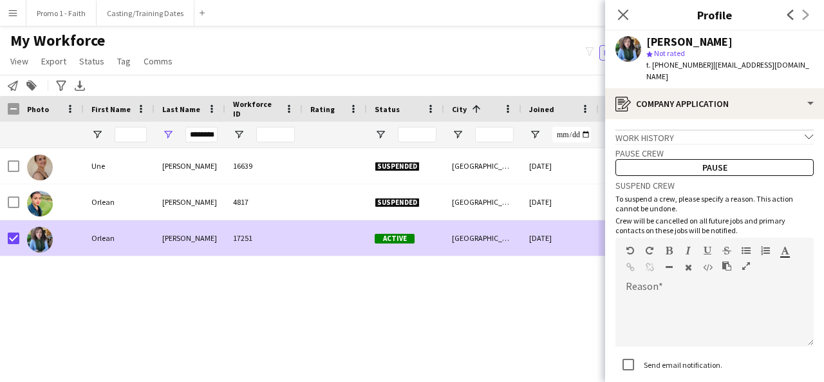
scroll to position [80, 0]
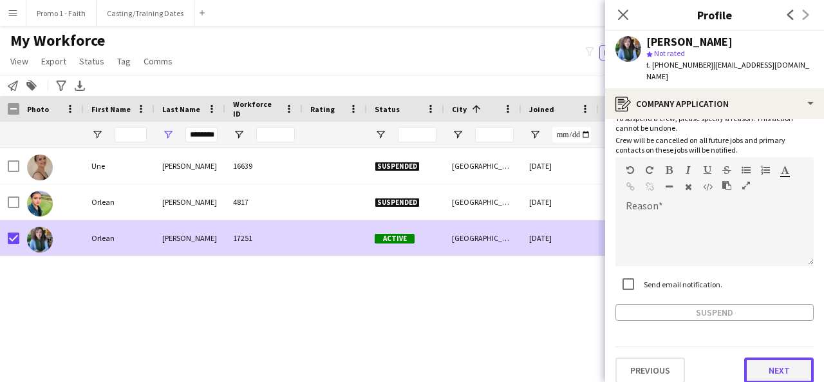
click at [756, 368] on button "Next" at bounding box center [778, 370] width 69 height 26
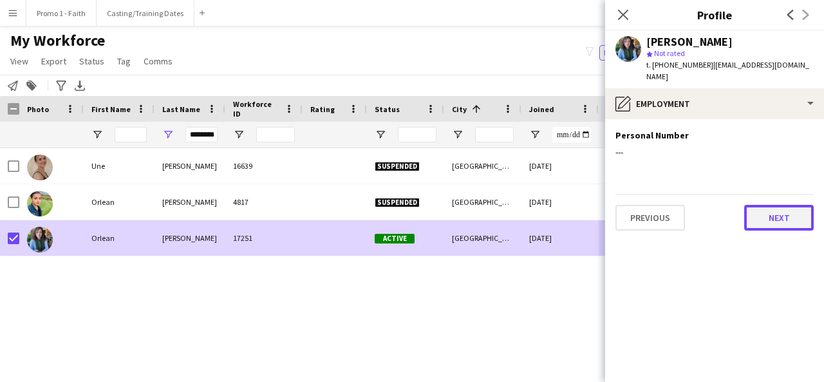
click at [775, 210] on button "Next" at bounding box center [778, 218] width 69 height 26
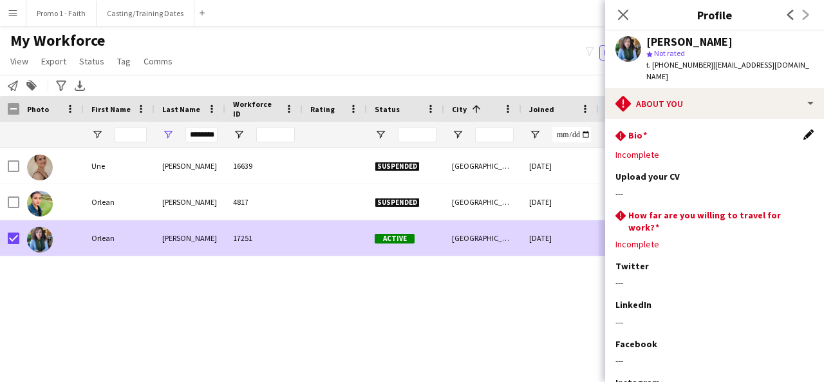
click at [803, 129] on app-icon "Edit this field" at bounding box center [808, 134] width 10 height 10
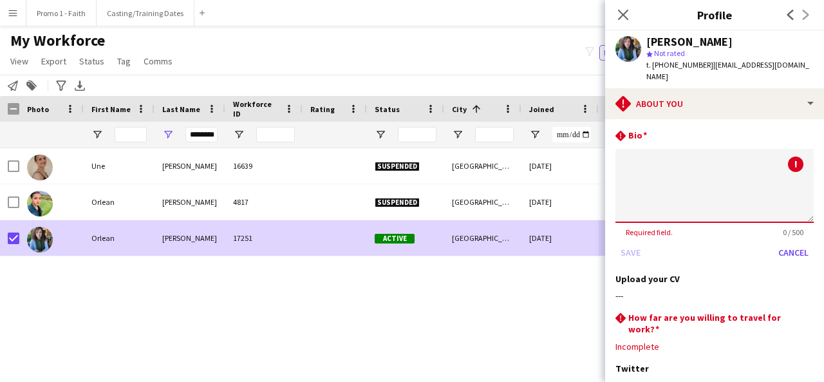
click at [704, 164] on textarea at bounding box center [714, 186] width 198 height 74
type textarea "**********"
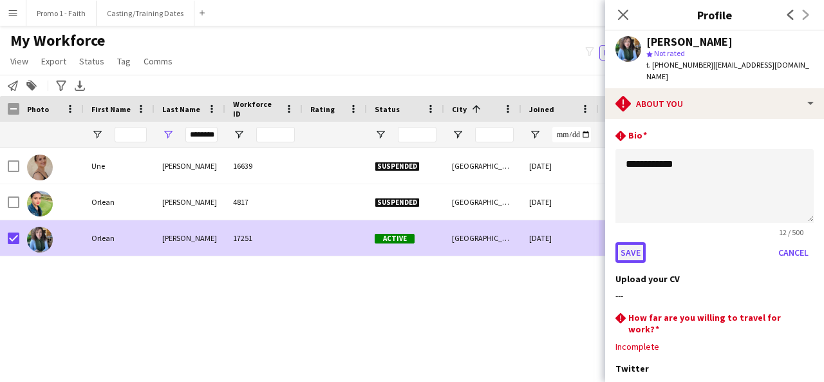
click at [633, 242] on button "Save" at bounding box center [630, 252] width 30 height 21
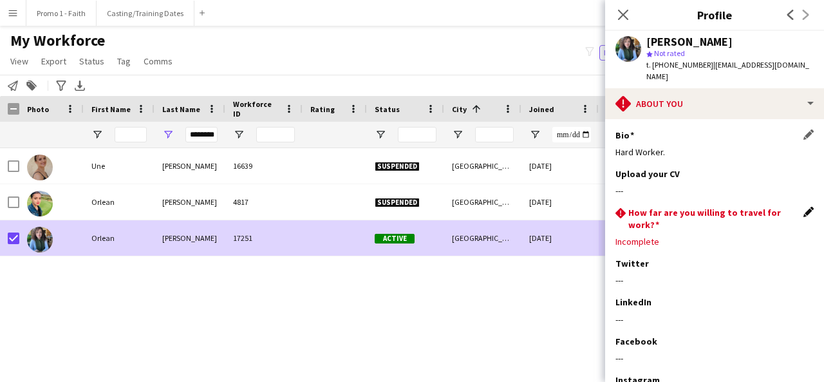
click at [803, 207] on app-icon "Edit this field" at bounding box center [808, 212] width 10 height 10
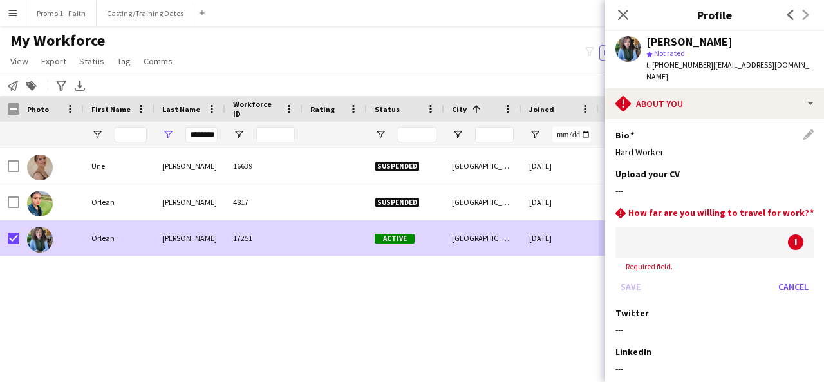
click at [795, 207] on h3 "How far are you willing to travel for work?" at bounding box center [720, 213] width 185 height 12
click at [738, 228] on div at bounding box center [701, 241] width 172 height 31
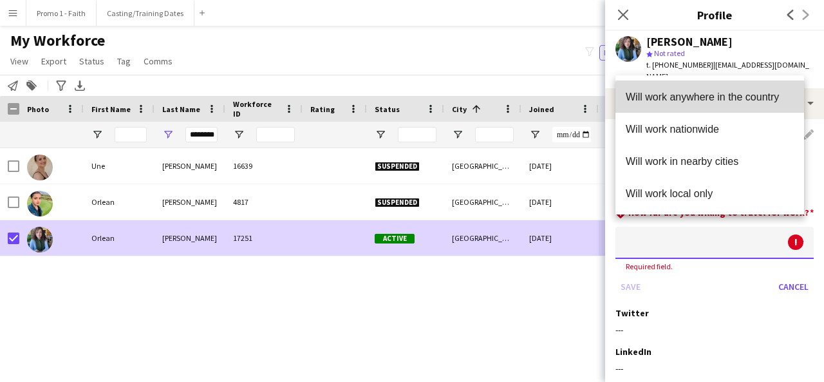
click at [712, 102] on span "Will work anywhere in the country" at bounding box center [709, 97] width 168 height 12
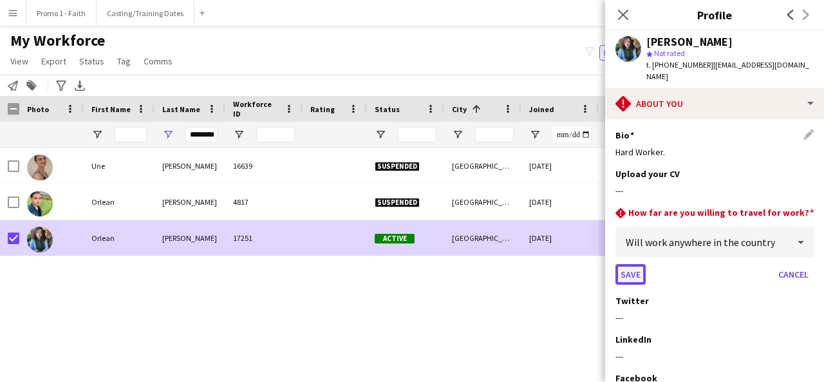
click at [633, 264] on button "Save" at bounding box center [630, 274] width 30 height 21
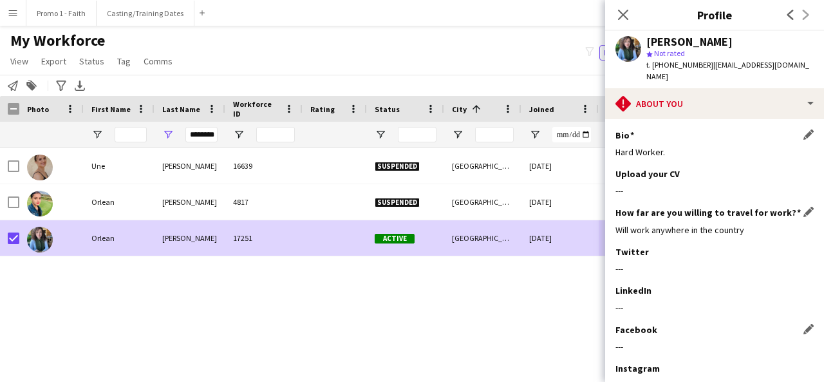
scroll to position [131, 0]
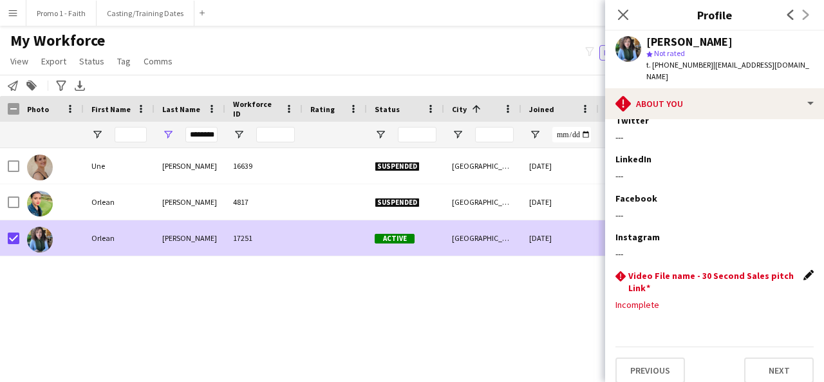
click at [803, 270] on app-icon "Edit this field" at bounding box center [808, 275] width 10 height 10
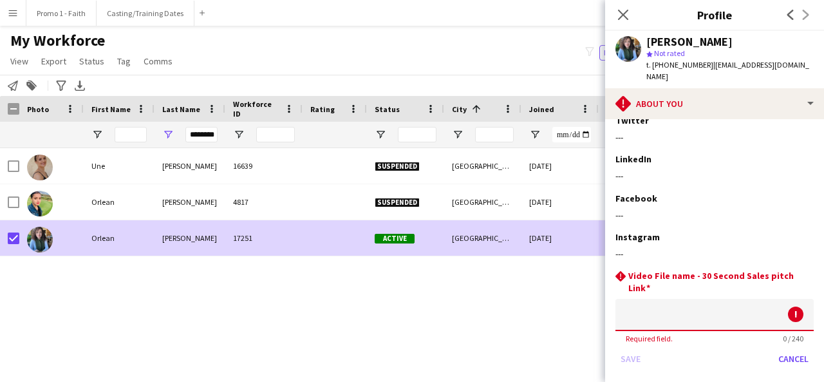
click at [690, 306] on input at bounding box center [714, 315] width 198 height 32
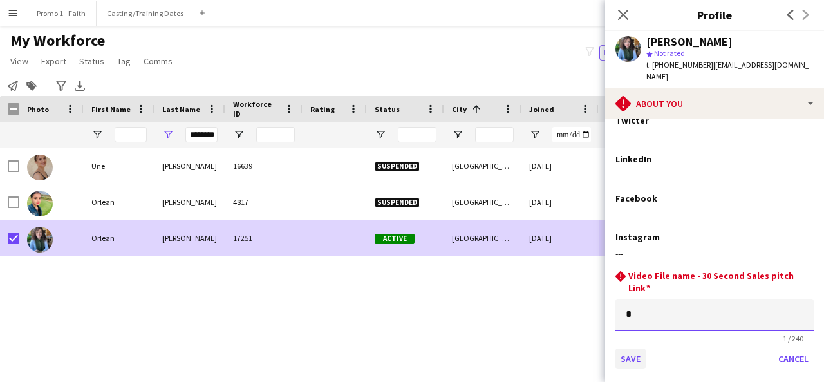
type input "*"
click at [618, 348] on button "Save" at bounding box center [630, 358] width 30 height 21
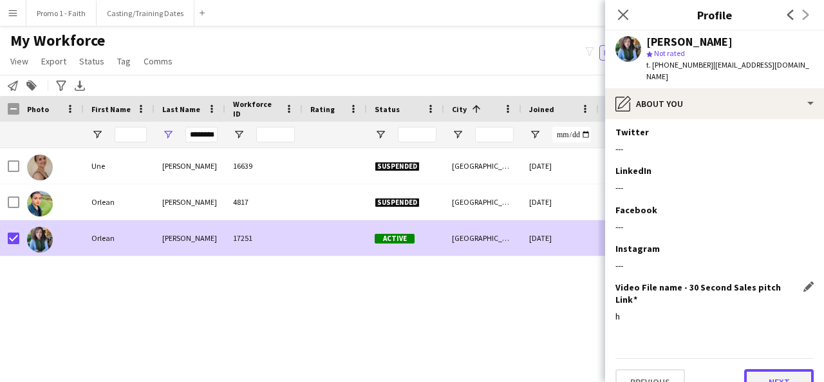
click at [754, 369] on button "Next" at bounding box center [778, 382] width 69 height 26
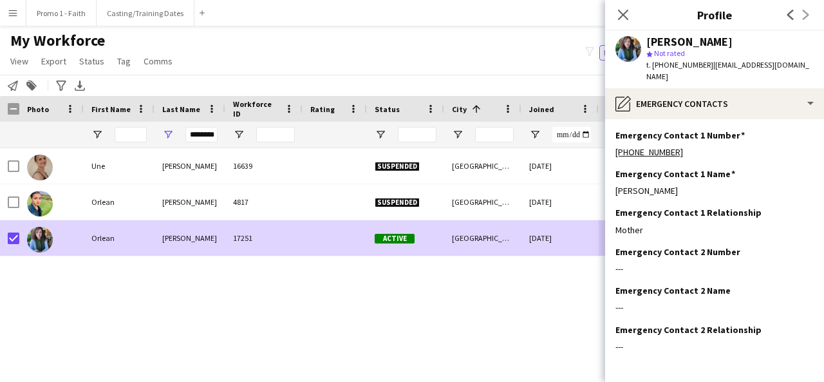
scroll to position [42, 0]
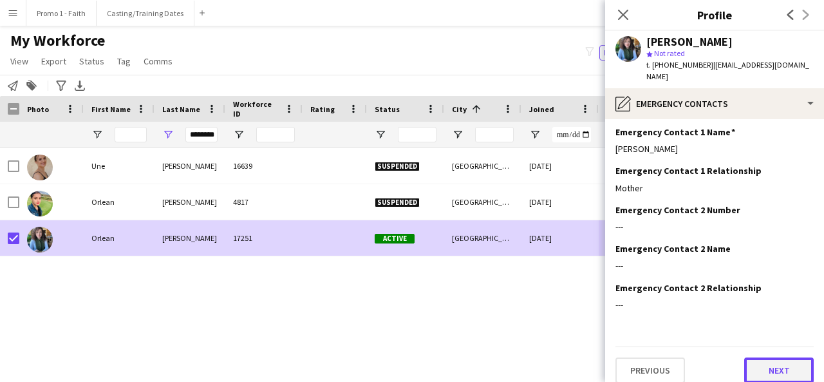
click at [753, 364] on button "Next" at bounding box center [778, 370] width 69 height 26
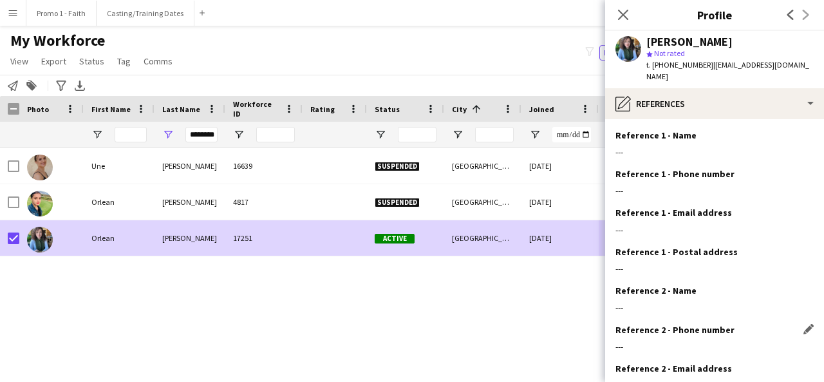
scroll to position [119, 0]
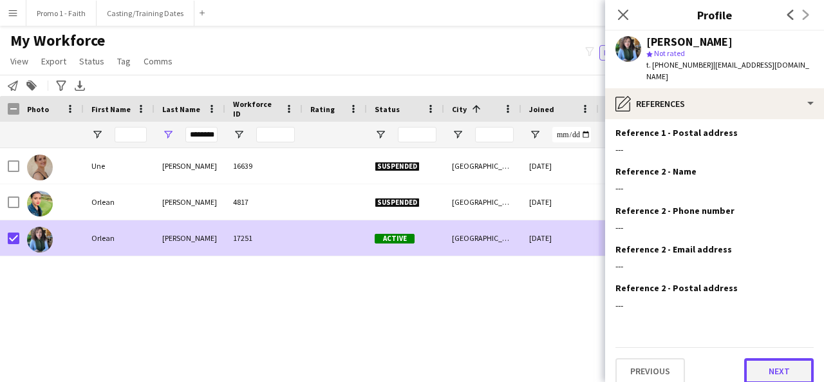
click at [753, 358] on button "Next" at bounding box center [778, 371] width 69 height 26
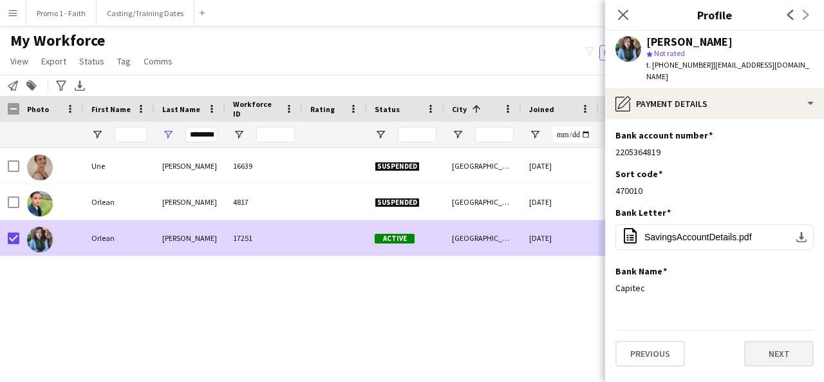
scroll to position [0, 0]
click at [761, 345] on button "Next" at bounding box center [778, 353] width 69 height 26
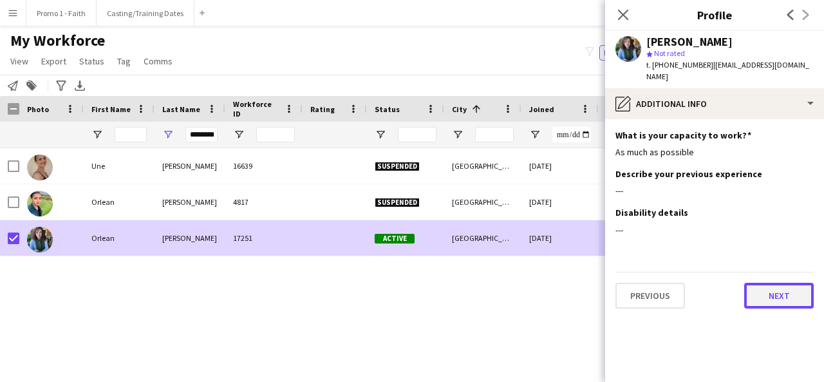
click at [765, 288] on button "Next" at bounding box center [778, 295] width 69 height 26
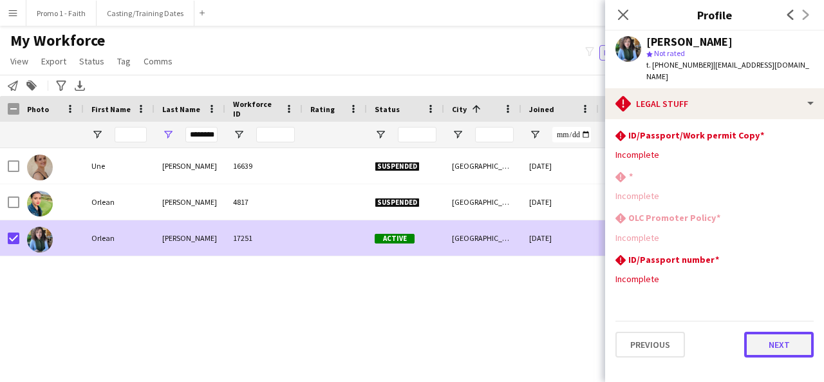
click at [773, 331] on button "Next" at bounding box center [778, 344] width 69 height 26
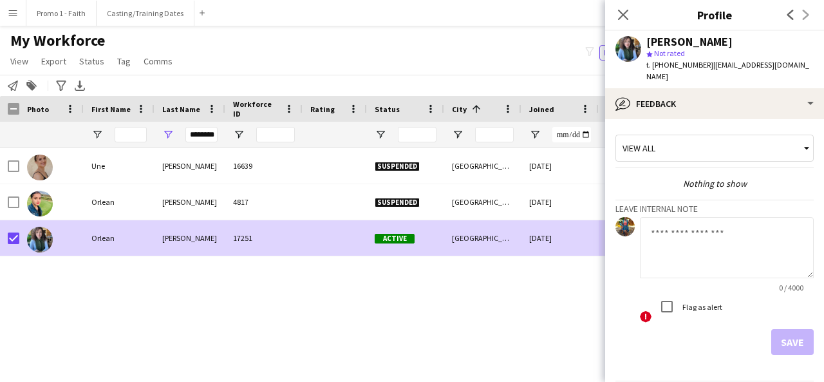
scroll to position [34, 0]
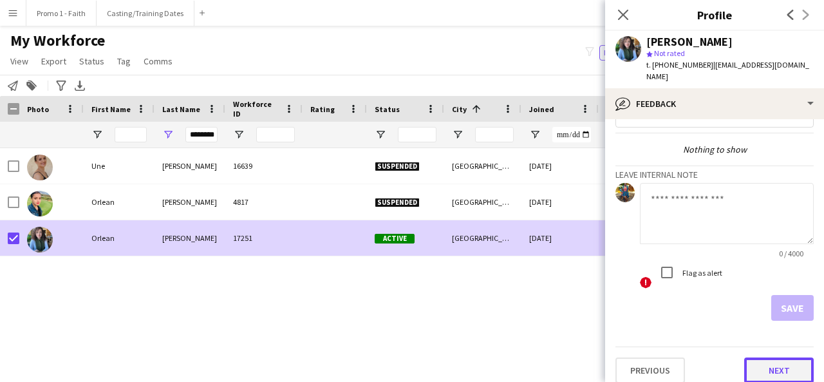
click at [768, 359] on button "Next" at bounding box center [778, 370] width 69 height 26
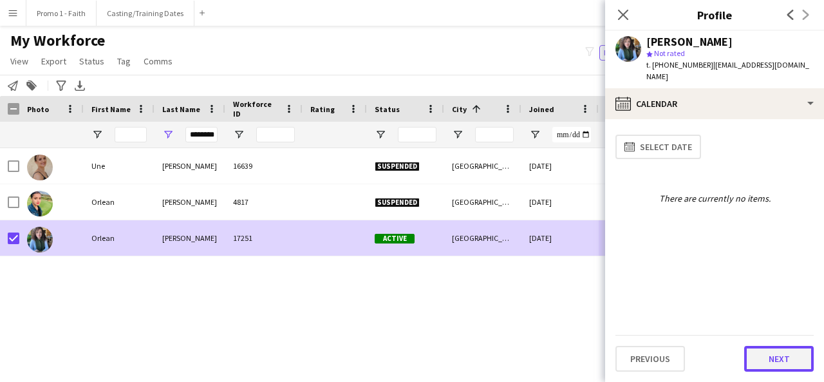
click at [766, 355] on button "Next" at bounding box center [778, 359] width 69 height 26
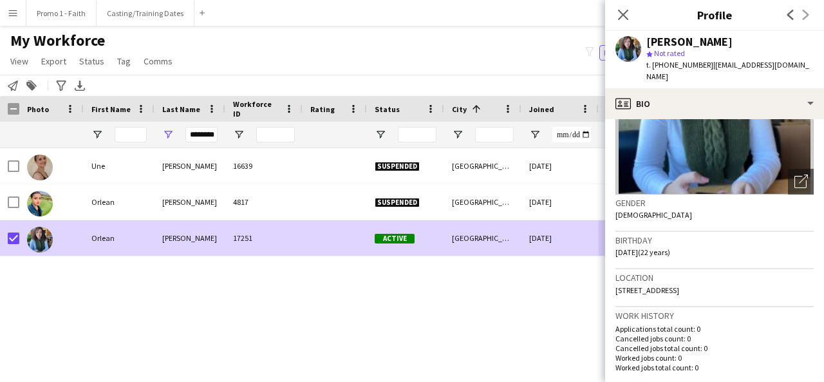
scroll to position [151, 0]
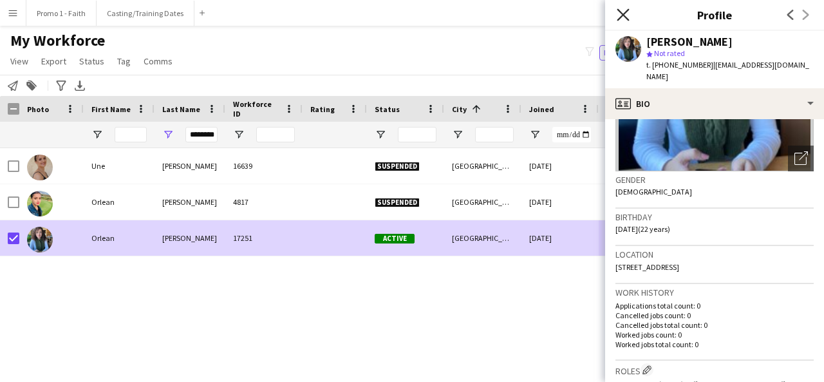
click at [624, 9] on icon "Close pop-in" at bounding box center [622, 14] width 12 height 12
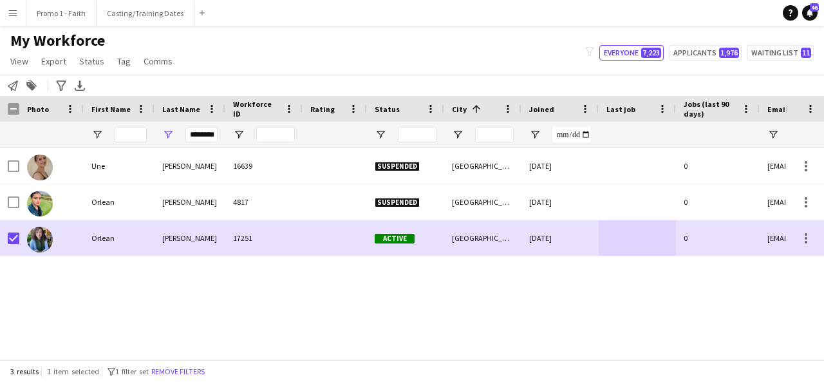
click at [11, 6] on button "Menu" at bounding box center [13, 13] width 26 height 26
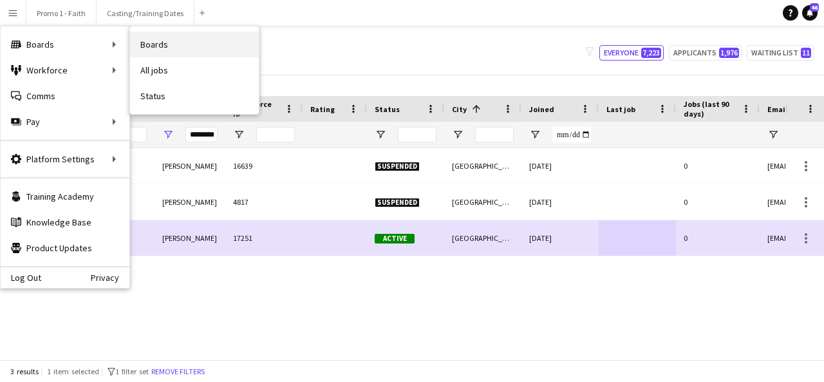
click at [143, 43] on link "Boards" at bounding box center [194, 45] width 129 height 26
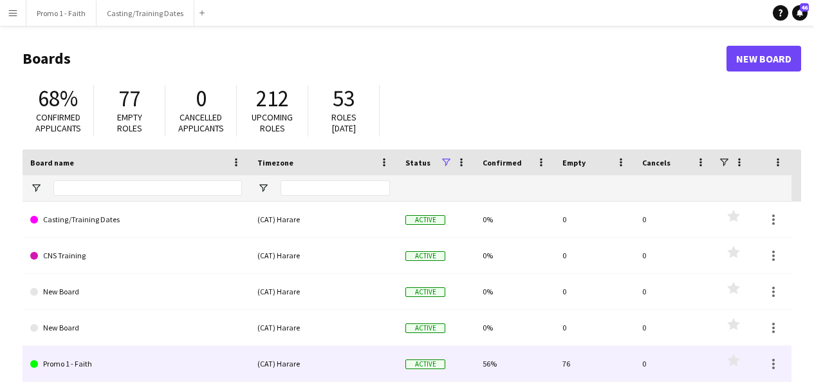
click at [85, 361] on link "Promo 1 - Faith" at bounding box center [136, 364] width 212 height 36
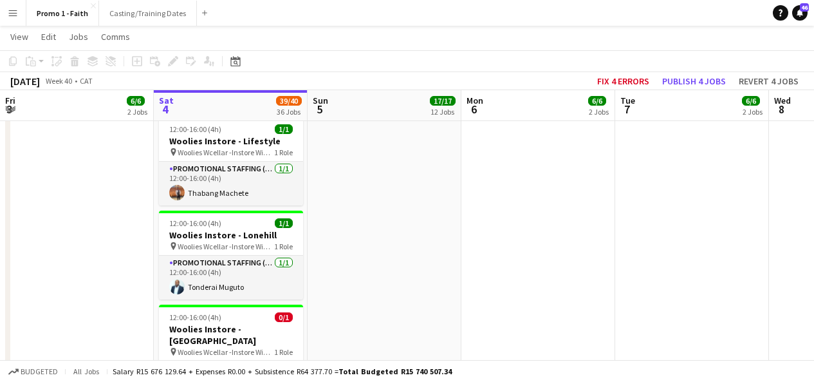
scroll to position [1934, 0]
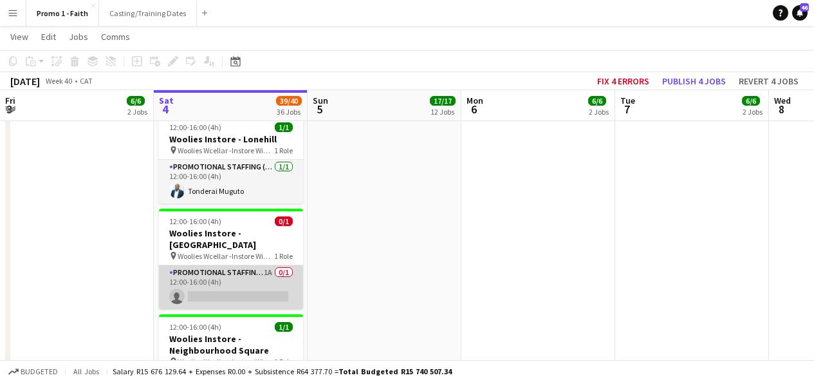
click at [246, 265] on app-card-role "Promotional Staffing (Brand Ambassadors) 1A 0/1 12:00-16:00 (4h) single-neutral…" at bounding box center [231, 287] width 144 height 44
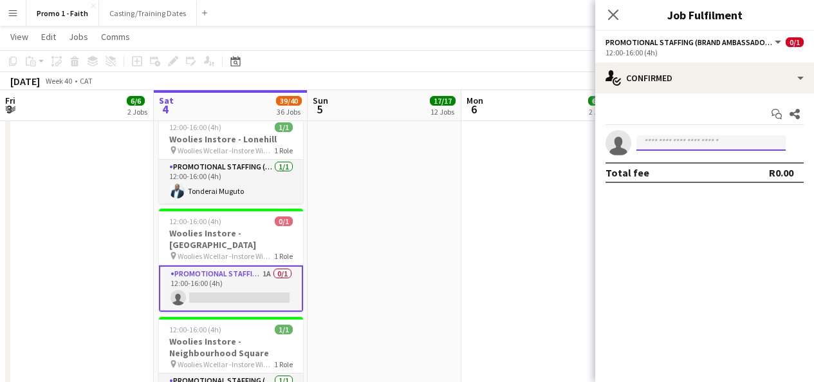
click at [655, 147] on input at bounding box center [710, 142] width 149 height 15
paste input "******"
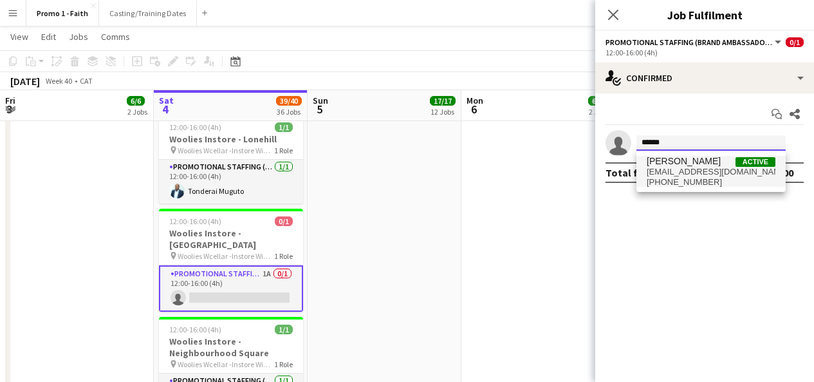
type input "******"
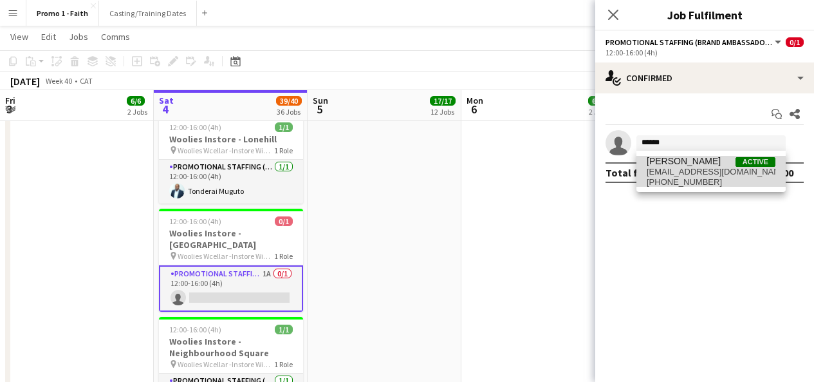
click at [669, 172] on span "[EMAIL_ADDRESS][DOMAIN_NAME]" at bounding box center [711, 172] width 129 height 10
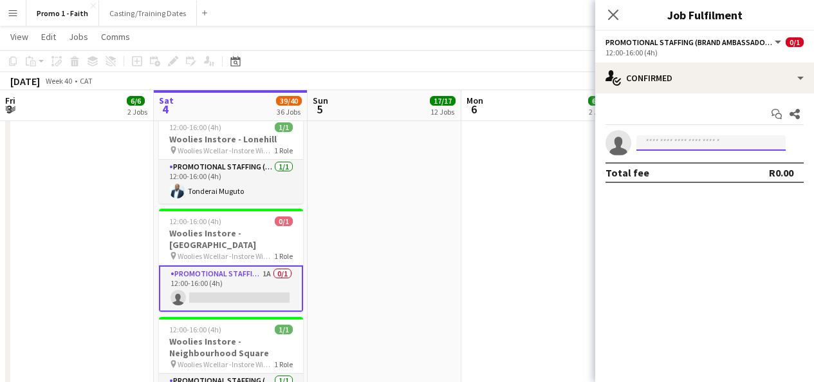
scroll to position [0, 0]
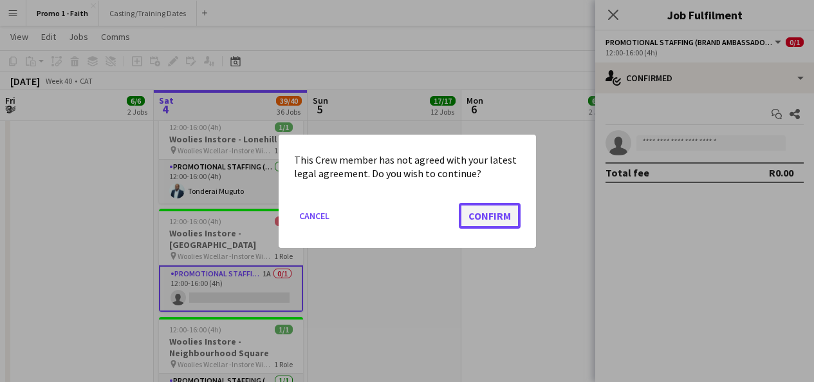
click at [503, 219] on button "Confirm" at bounding box center [490, 215] width 62 height 26
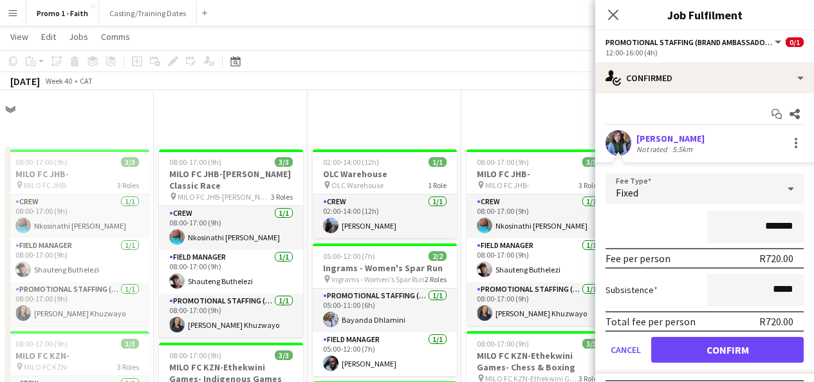
scroll to position [1934, 0]
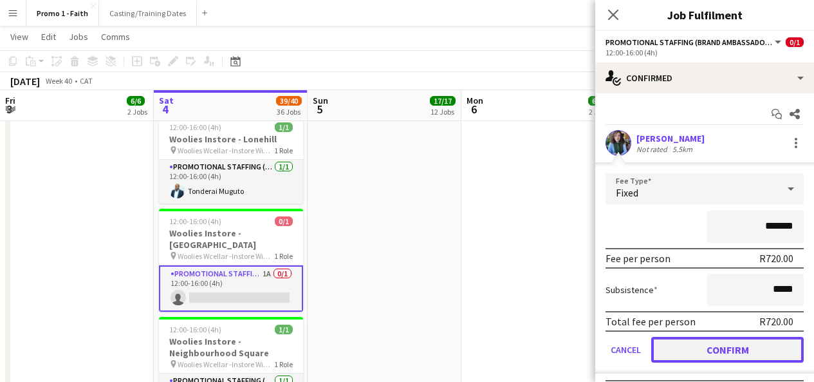
click at [709, 351] on button "Confirm" at bounding box center [727, 350] width 153 height 26
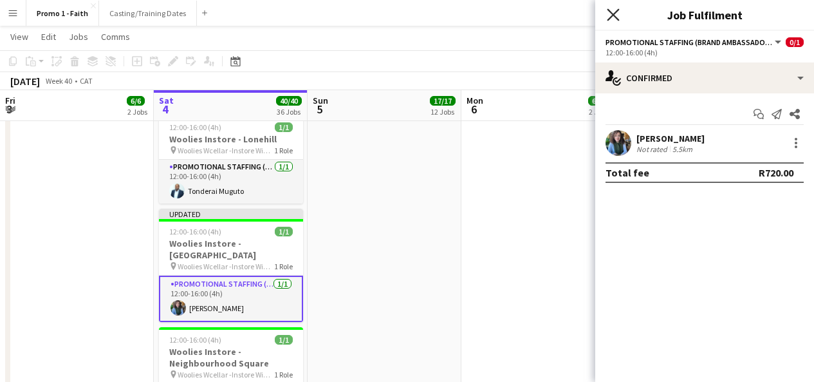
click at [618, 18] on icon at bounding box center [613, 14] width 12 height 12
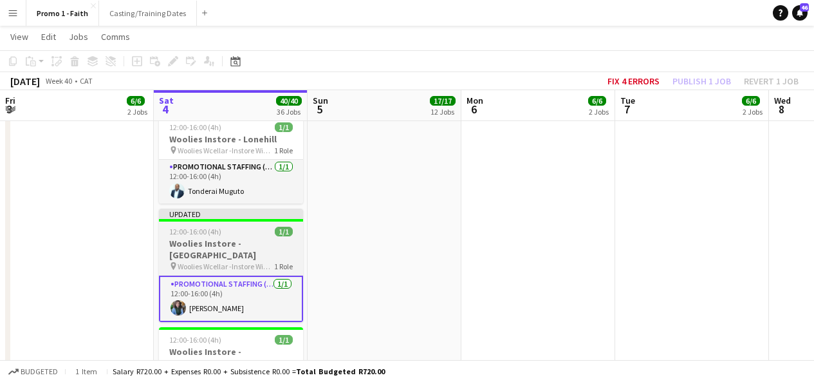
click at [270, 208] on div "Updated" at bounding box center [231, 213] width 144 height 10
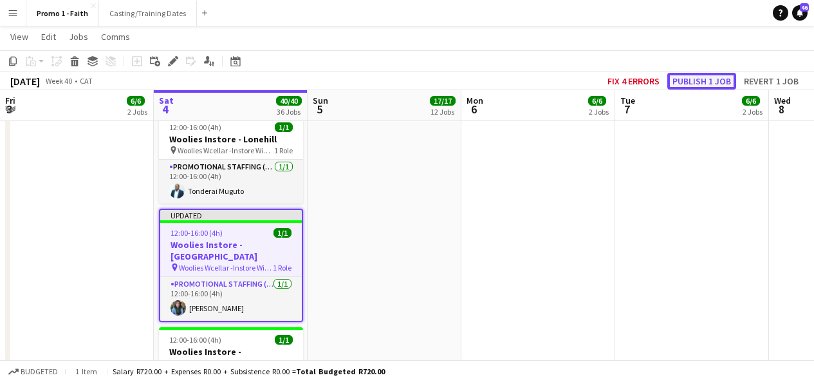
click at [685, 79] on button "Publish 1 job" at bounding box center [701, 81] width 69 height 17
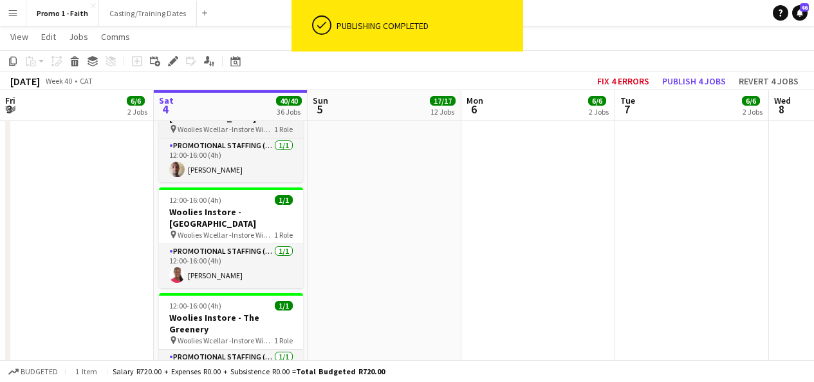
scroll to position [2387, 0]
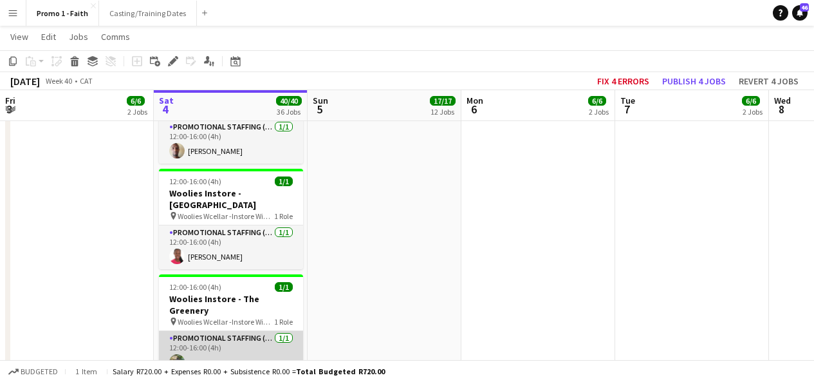
click at [264, 331] on app-card-role "Promotional Staffing (Brand Ambassadors) [DATE] 12:00-16:00 (4h) [PERSON_NAME]" at bounding box center [231, 353] width 144 height 44
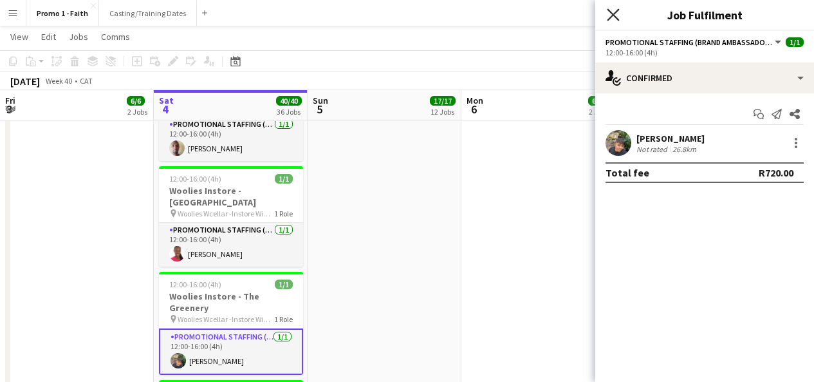
click at [616, 19] on icon at bounding box center [613, 14] width 12 height 12
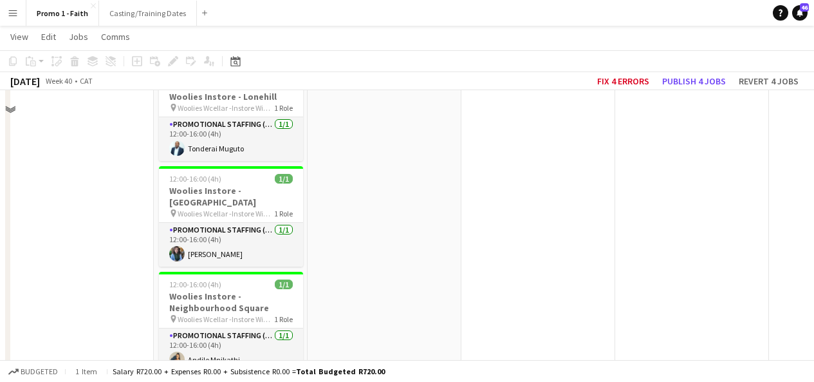
scroll to position [1912, 0]
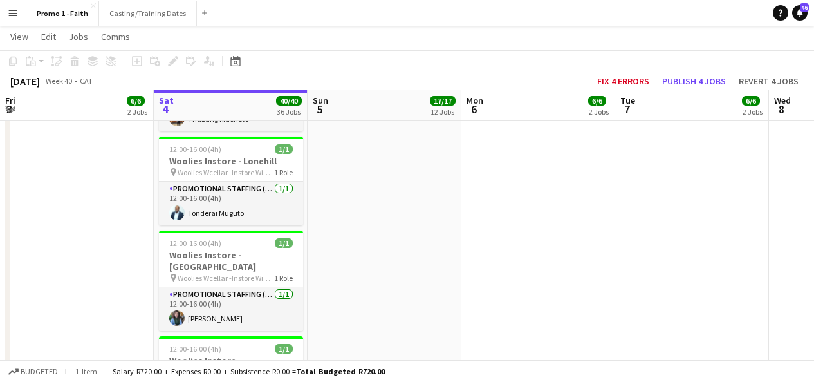
click at [203, 287] on app-card-role "Promotional Staffing (Brand Ambassadors) 1/1 12:00-16:00 (4h) Orlean De Jager" at bounding box center [231, 309] width 144 height 44
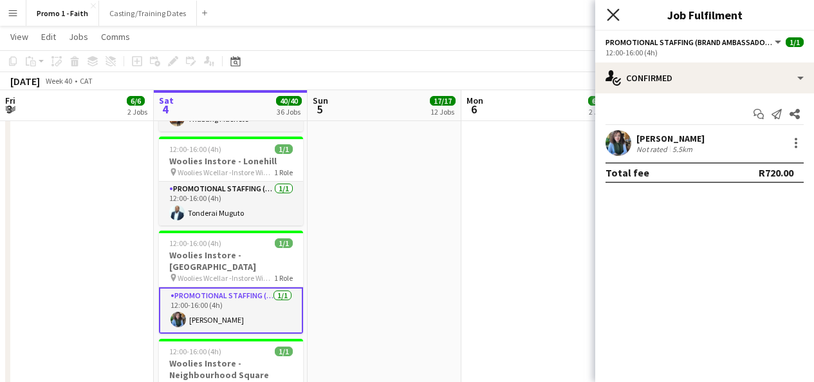
click at [613, 14] on icon at bounding box center [613, 14] width 12 height 12
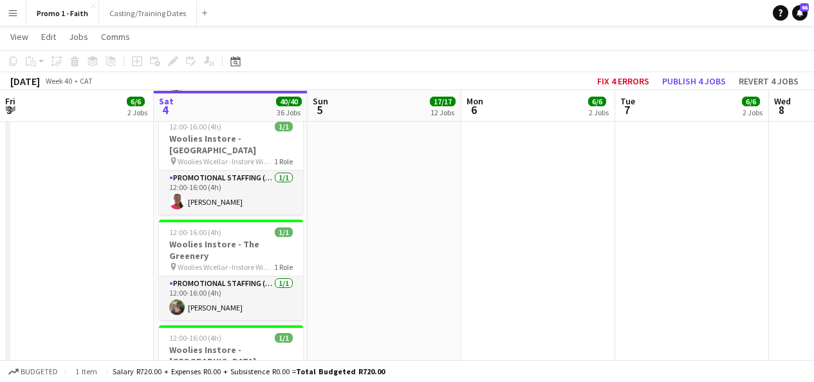
scroll to position [2442, 0]
